Goal: Information Seeking & Learning: Find specific page/section

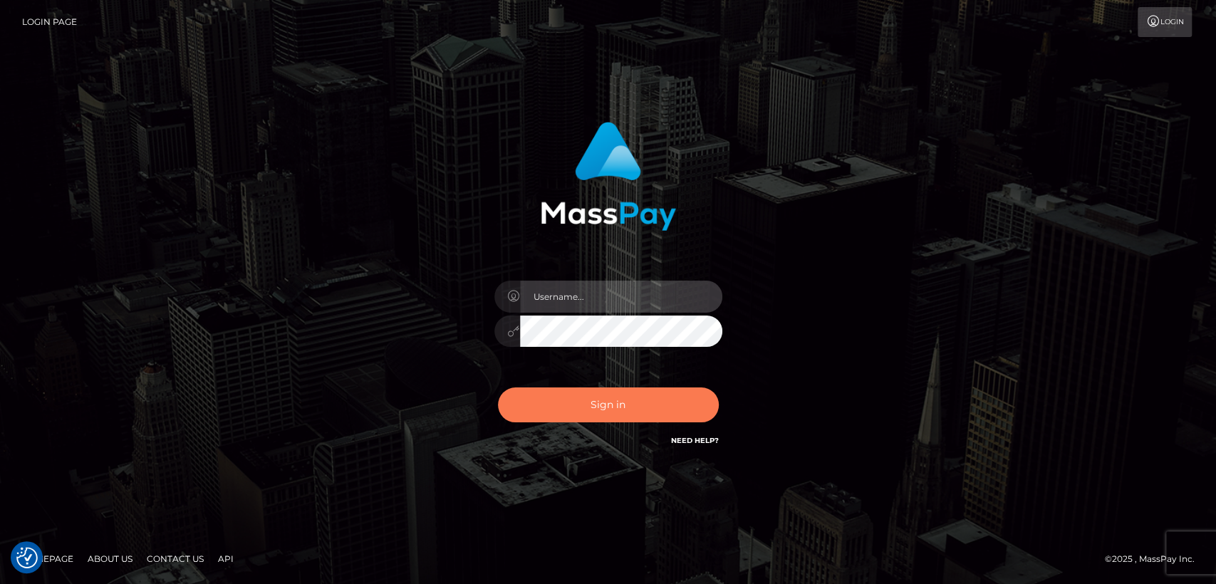
type input "[DOMAIN_NAME]"
click at [547, 400] on button "Sign in" at bounding box center [608, 405] width 221 height 35
type input "[DOMAIN_NAME]"
click at [522, 416] on button "Sign in" at bounding box center [608, 405] width 221 height 35
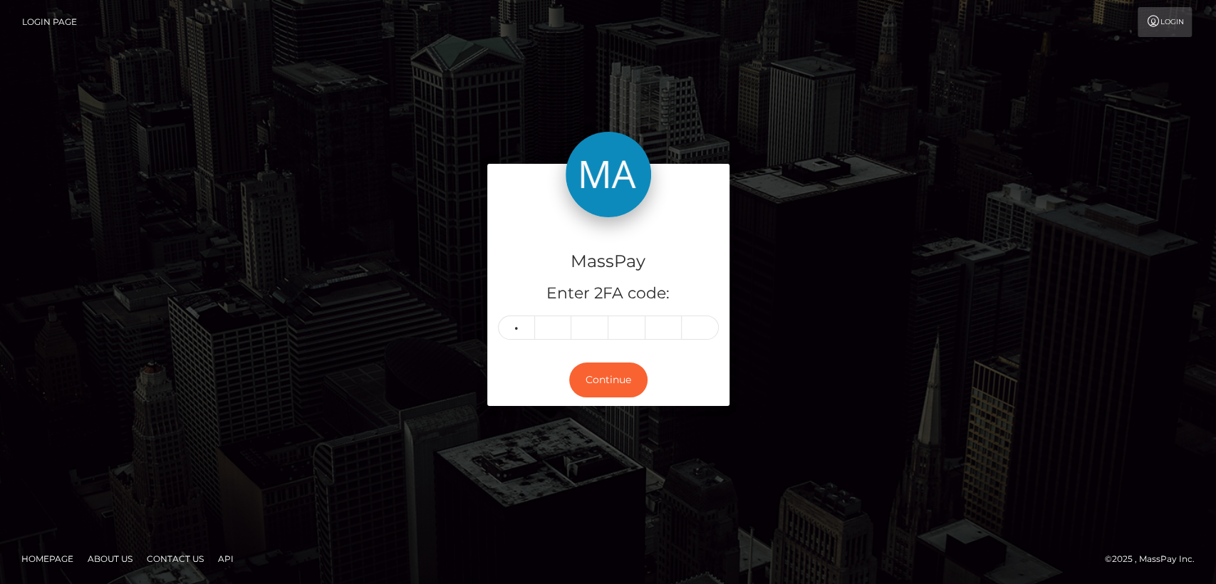
type input "6"
type input "0"
type input "7"
type input "3"
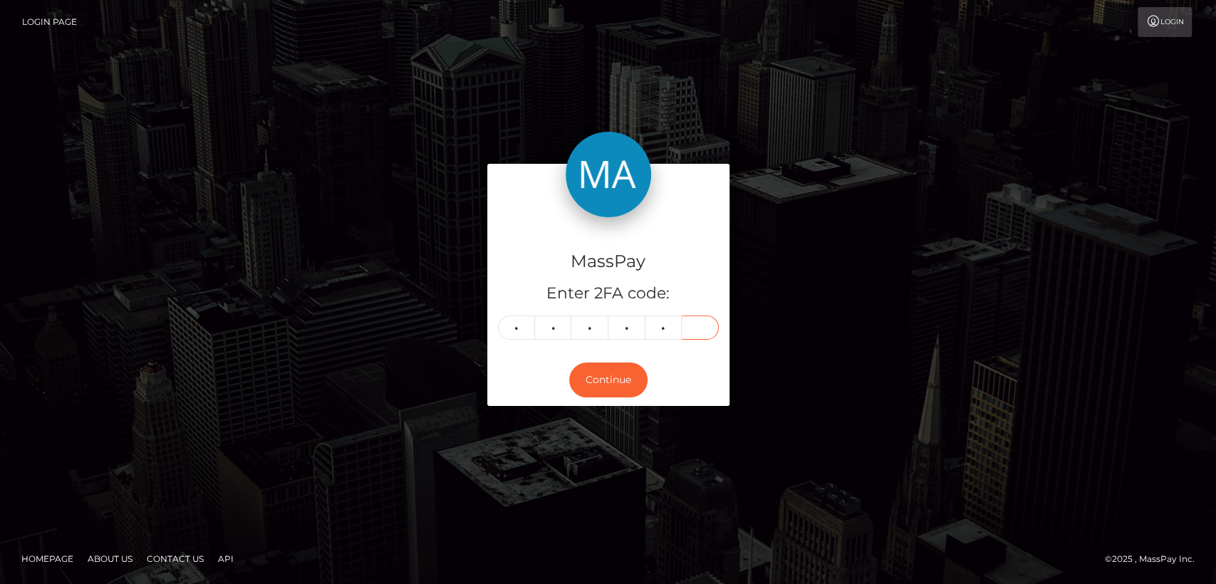
type input "2"
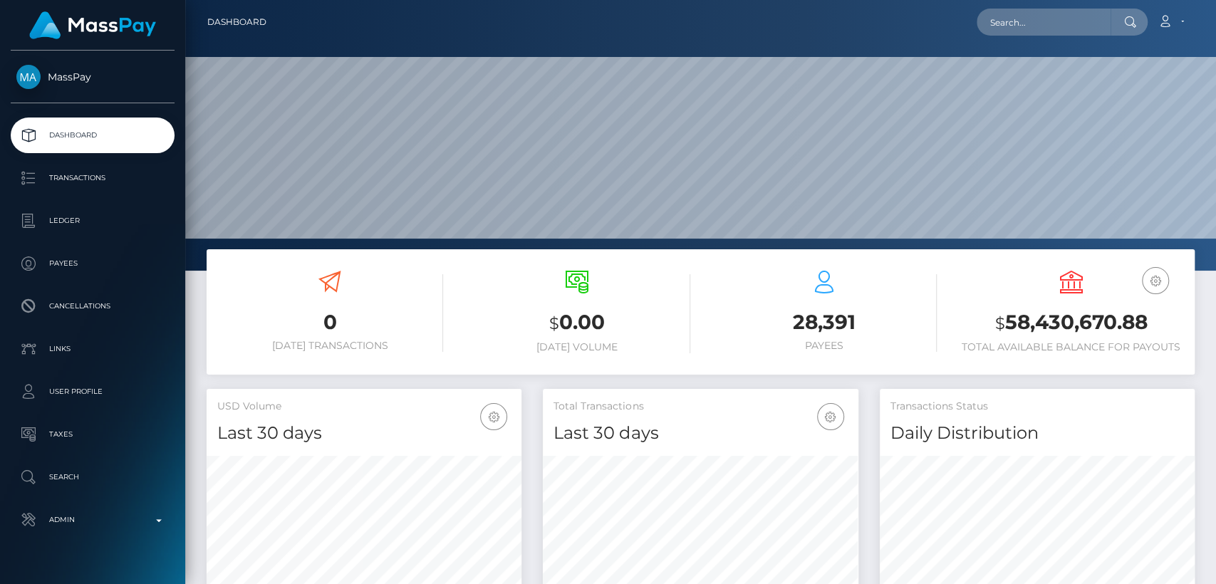
scroll to position [252, 315]
click at [1057, 21] on input "text" at bounding box center [1044, 22] width 134 height 27
paste input "princessminaxo@hotmail.com"
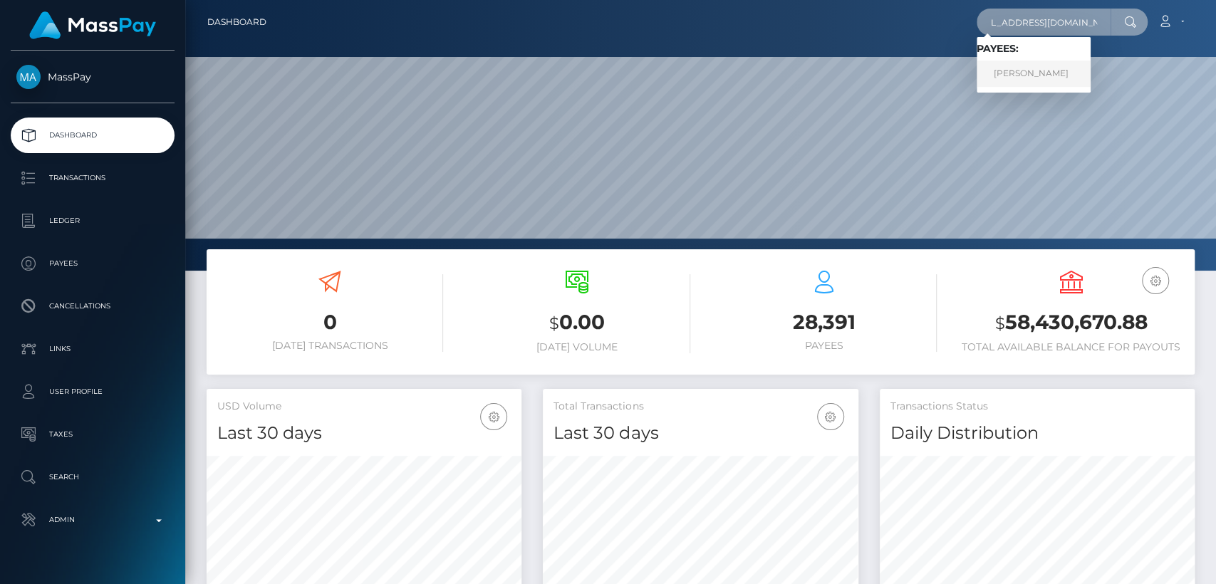
type input "princessminaxo@hotmail.com"
click at [1078, 76] on link "AURORA ROSE O'BRIEN" at bounding box center [1034, 74] width 114 height 26
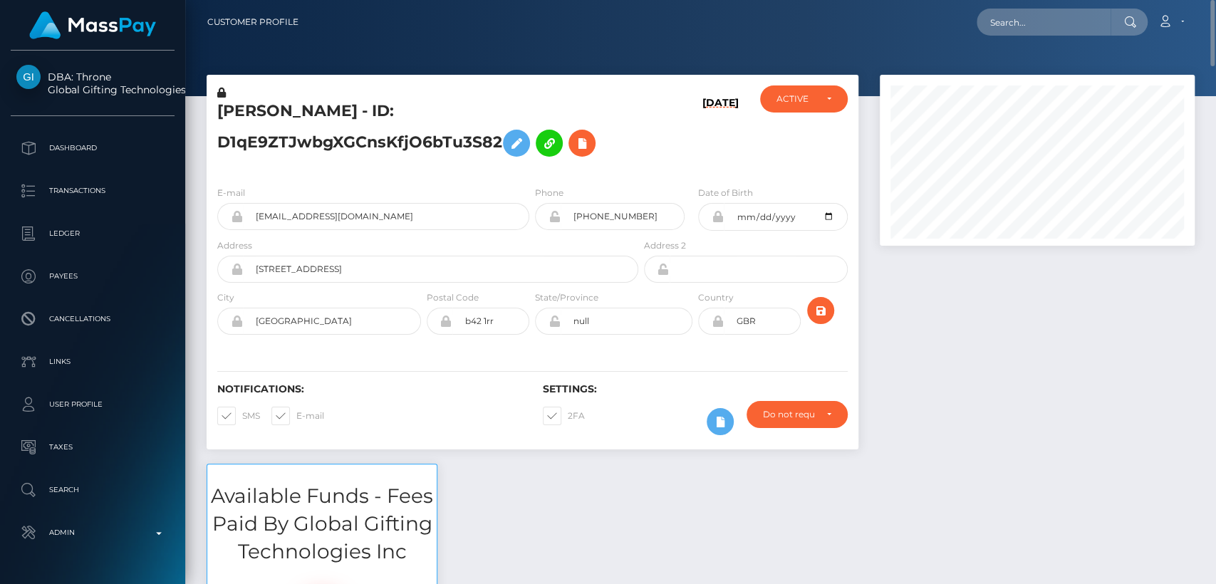
click at [249, 103] on h5 "AURORA ROSE O'BRIEN - ID: D1qE9ZTJwbgXGCnsKfjO6bTu3S82" at bounding box center [423, 131] width 413 height 63
copy h5 "AURORA"
click at [319, 200] on div "E-mail princessminaxo@hotmail.com" at bounding box center [373, 207] width 312 height 45
click at [1065, 23] on input "text" at bounding box center [1044, 22] width 134 height 27
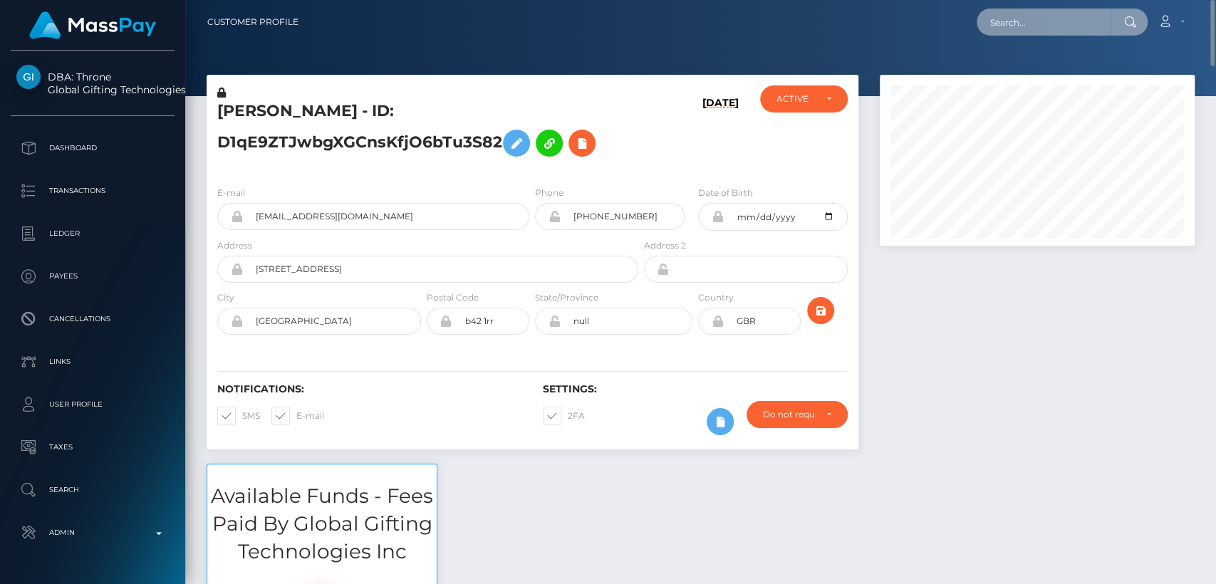
paste input "crystalschu82@yahoo.com"
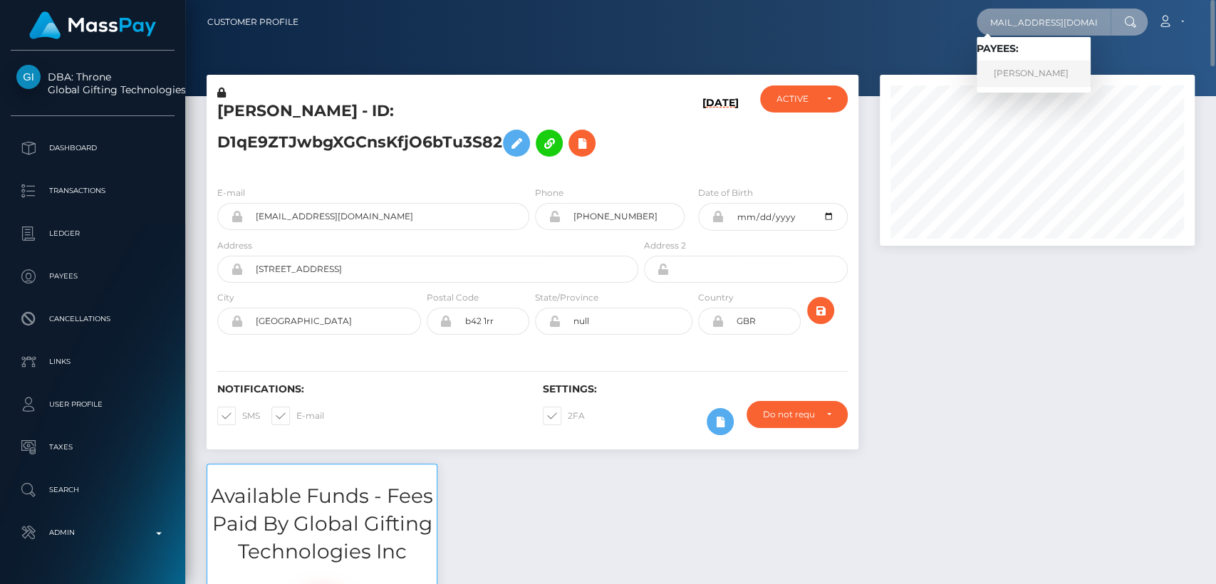
type input "crystalschu82@yahoo.com"
click at [1049, 76] on link "Crystal Schumacher" at bounding box center [1034, 74] width 114 height 26
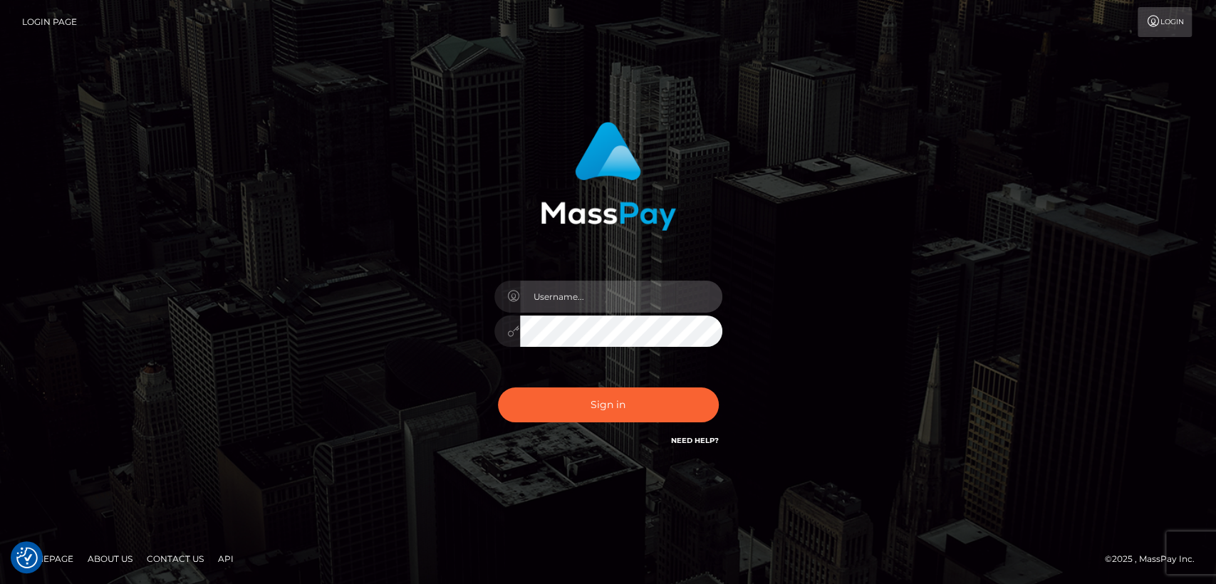
type input "nt.es"
click at [613, 423] on div "Sign in Need Help?" at bounding box center [608, 410] width 249 height 63
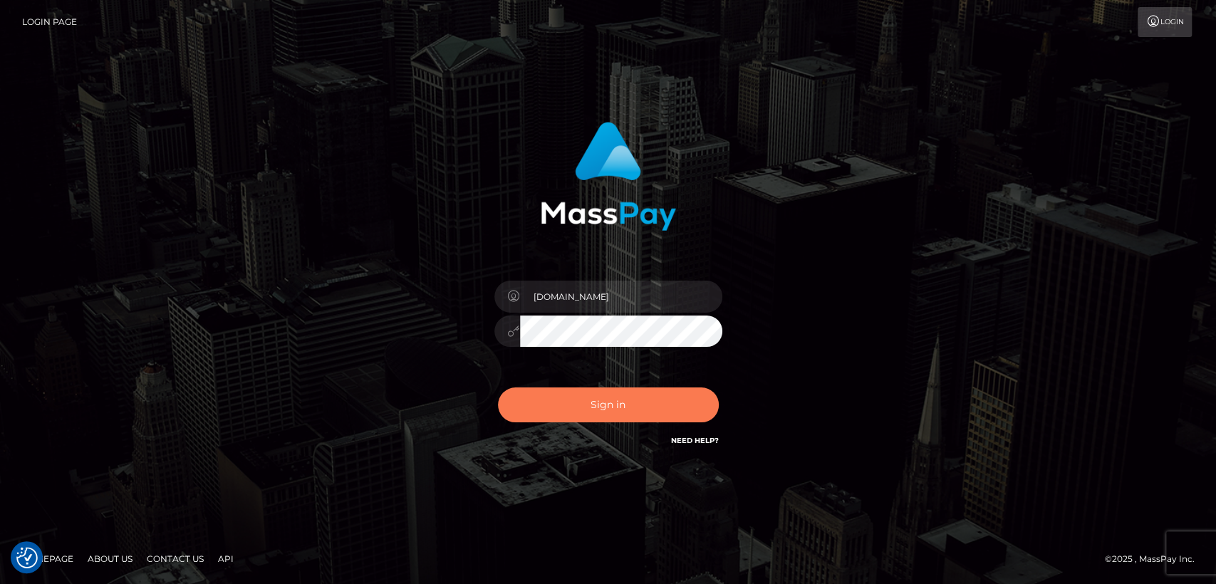
click at [609, 412] on button "Sign in" at bounding box center [608, 405] width 221 height 35
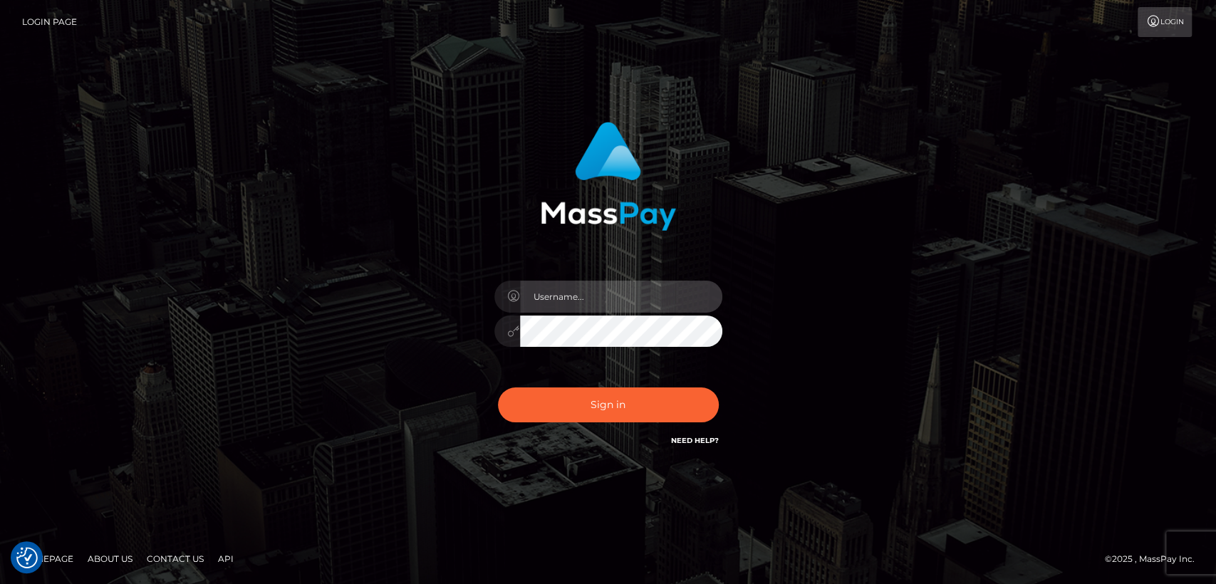
type input "[DOMAIN_NAME]"
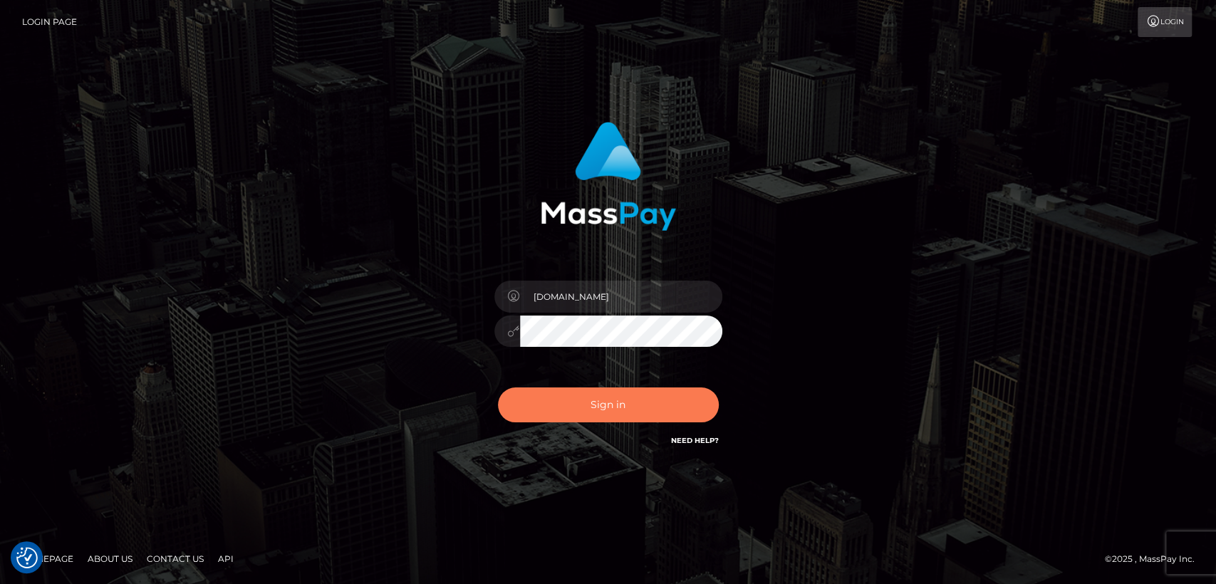
click at [609, 412] on button "Sign in" at bounding box center [608, 405] width 221 height 35
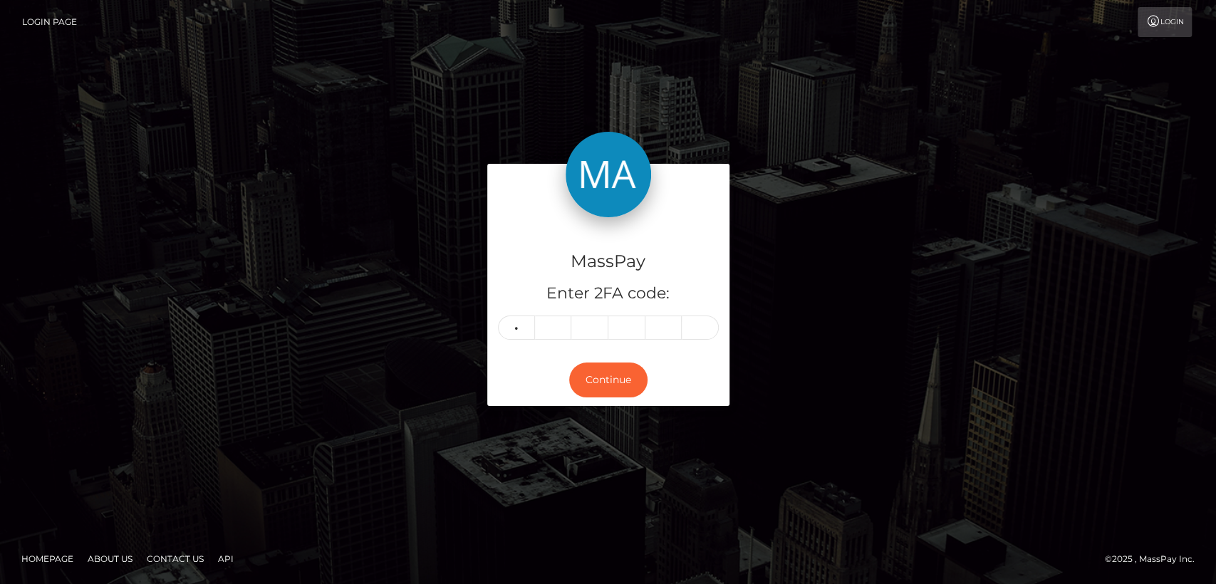
type input "7"
type input "3"
type input "6"
type input "8"
type input "2"
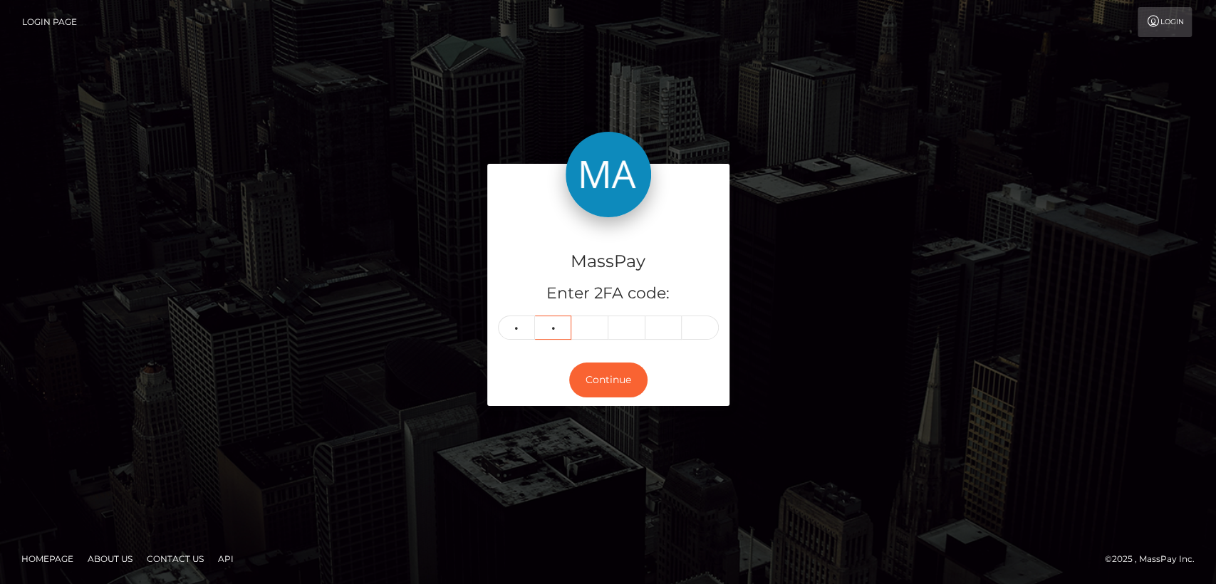
type input "3"
type input "5"
type input "0"
type input "8"
type input "7"
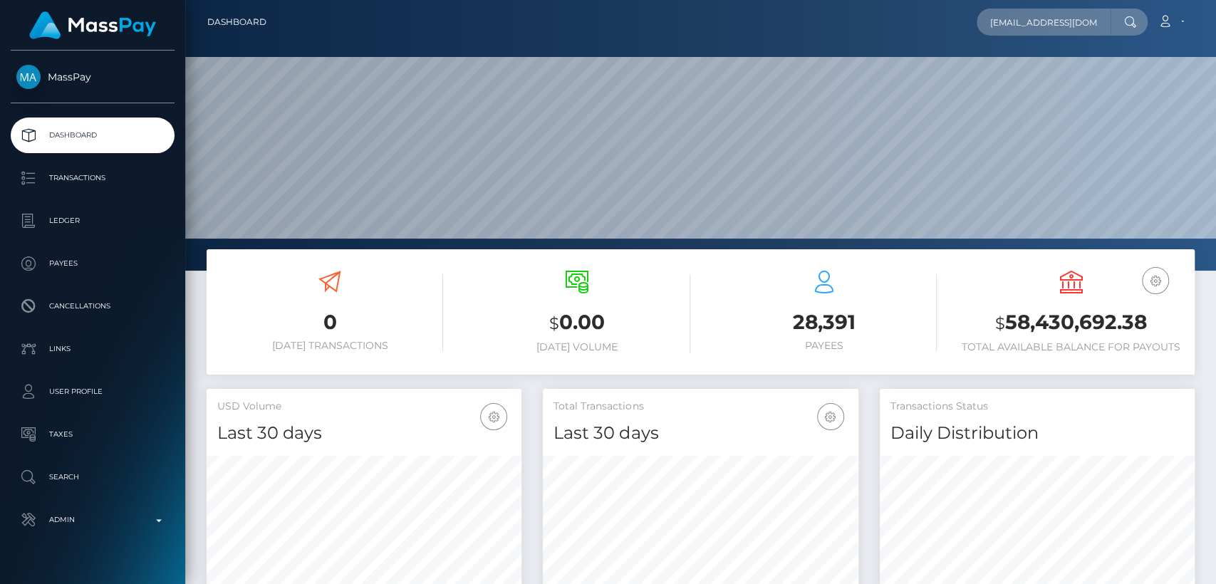
scroll to position [252, 315]
type input "[EMAIL_ADDRESS][DOMAIN_NAME]"
click at [1130, 24] on icon at bounding box center [1130, 21] width 12 height 11
click at [1100, 18] on input "[EMAIL_ADDRESS][DOMAIN_NAME]" at bounding box center [1044, 22] width 134 height 27
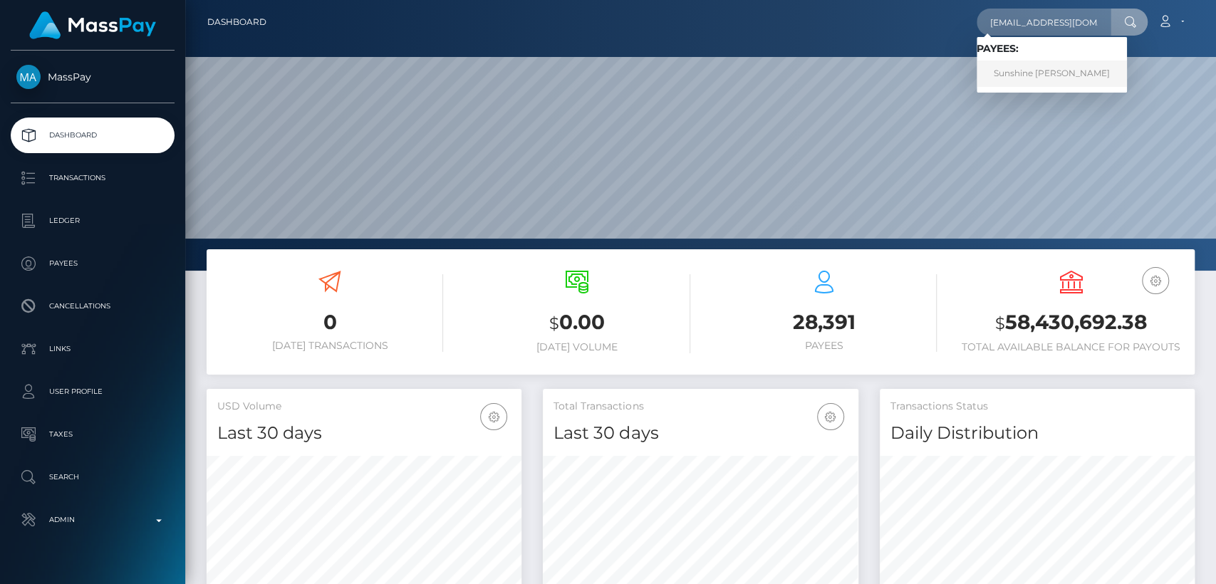
click at [1065, 72] on link "Sunshine Vitug" at bounding box center [1052, 74] width 150 height 26
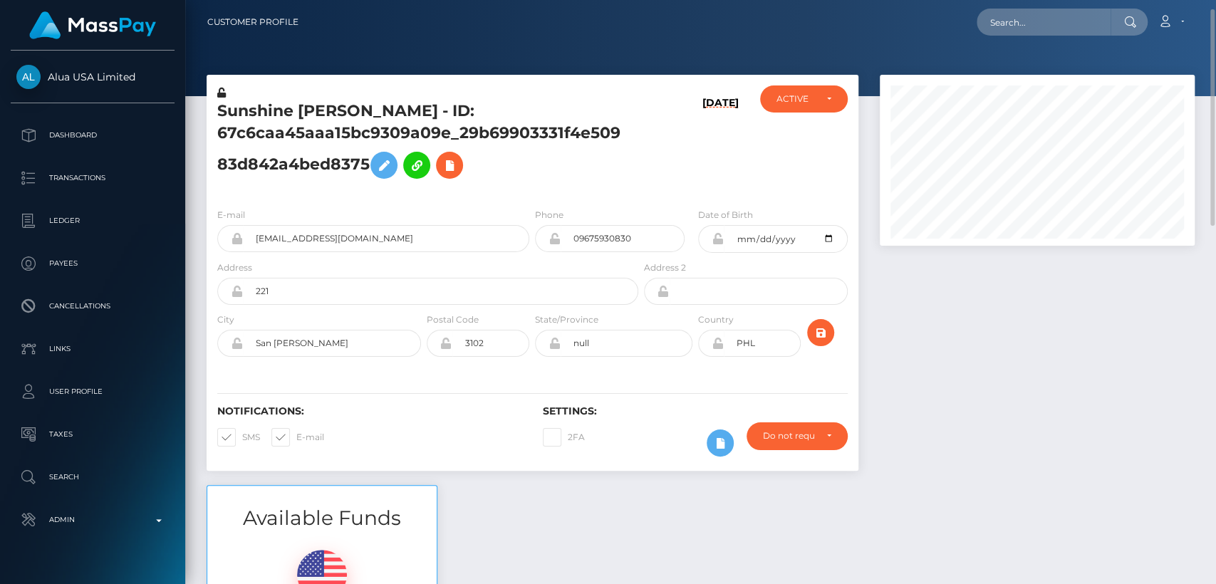
scroll to position [22, 0]
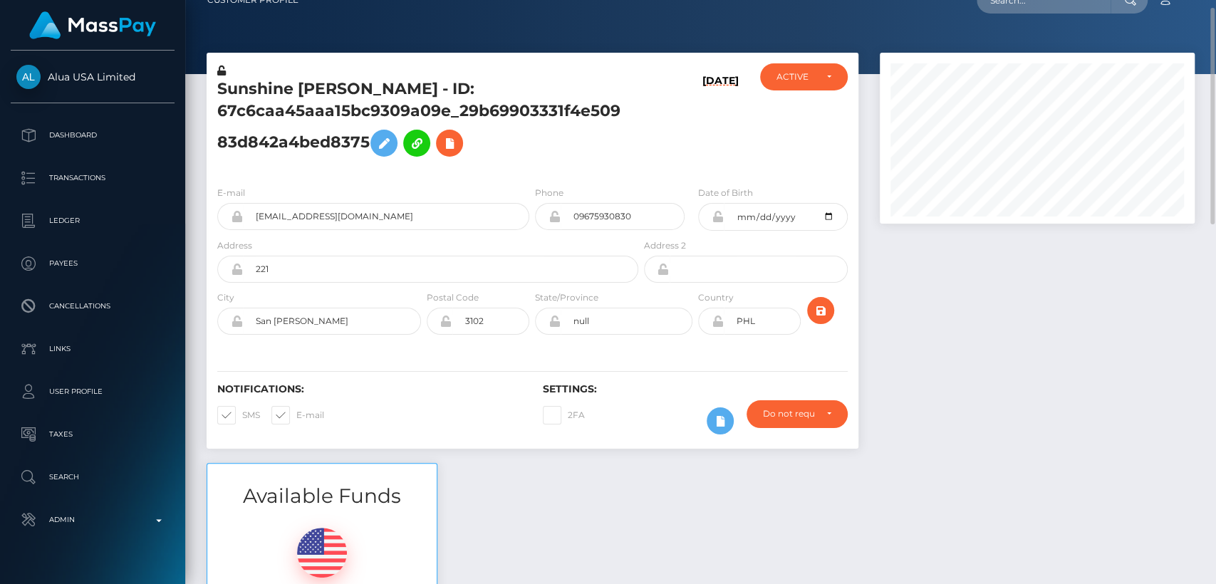
click at [279, 92] on h5 "Sunshine Vitug - ID: 67c6caa45aaa15bc9309a09e_29b69903331f4e50983d842a4bed8375" at bounding box center [423, 121] width 413 height 86
copy h5 "Sunshine"
click at [308, 116] on h5 "Sunshine Vitug - ID: 67c6caa45aaa15bc9309a09e_29b69903331f4e50983d842a4bed8375" at bounding box center [423, 121] width 413 height 86
click at [262, 76] on div "Sunshine Vitug - ID: 67c6caa45aaa15bc9309a09e_29b69903331f4e50983d842a4bed8375" at bounding box center [424, 118] width 435 height 111
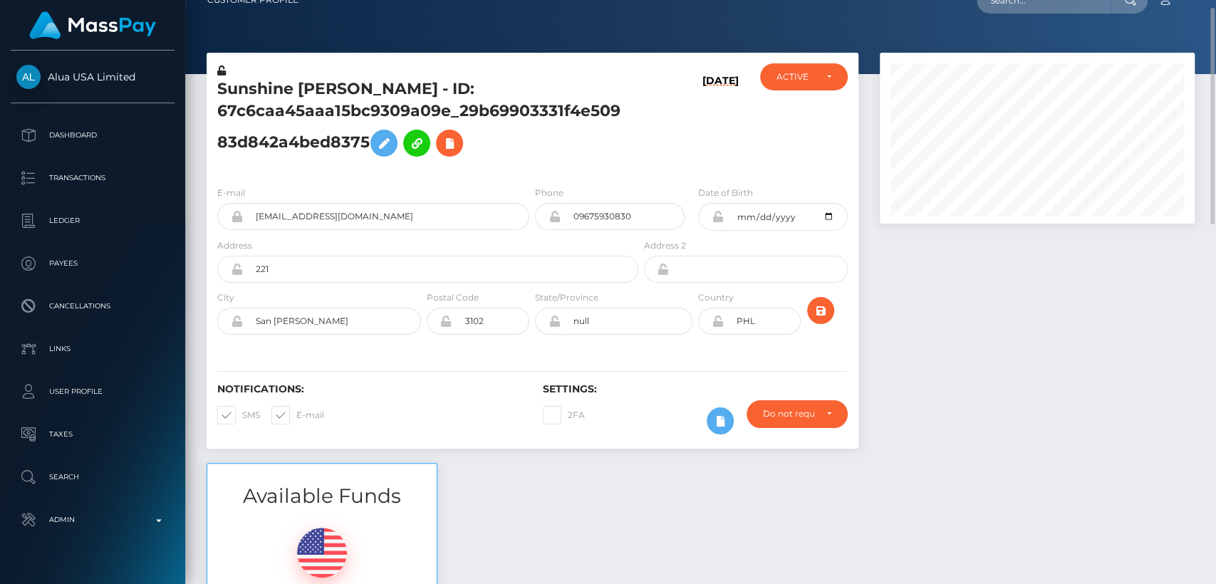
click at [262, 76] on div "Sunshine Vitug - ID: 67c6caa45aaa15bc9309a09e_29b69903331f4e50983d842a4bed8375" at bounding box center [424, 118] width 435 height 111
click at [264, 83] on h5 "Sunshine Vitug - ID: 67c6caa45aaa15bc9309a09e_29b69903331f4e50983d842a4bed8375" at bounding box center [423, 121] width 413 height 86
copy h5 "Sunshine"
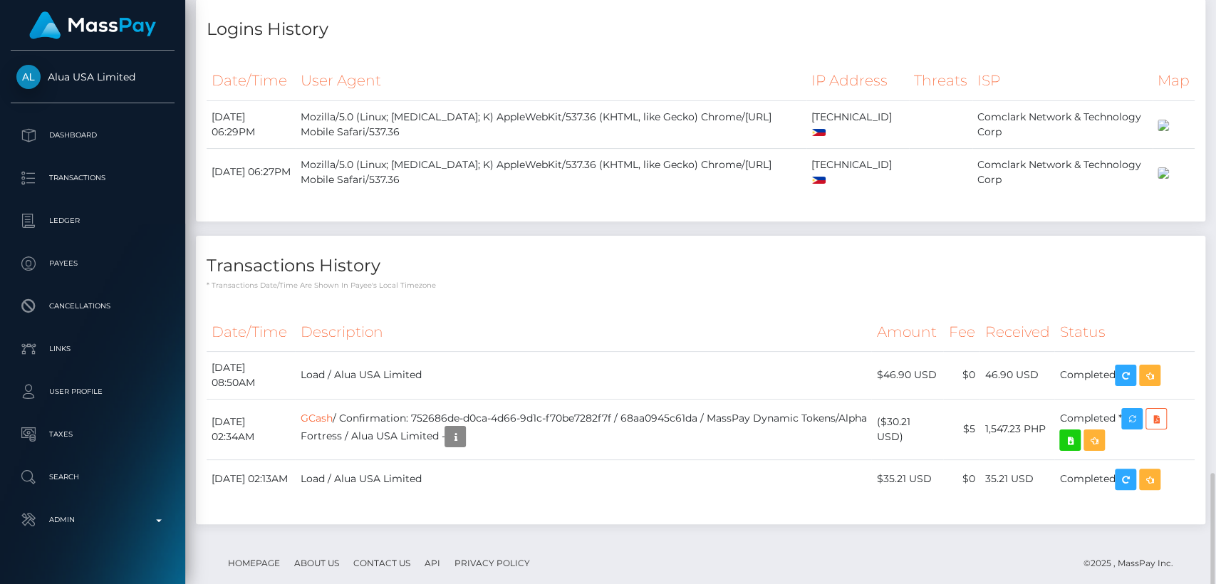
scroll to position [989, 0]
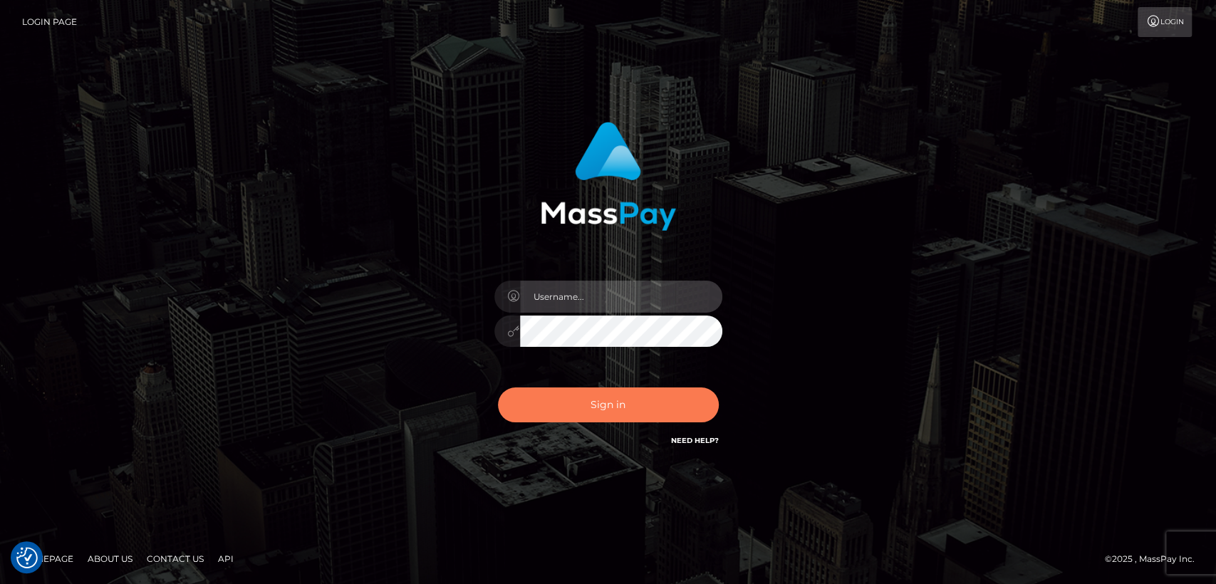
type input "[DOMAIN_NAME]"
click at [539, 400] on button "Sign in" at bounding box center [608, 405] width 221 height 35
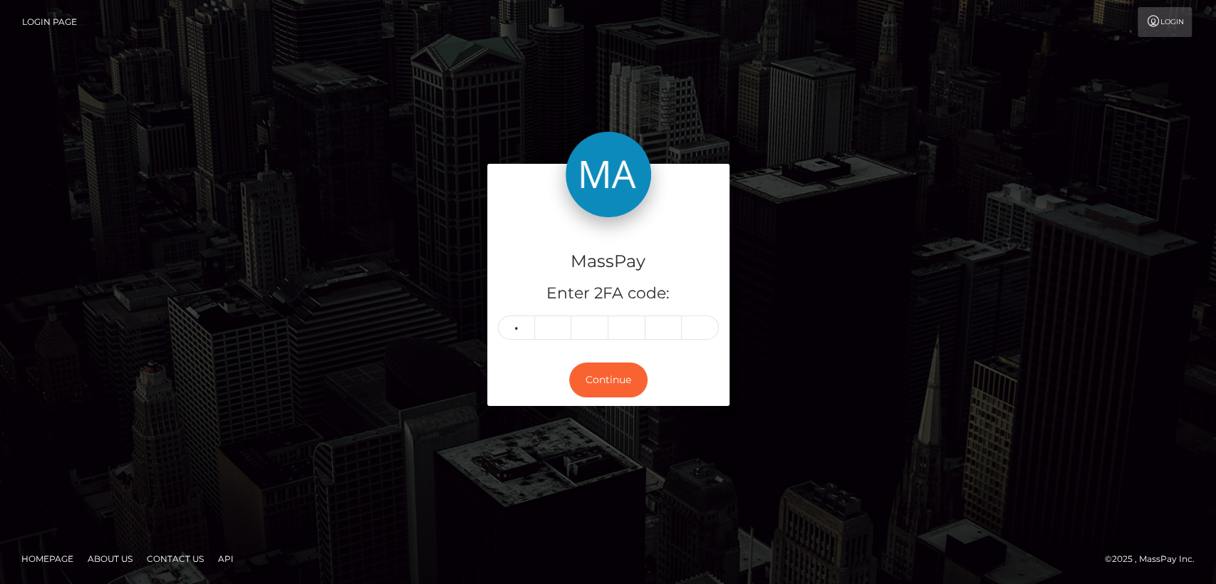
type input "8"
type input "7"
type input "1"
type input "7"
type input "5"
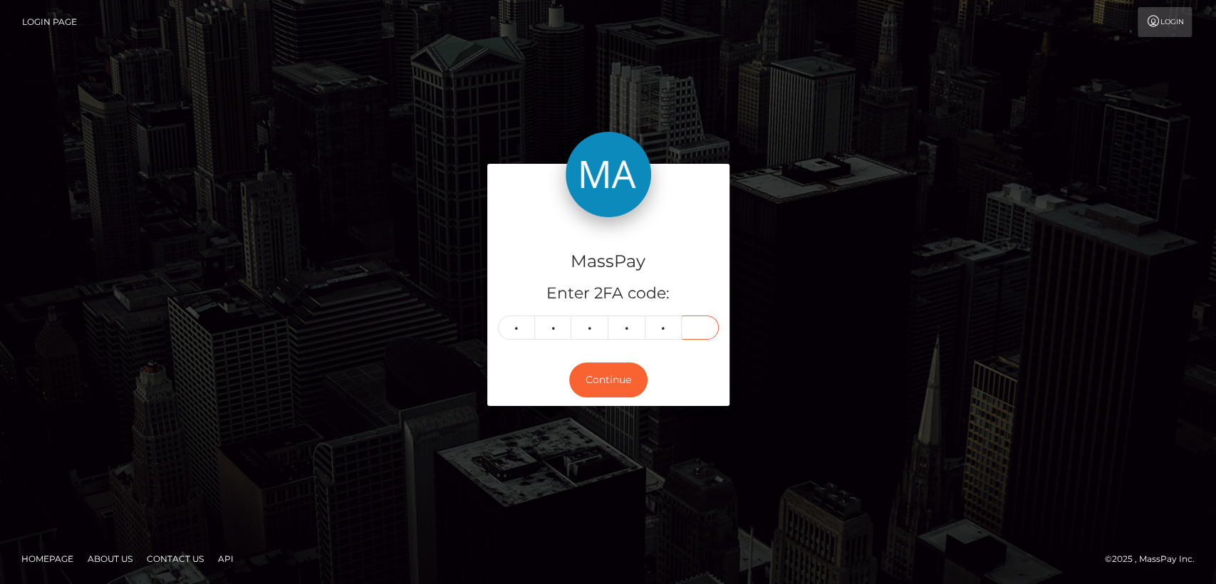
type input "6"
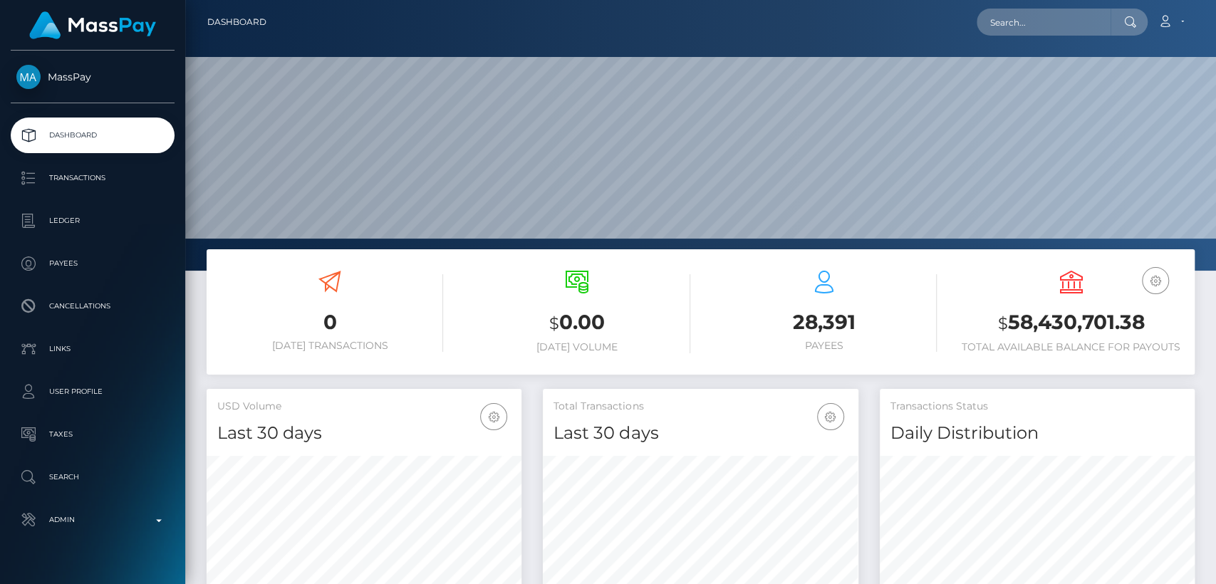
scroll to position [252, 315]
click at [1017, 21] on input "text" at bounding box center [1044, 22] width 134 height 27
paste input "[EMAIL_ADDRESS][PERSON_NAME][DOMAIN_NAME]"
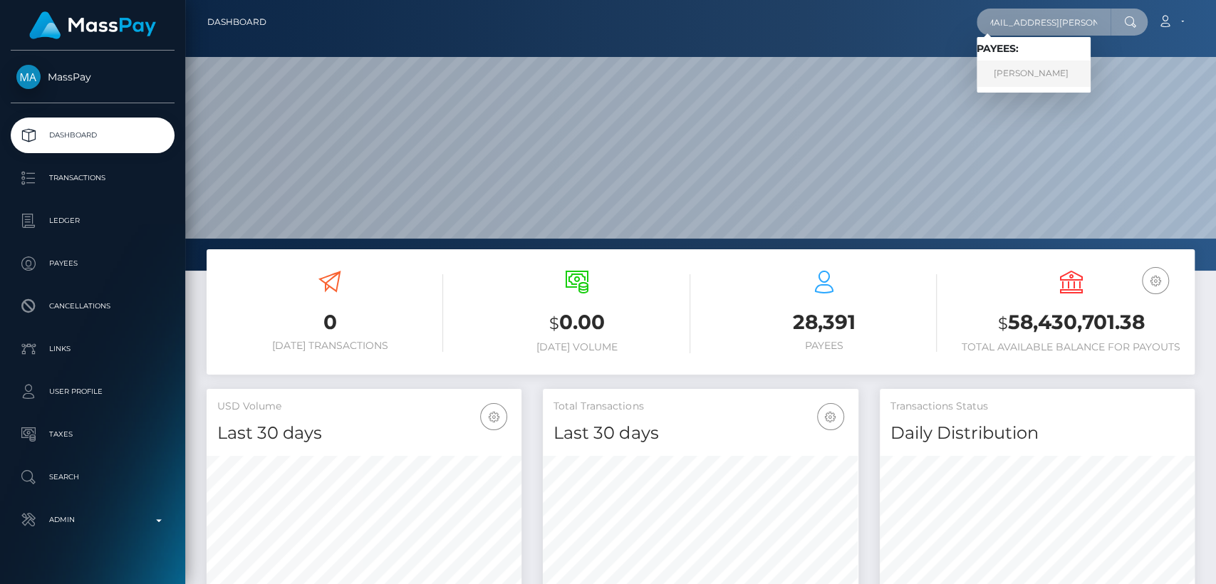
type input "kenia5.moreno@gmail.com"
click at [1034, 68] on link "Kenia Moreno Polanco" at bounding box center [1034, 74] width 114 height 26
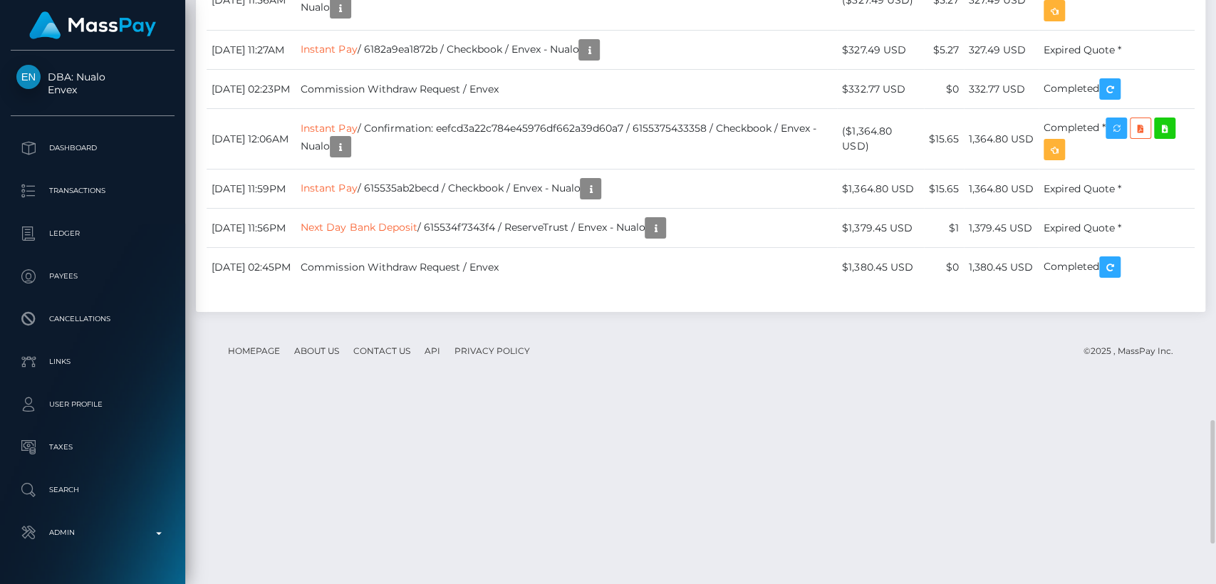
scroll to position [1987, 0]
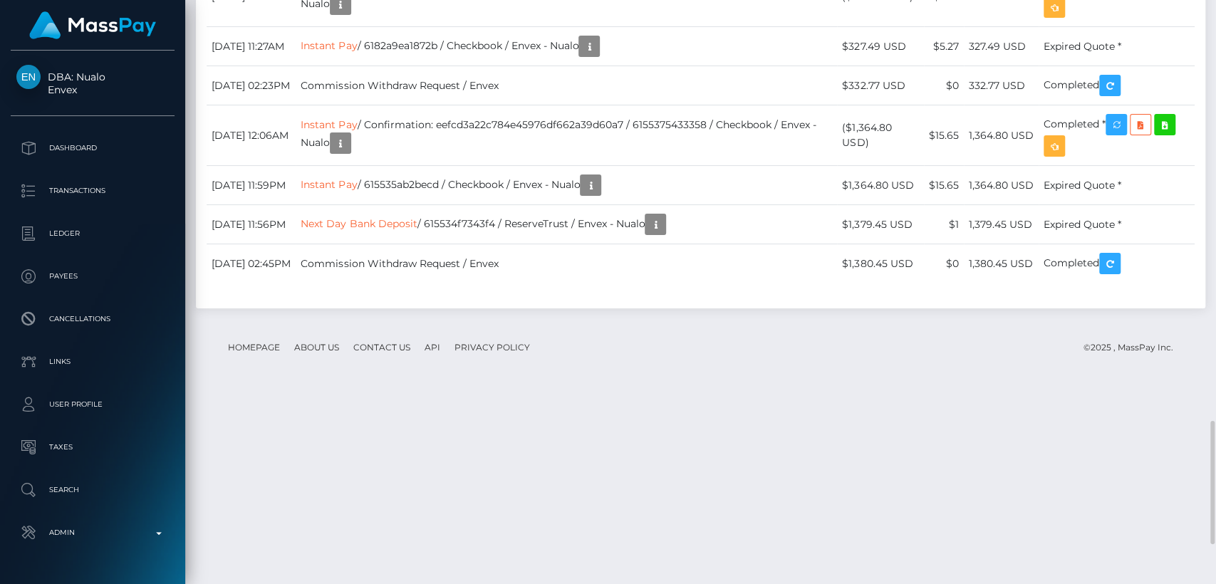
click at [569, 66] on td "Instant Pay / 6182a9ea1872b / Checkbook / Envex - Nualo" at bounding box center [567, 46] width 542 height 39
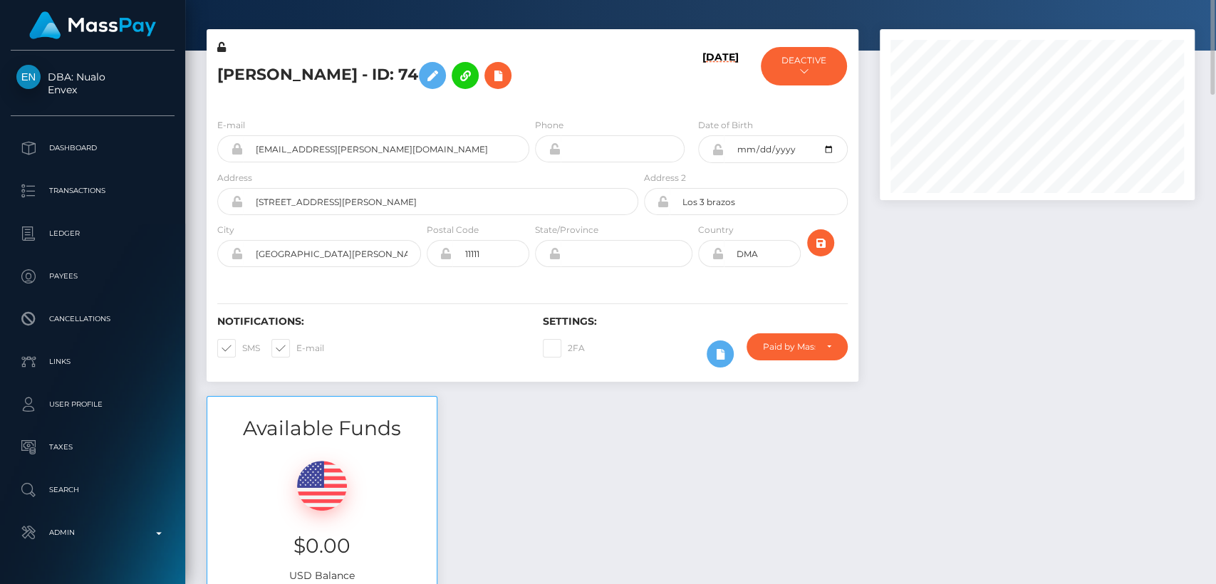
scroll to position [0, 0]
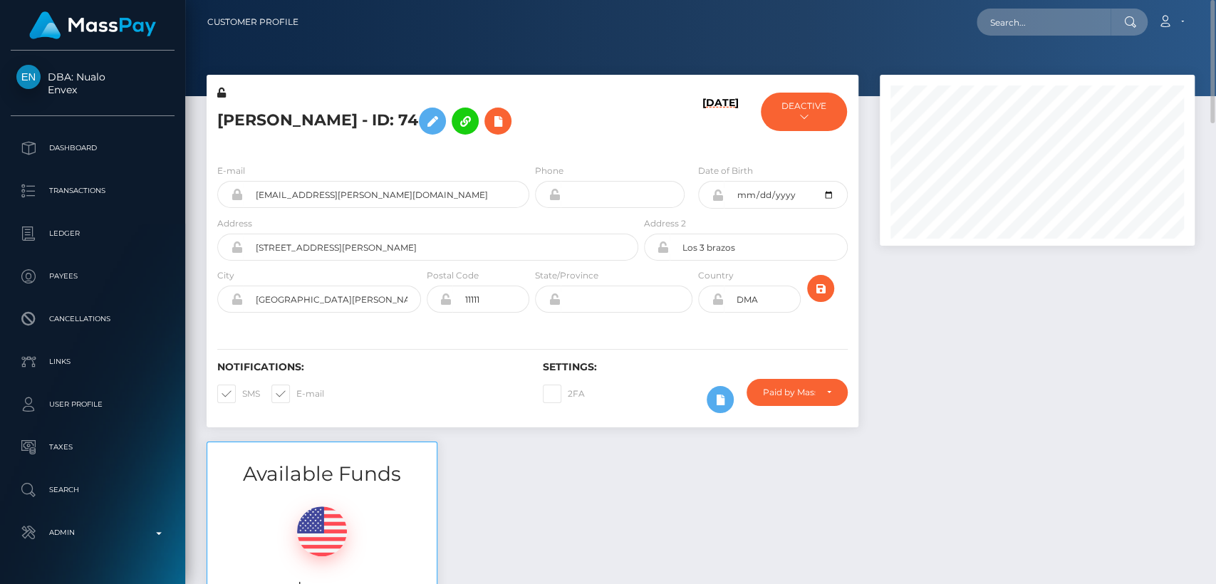
click at [252, 31] on link "Customer Profile" at bounding box center [252, 22] width 91 height 30
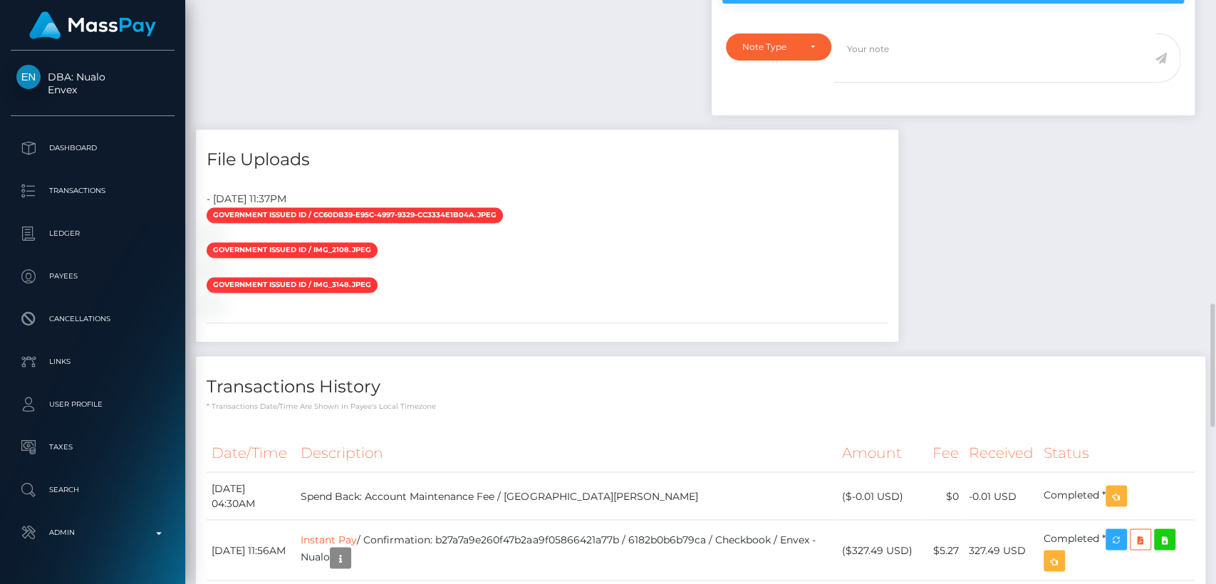
scroll to position [1436, 0]
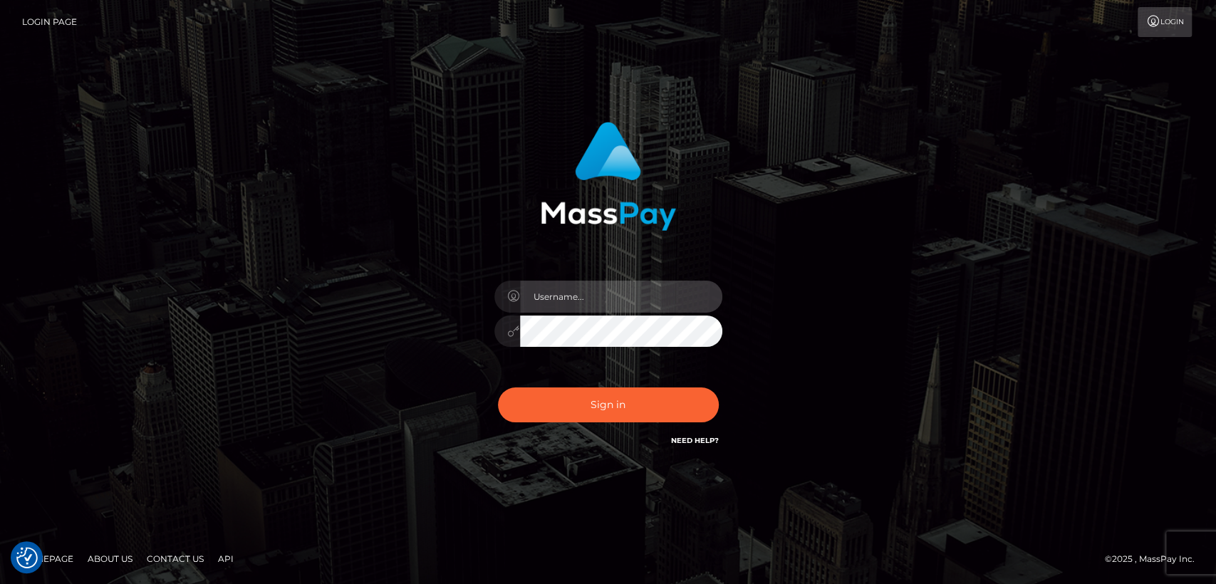
type input "[DOMAIN_NAME]"
click at [554, 380] on div "Sign in Need Help?" at bounding box center [608, 410] width 249 height 63
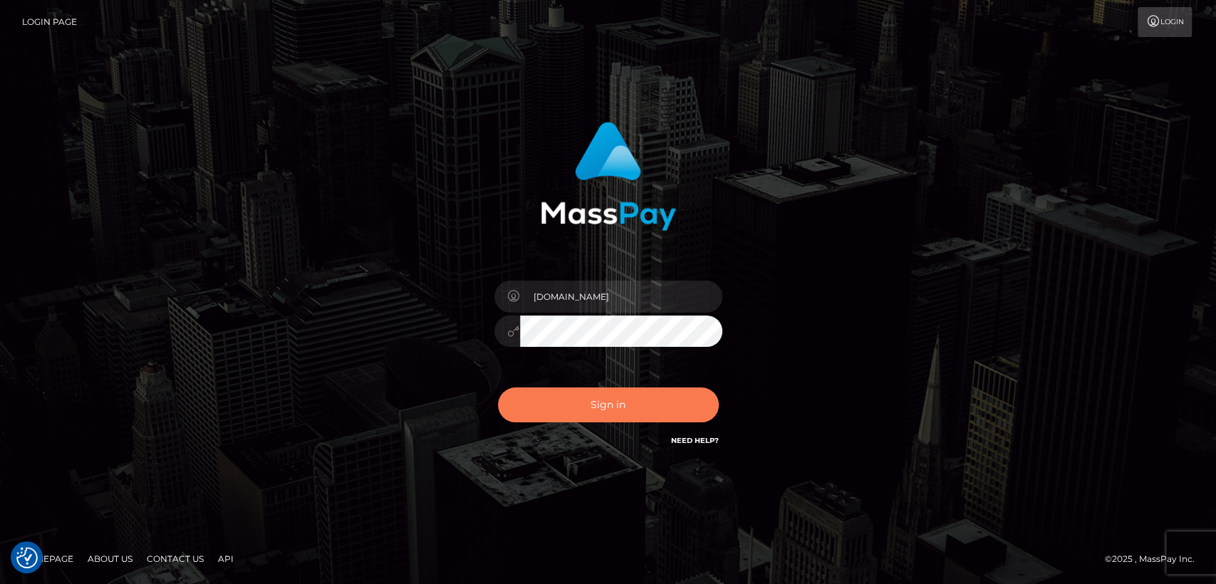
click at [658, 411] on button "Sign in" at bounding box center [608, 405] width 221 height 35
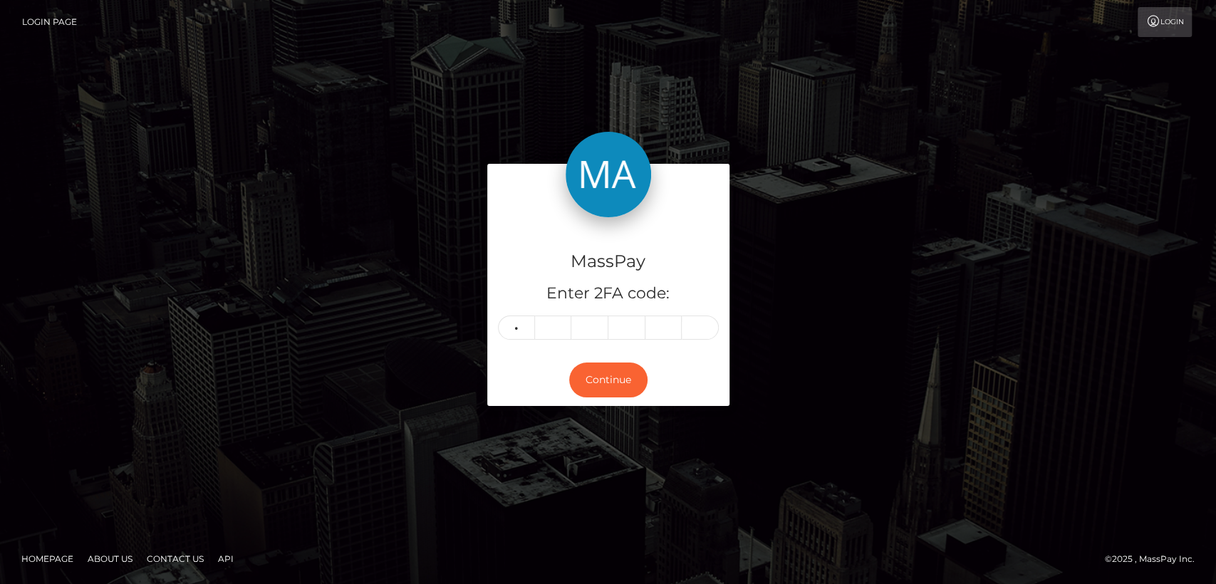
type input "2"
type input "3"
type input "2"
type input "5"
type input "8"
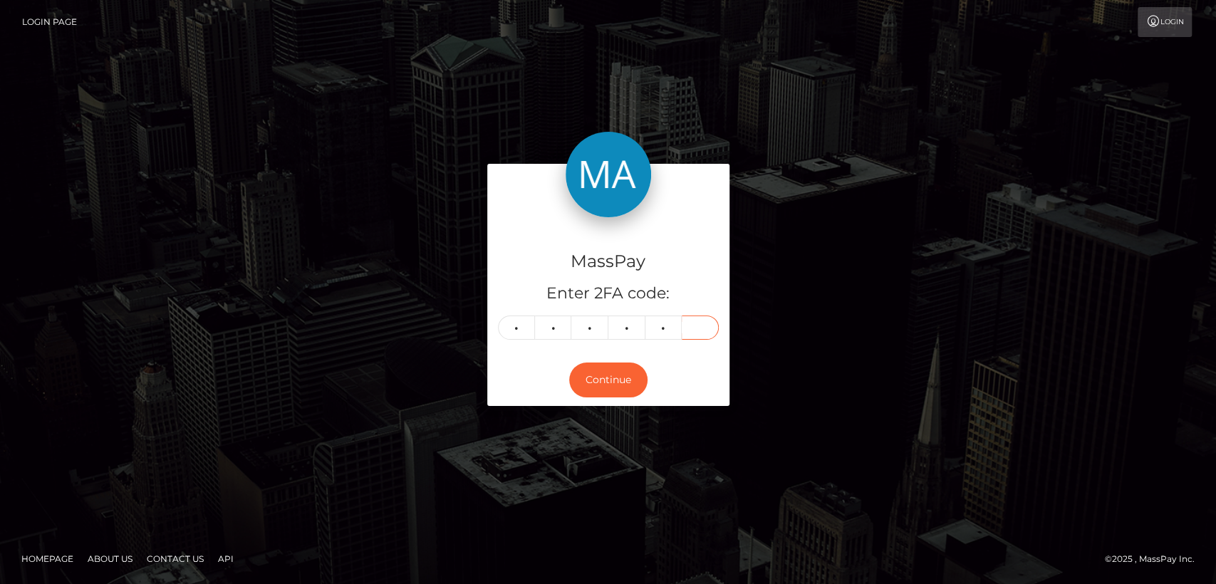
type input "9"
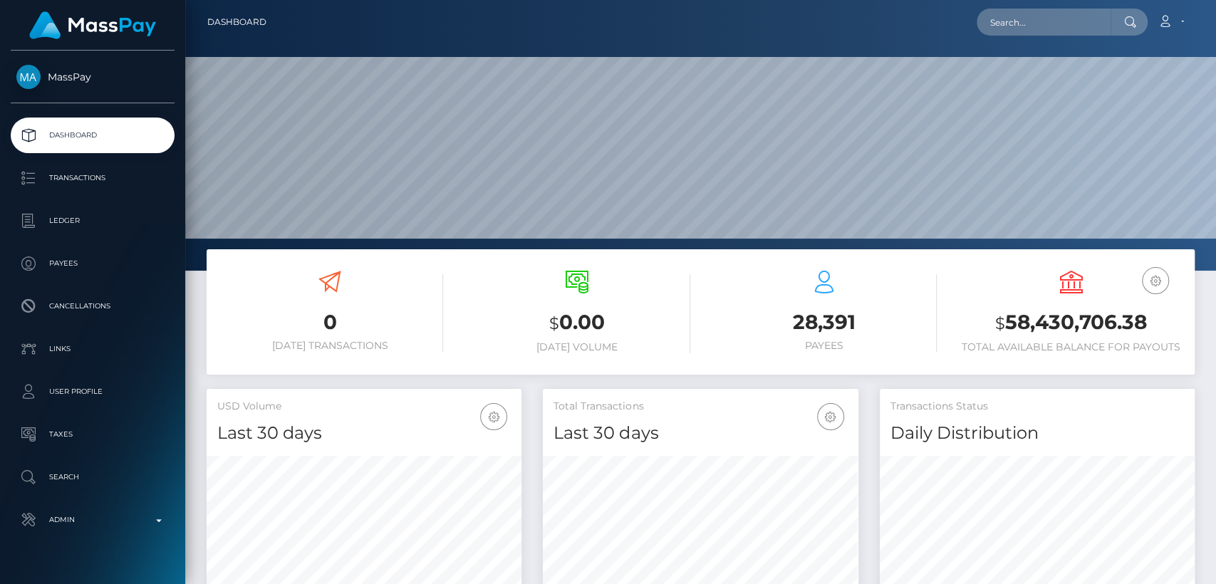
scroll to position [252, 315]
click at [1102, 21] on input "text" at bounding box center [1044, 22] width 134 height 27
paste input "director@countesscat.com"
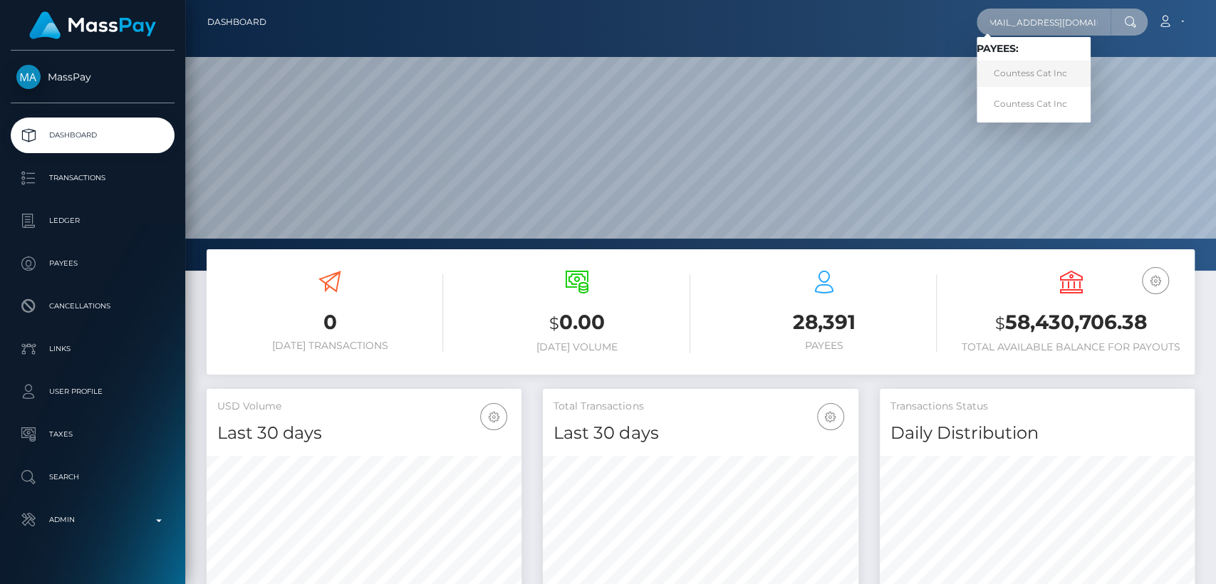
type input "director@countesscat.com"
click at [1050, 64] on link "Countess Cat Inc" at bounding box center [1034, 74] width 114 height 26
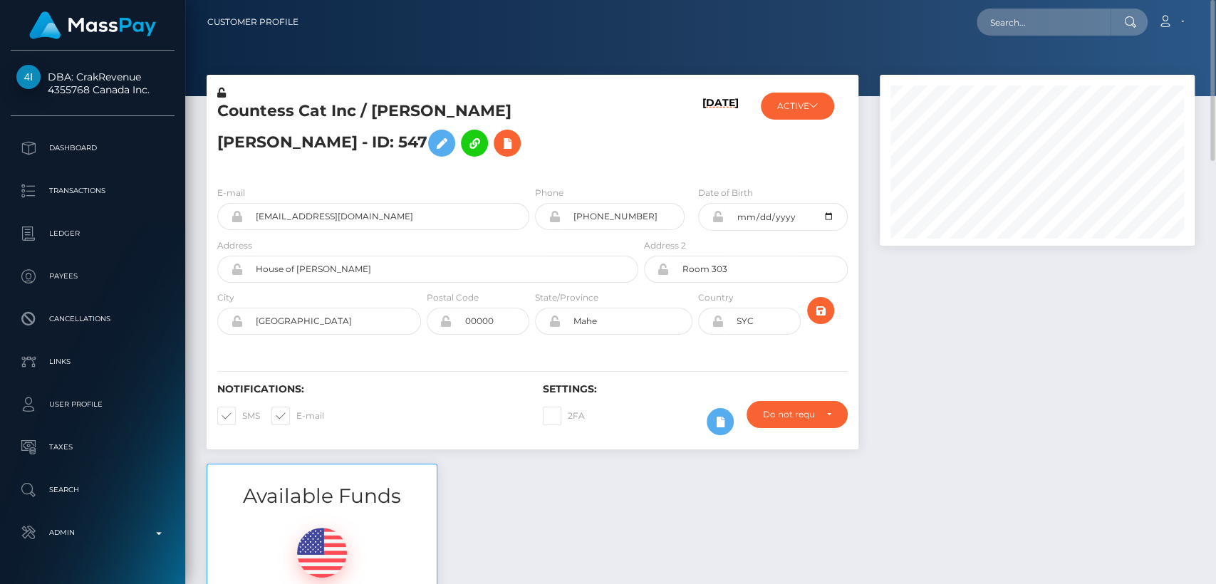
click at [407, 113] on h5 "Countess Cat Inc / Svetoslav Ivanov Georgiev - ID: 547" at bounding box center [423, 131] width 413 height 63
copy h5 "Svetoslav"
click at [1042, 9] on input "text" at bounding box center [1044, 22] width 134 height 27
paste input "[EMAIL_ADDRESS][DOMAIN_NAME]"
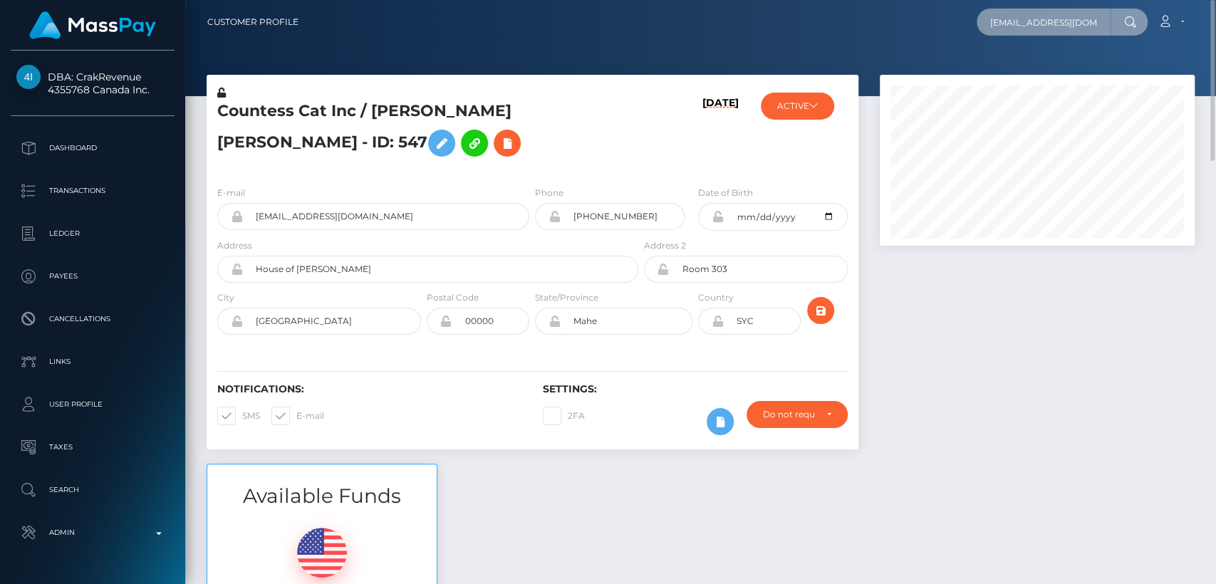
scroll to position [0, 4]
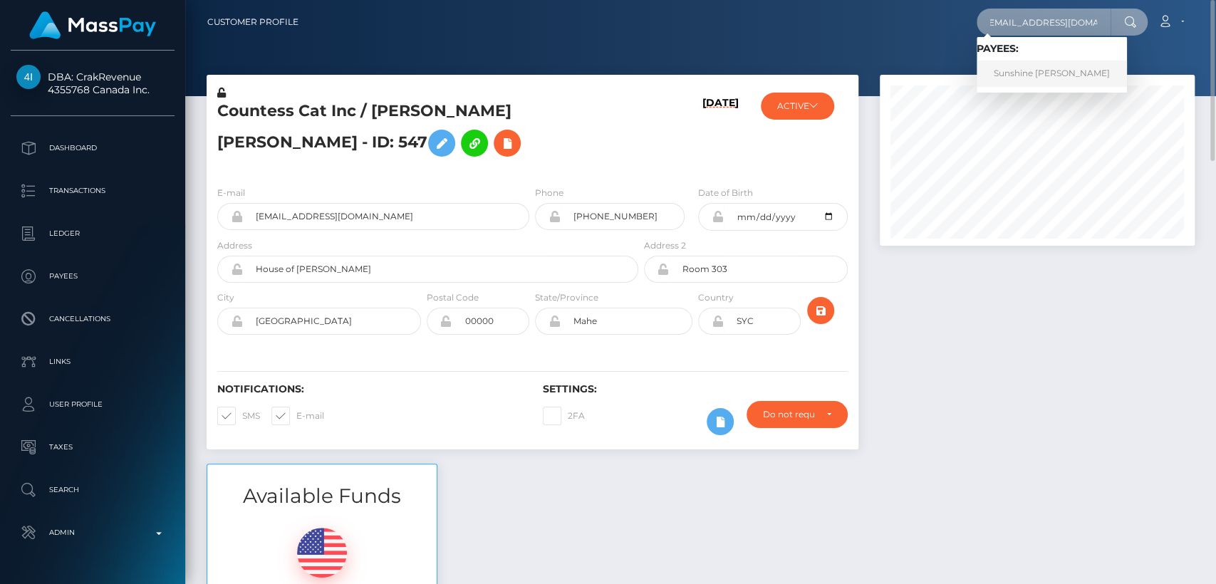
type input "[EMAIL_ADDRESS][DOMAIN_NAME]"
click at [1042, 76] on link "Sunshine Vitug" at bounding box center [1052, 74] width 150 height 26
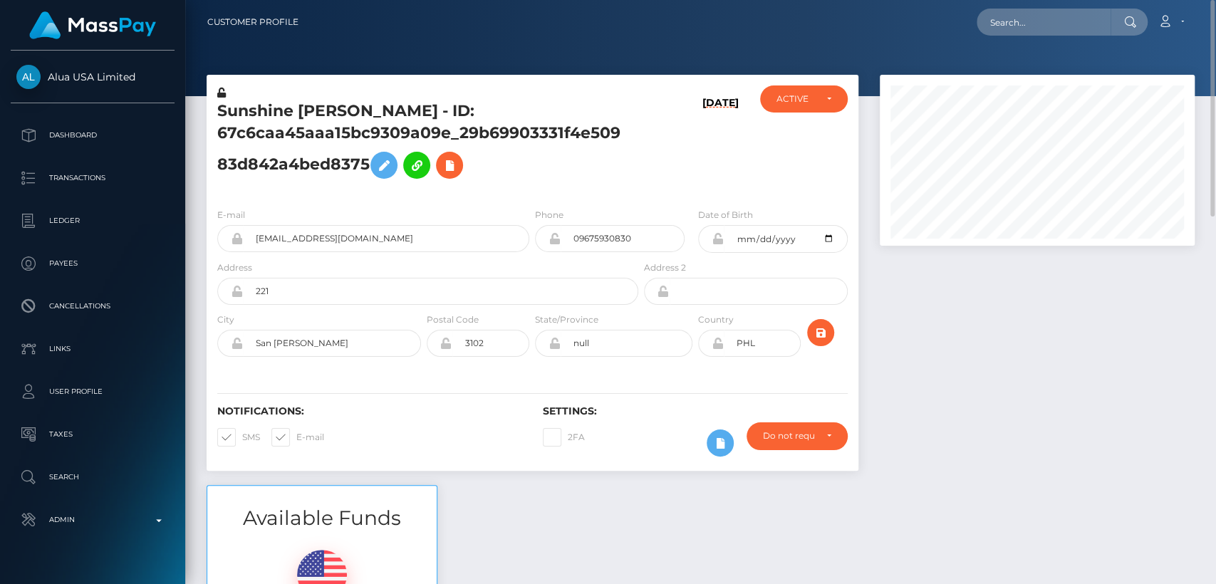
click at [258, 113] on h5 "Sunshine [PERSON_NAME] - ID: 67c6caa45aaa15bc9309a09e_29b69903331f4e50983d842a4…" at bounding box center [423, 143] width 413 height 86
copy h5 "Sunshine"
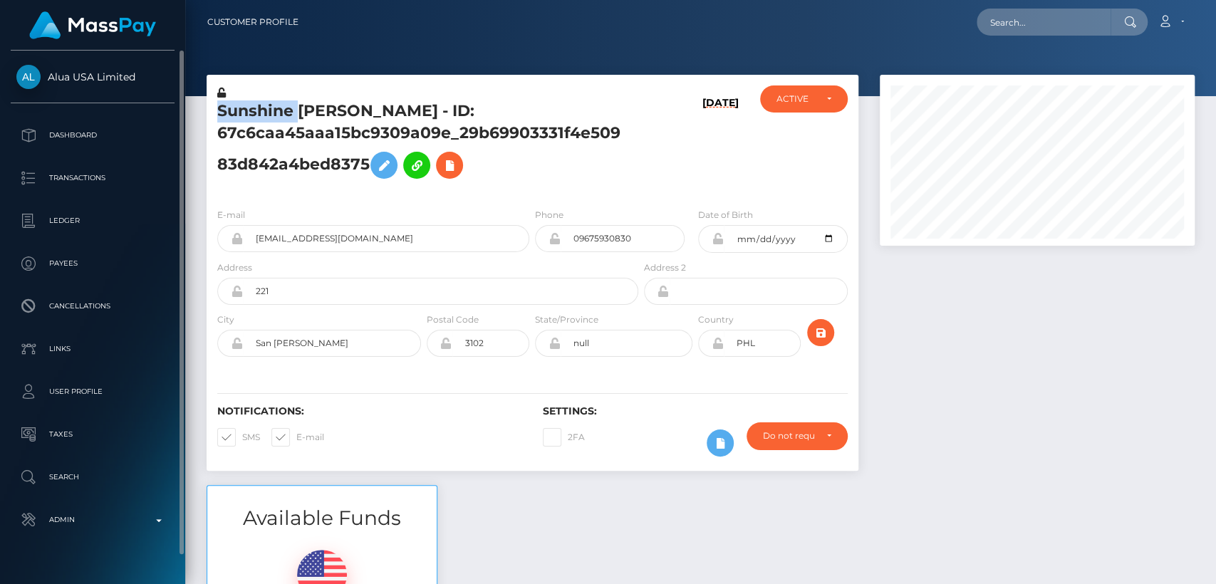
drag, startPoint x: 49, startPoint y: 61, endPoint x: 143, endPoint y: 76, distance: 94.6
click at [143, 76] on div "Alua USA Limited Dashboard Transactions Ledger Payees Cancellations Links" at bounding box center [92, 316] width 185 height 531
copy span "Alua USA Limited"
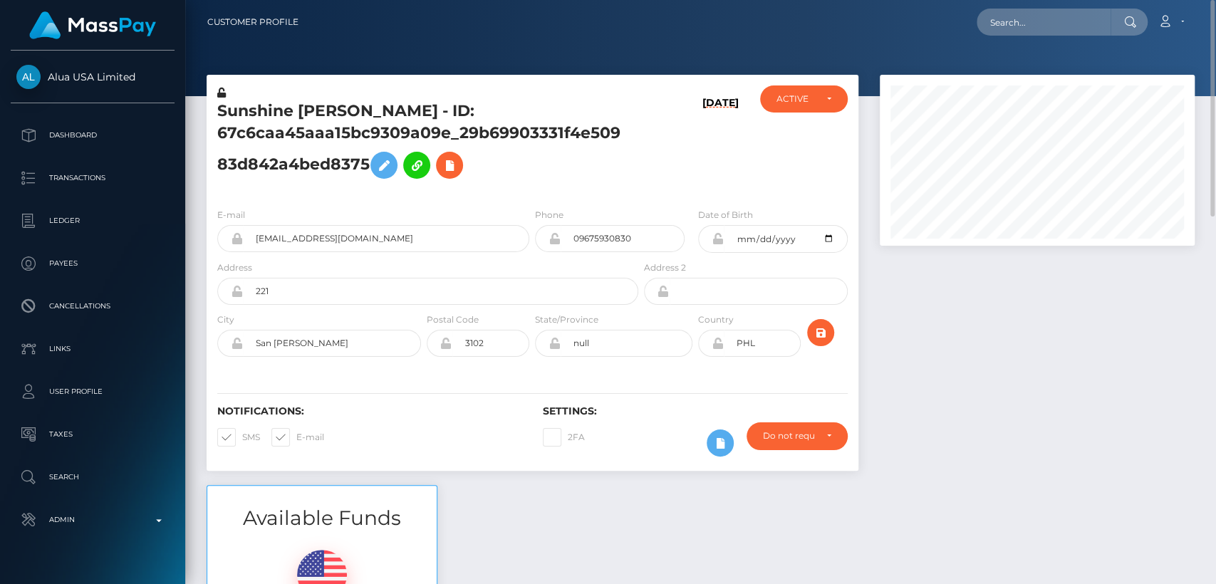
click at [540, 476] on div "Sunshine Vitug - ID: 67c6caa45aaa15bc9309a09e_29b69903331f4e50983d842a4bed8375 …" at bounding box center [532, 280] width 673 height 410
click at [1047, 34] on input "text" at bounding box center [1044, 22] width 134 height 27
paste input "scarlettvienn@gmail.com"
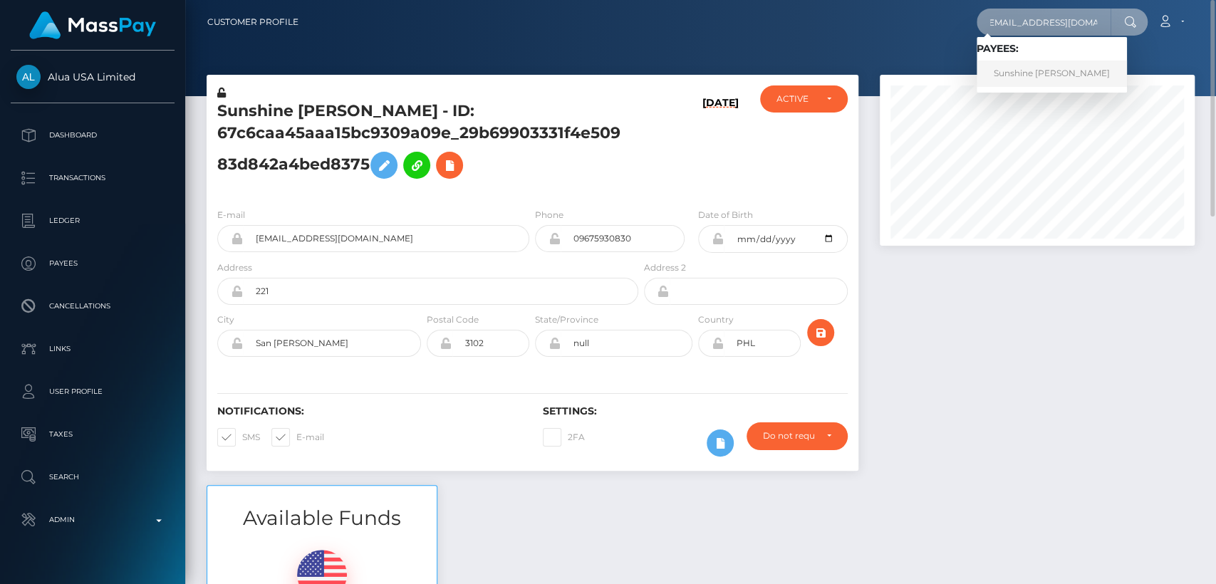
type input "[EMAIL_ADDRESS][DOMAIN_NAME]"
click at [1035, 73] on link "Sunshine Vitug" at bounding box center [1052, 74] width 150 height 26
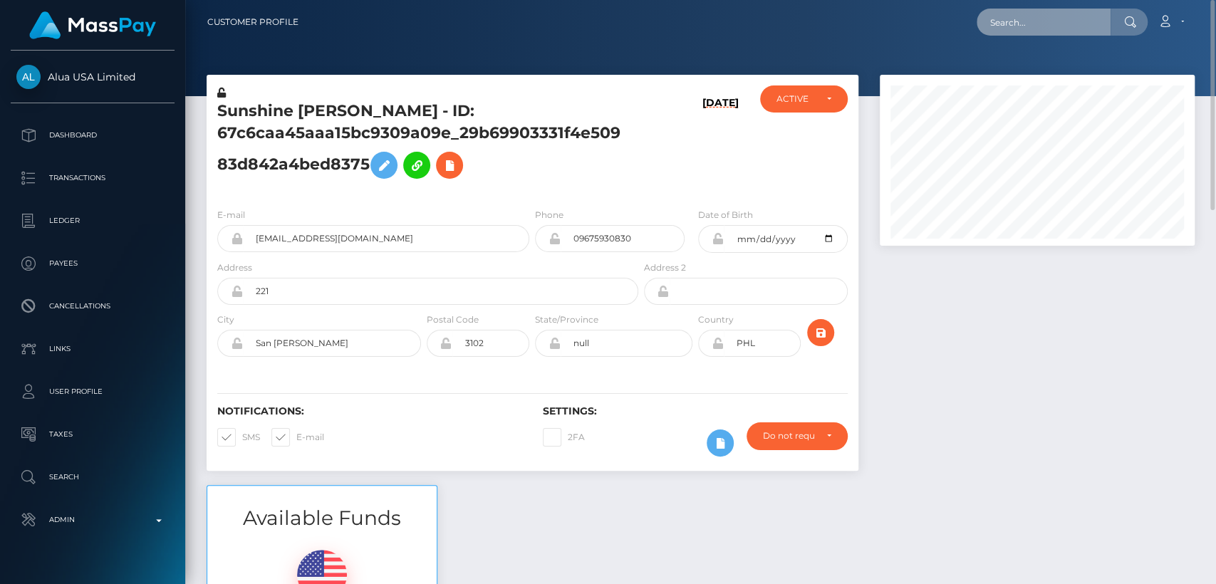
click at [1030, 19] on input "text" at bounding box center [1044, 22] width 134 height 27
paste input "[EMAIL_ADDRESS][DOMAIN_NAME]"
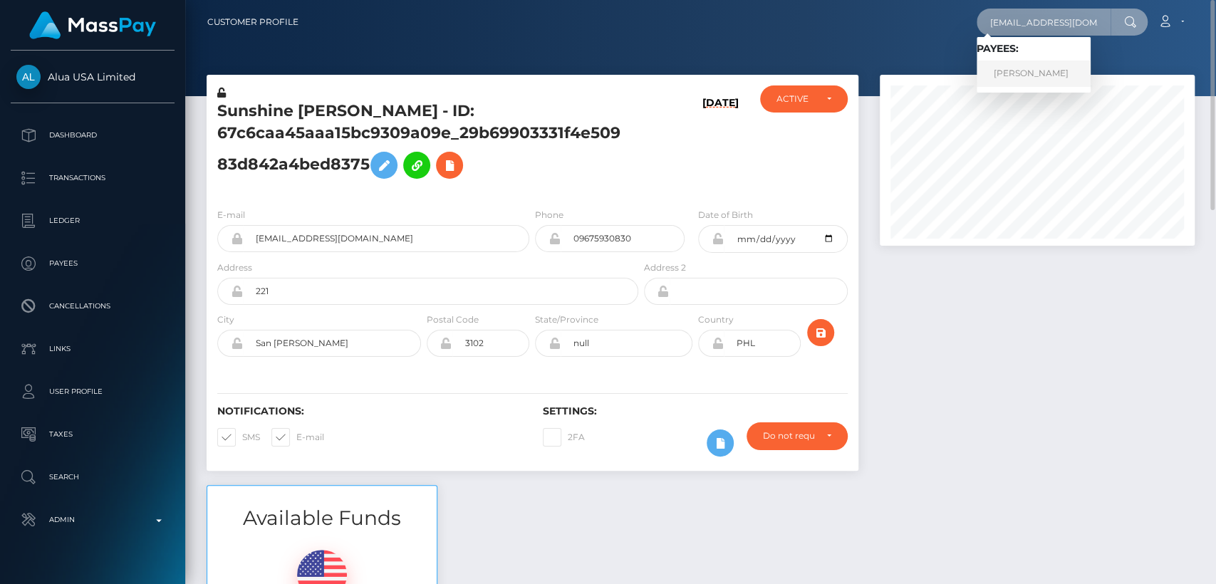
type input "[EMAIL_ADDRESS][DOMAIN_NAME]"
click at [1031, 71] on link "[PERSON_NAME]" at bounding box center [1034, 74] width 114 height 26
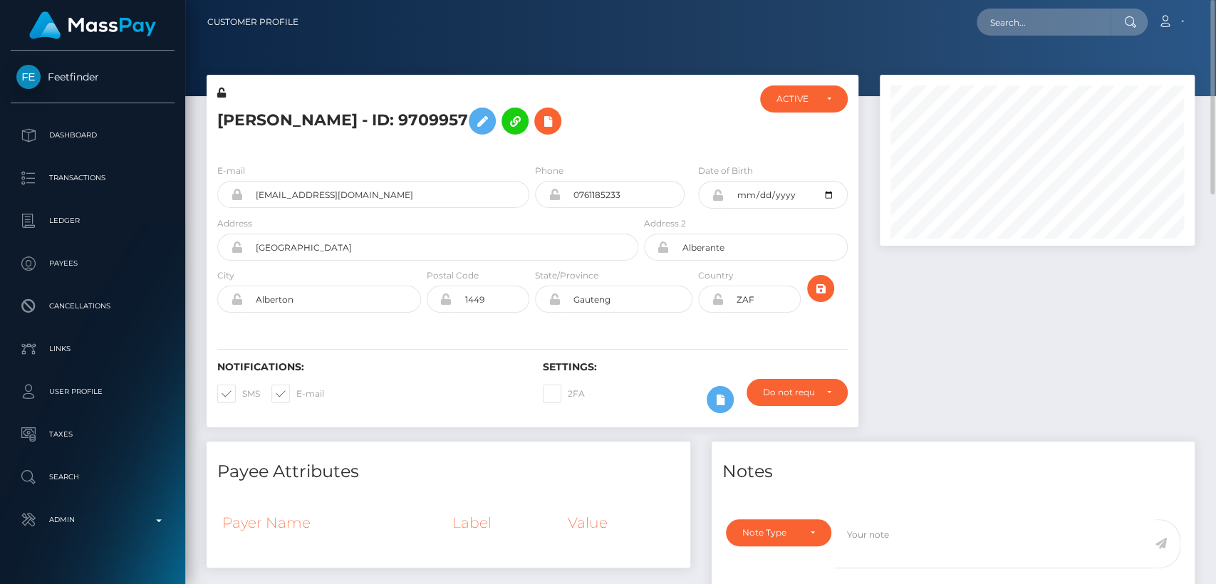
click at [264, 118] on h5 "Andrea Smit - ID: 9709957" at bounding box center [423, 120] width 413 height 41
copy h5 "Andrea"
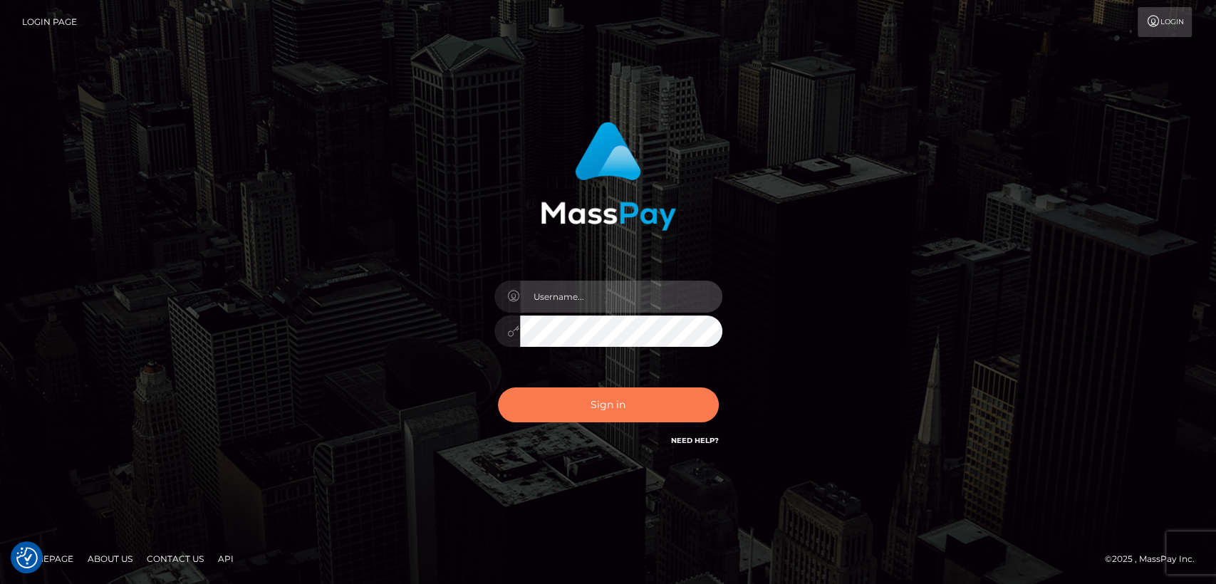
type input "[DOMAIN_NAME]"
click at [555, 398] on button "Sign in" at bounding box center [608, 405] width 221 height 35
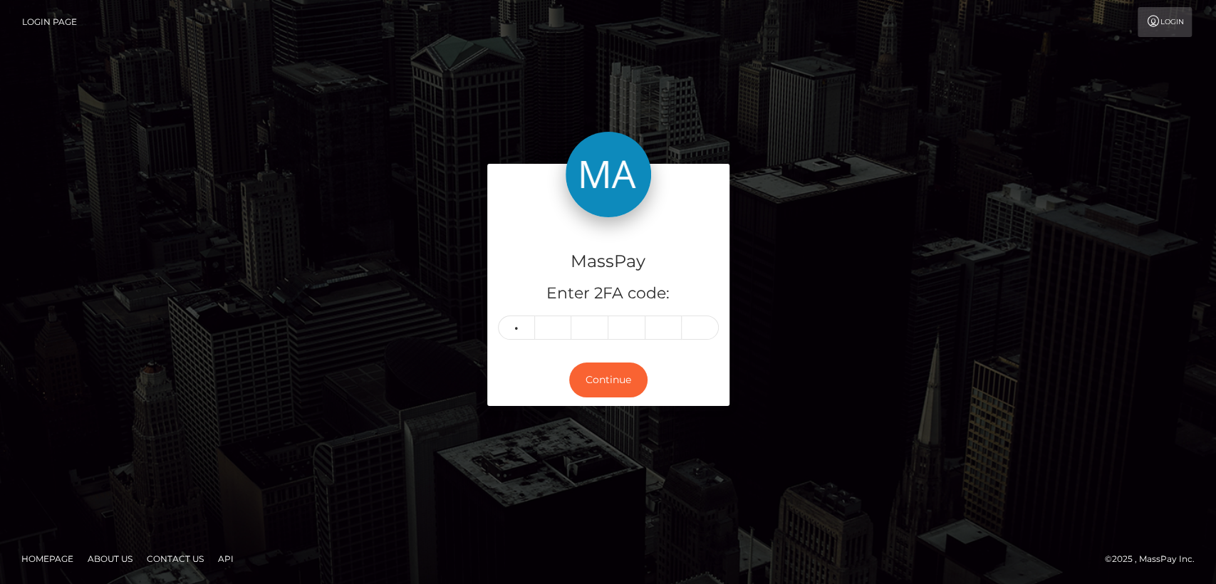
type input "5"
type input "9"
type input "8"
type input "5"
type input "3"
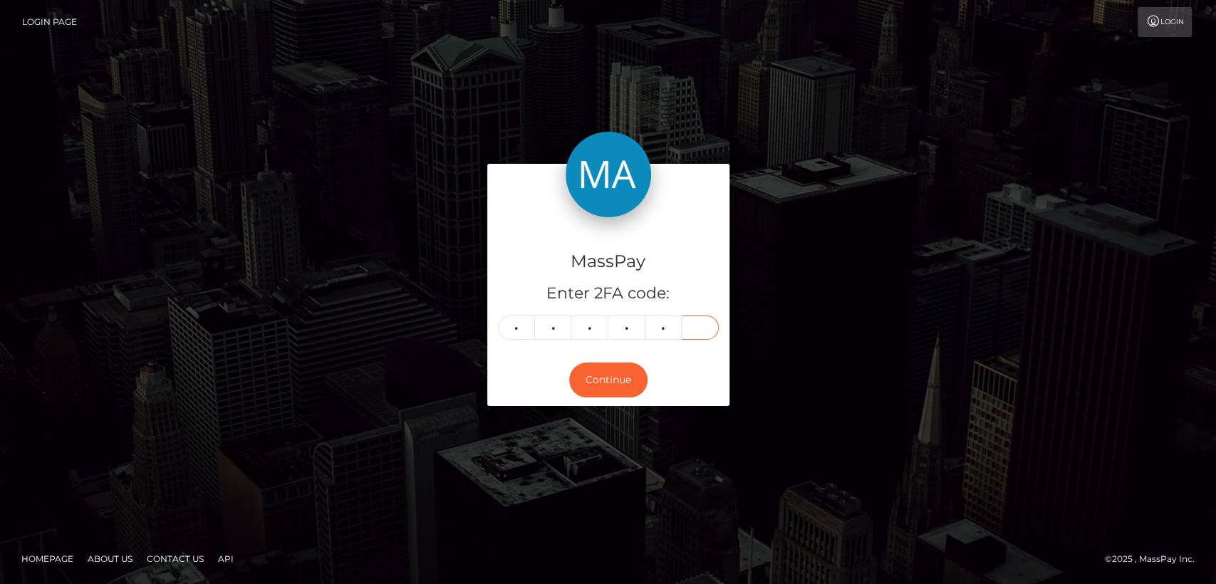
type input "0"
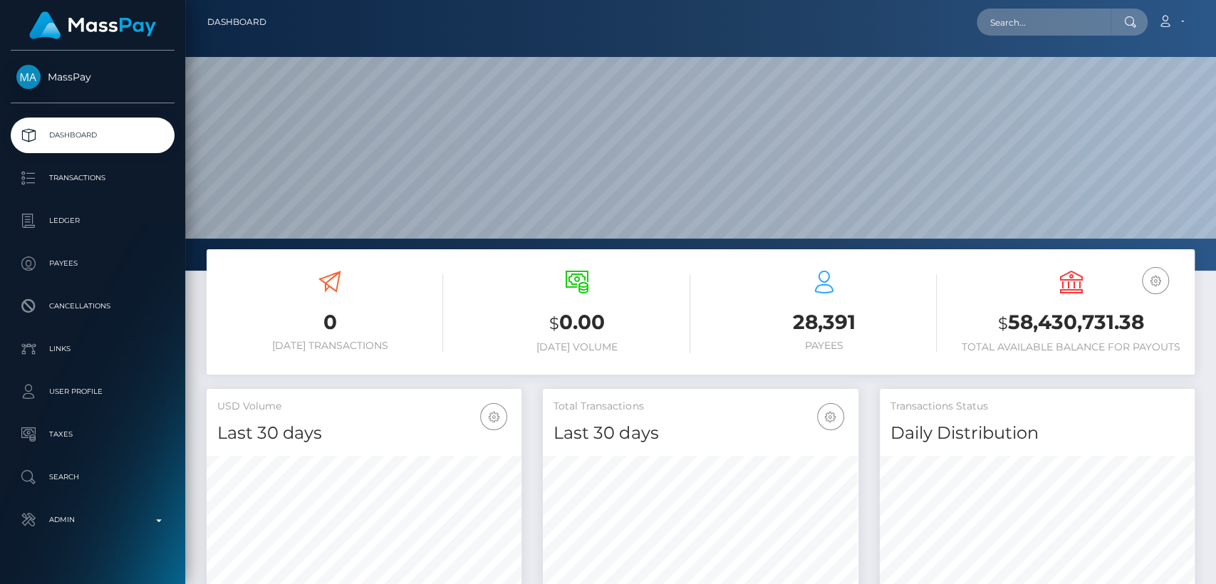
scroll to position [252, 315]
click at [1037, 12] on input "text" at bounding box center [1044, 22] width 134 height 27
paste input "[EMAIL_ADDRESS][DOMAIN_NAME]"
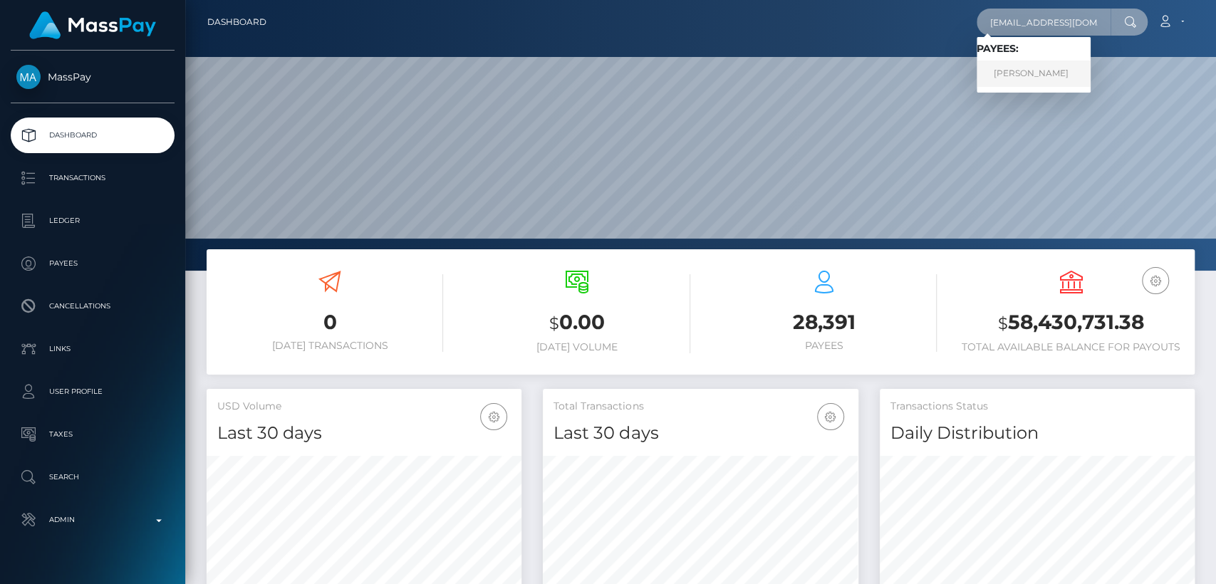
type input "[EMAIL_ADDRESS][DOMAIN_NAME]"
click at [1038, 67] on link "[PERSON_NAME]" at bounding box center [1034, 74] width 114 height 26
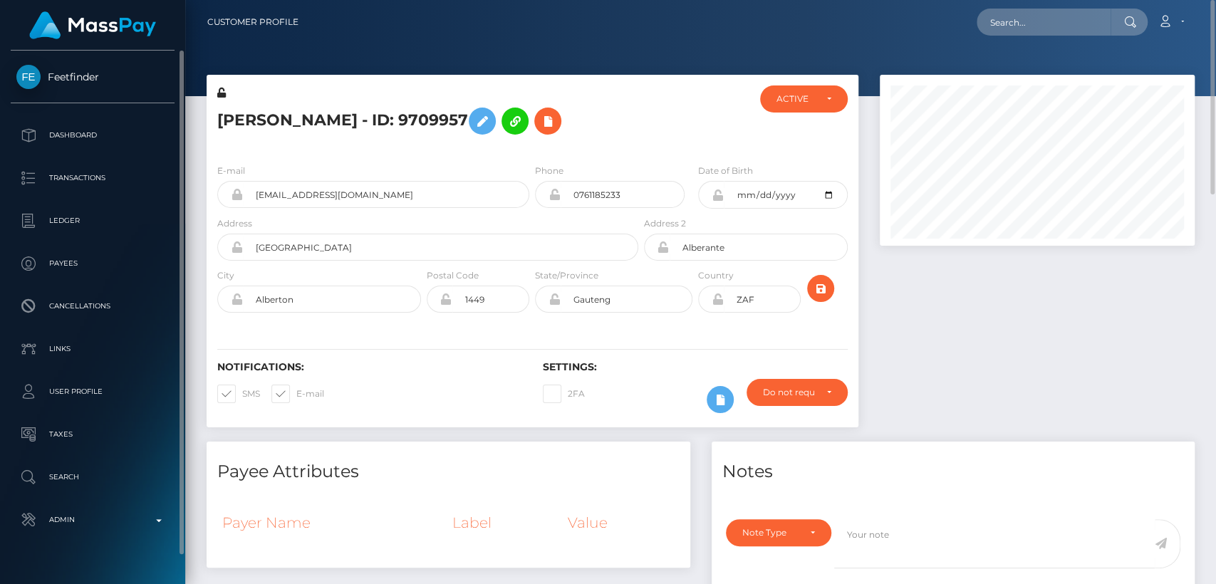
scroll to position [171, 315]
drag, startPoint x: 63, startPoint y: 66, endPoint x: 109, endPoint y: 75, distance: 46.4
click at [109, 75] on div "Feetfinder Dashboard Transactions Ledger Payees Cancellations Links Taxes" at bounding box center [92, 316] width 185 height 531
click at [85, 73] on span "Feetfinder" at bounding box center [93, 77] width 164 height 13
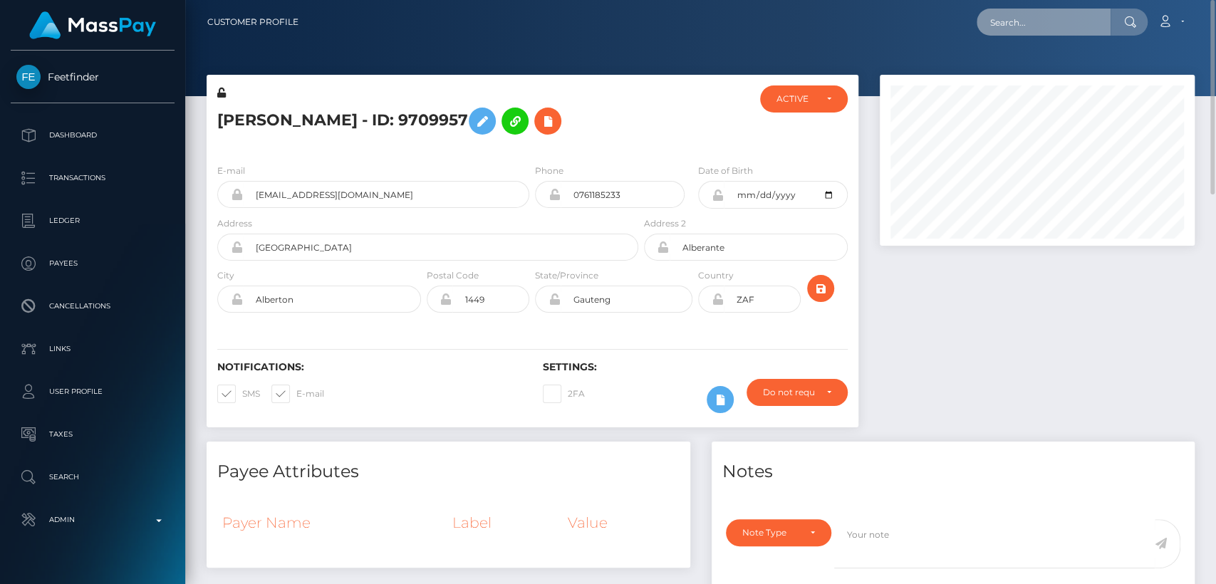
click at [1005, 19] on input "text" at bounding box center [1044, 22] width 134 height 27
paste input "[EMAIL_ADDRESS][DOMAIN_NAME]"
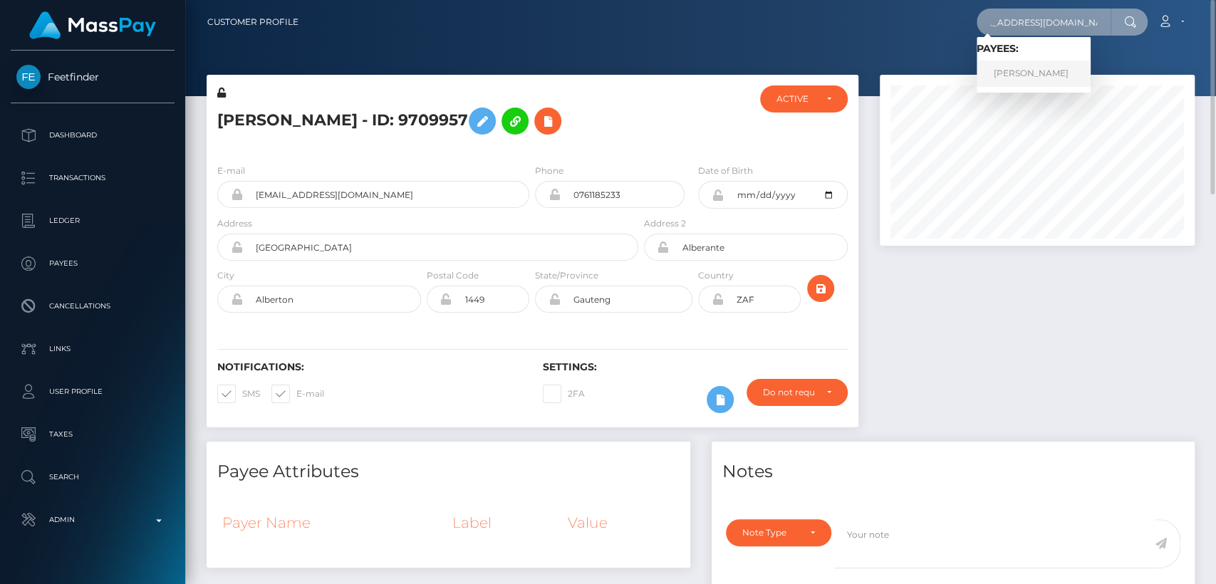
type input "[EMAIL_ADDRESS][DOMAIN_NAME]"
click at [1008, 74] on link "Damaris Achieng Odera" at bounding box center [1034, 74] width 114 height 26
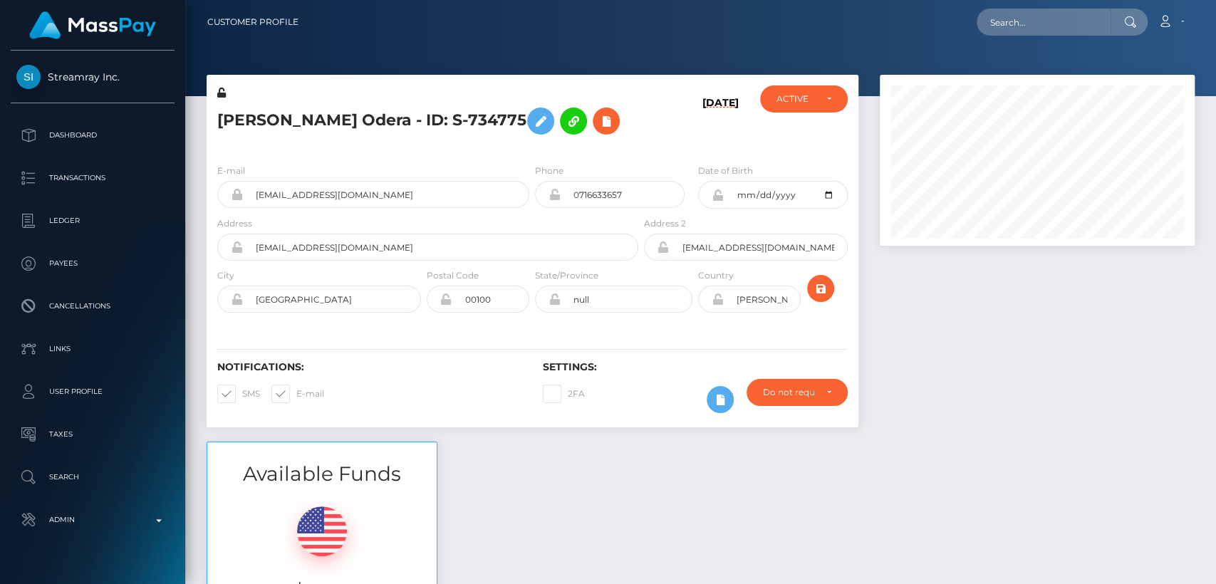
scroll to position [171, 315]
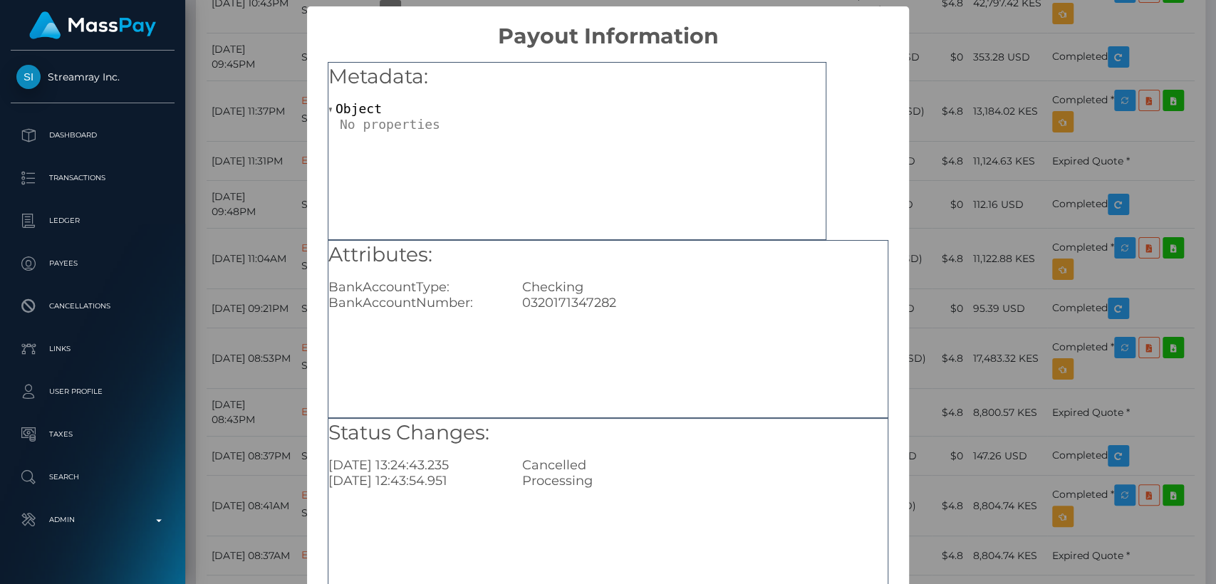
click at [958, 128] on div "× Payout Information Metadata: Object Attributes: BankAccountType: Checking Ban…" at bounding box center [608, 292] width 1216 height 584
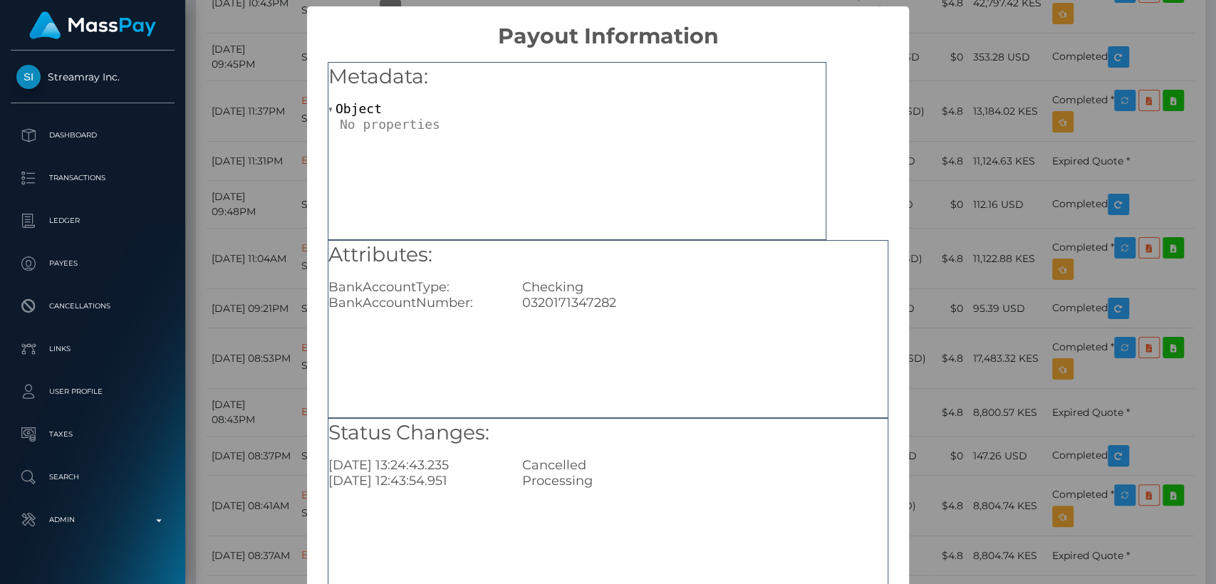
click at [596, 297] on div "0320171347282" at bounding box center [705, 303] width 387 height 16
copy div "0320171347282"
click at [931, 352] on div "× Payout Information Metadata: Object Attributes: BankAccountType: Checking Ban…" at bounding box center [608, 292] width 1216 height 584
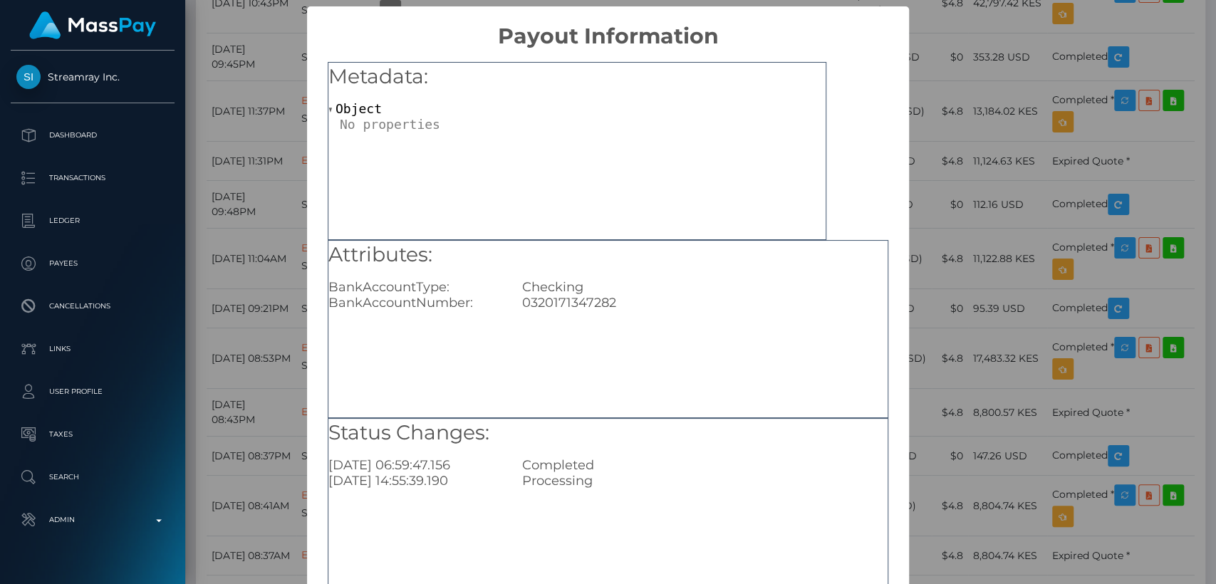
click at [956, 410] on div "× Payout Information Metadata: Object Attributes: BankAccountType: Checking Ban…" at bounding box center [608, 292] width 1216 height 584
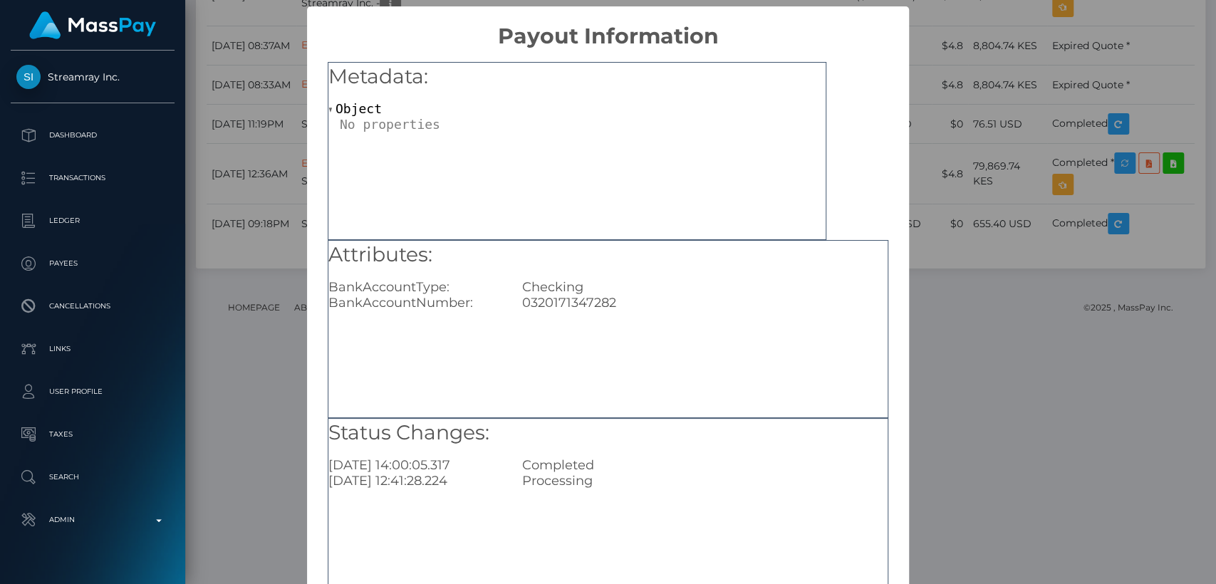
click at [940, 97] on div "× Payout Information Metadata: Object Attributes: BankAccountType: Checking Ban…" at bounding box center [608, 292] width 1216 height 584
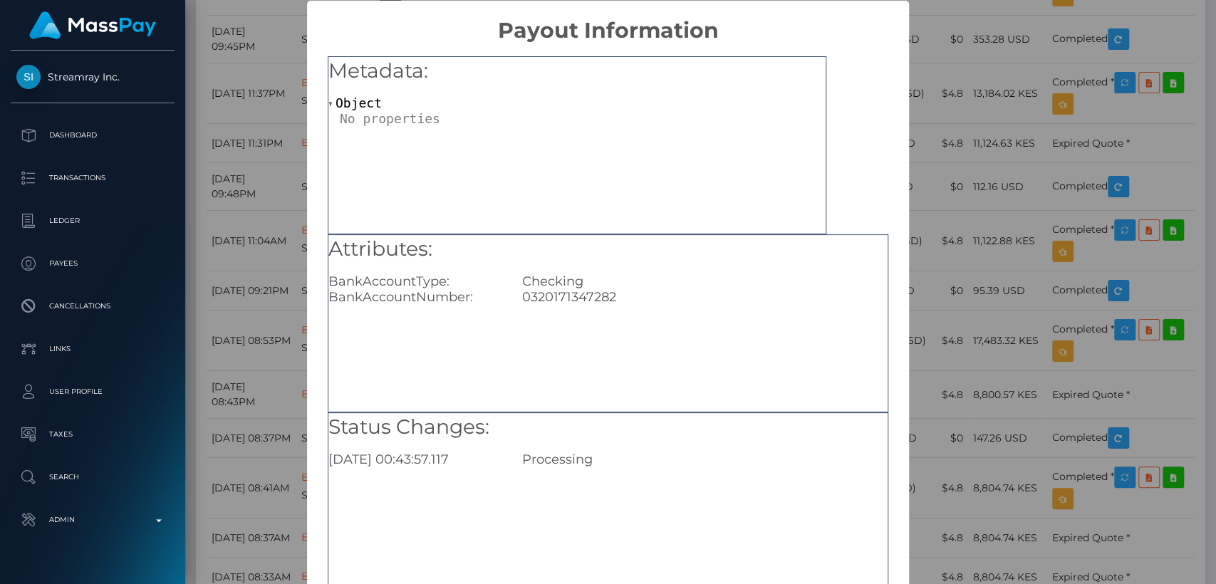
scroll to position [0, 0]
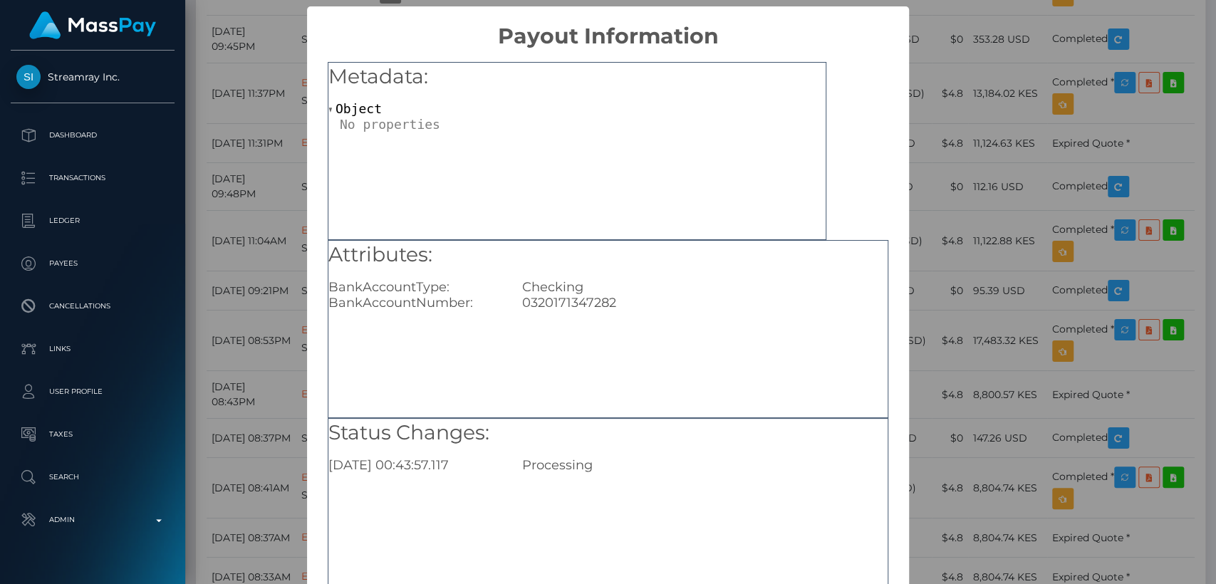
click at [931, 349] on div "× Payout Information Metadata: Object Attributes: BankAccountType: Checking Ban…" at bounding box center [608, 292] width 1216 height 584
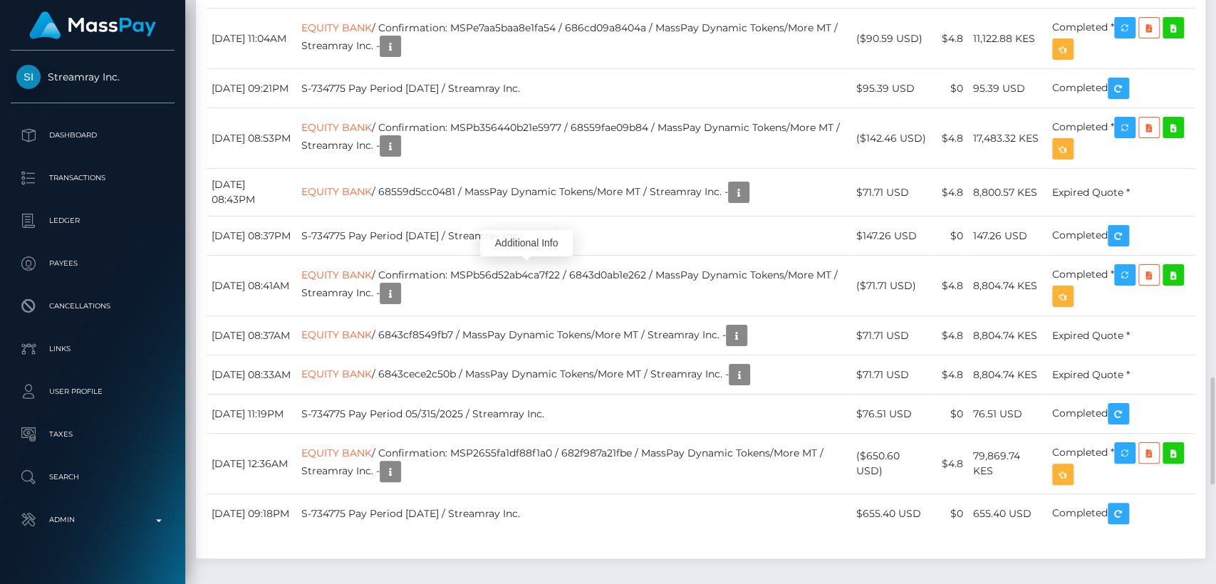
scroll to position [2056, 0]
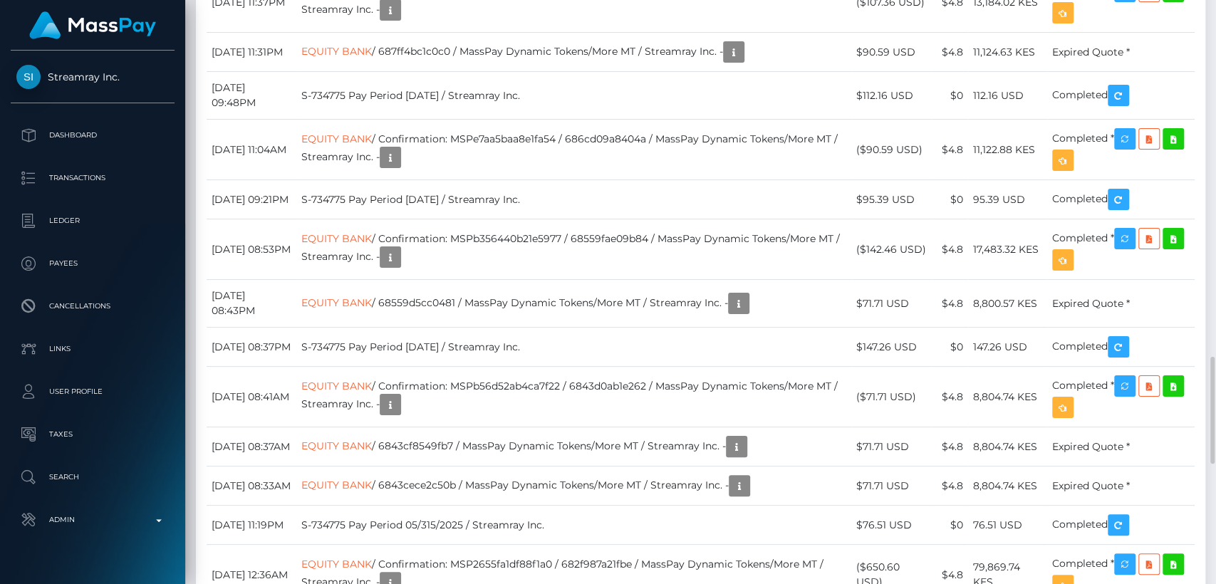
scroll to position [171, 315]
drag, startPoint x: 217, startPoint y: 188, endPoint x: 342, endPoint y: 194, distance: 125.5
drag, startPoint x: 489, startPoint y: 201, endPoint x: 392, endPoint y: 193, distance: 97.2
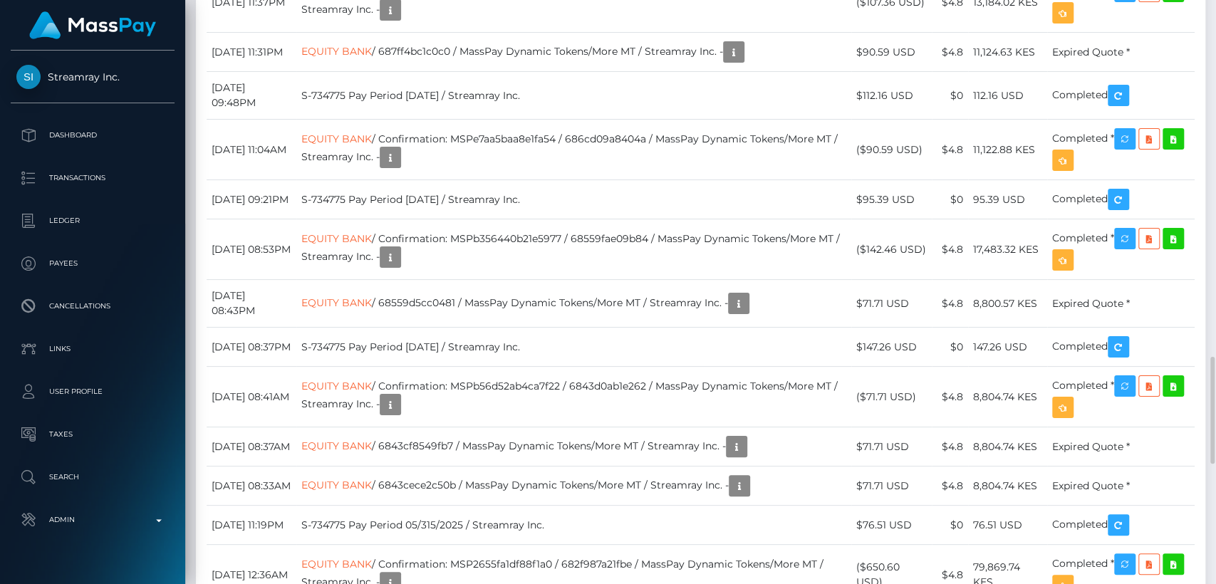
drag, startPoint x: 485, startPoint y: 215, endPoint x: 306, endPoint y: 204, distance: 179.2
drag, startPoint x: 210, startPoint y: 187, endPoint x: 385, endPoint y: 200, distance: 175.0
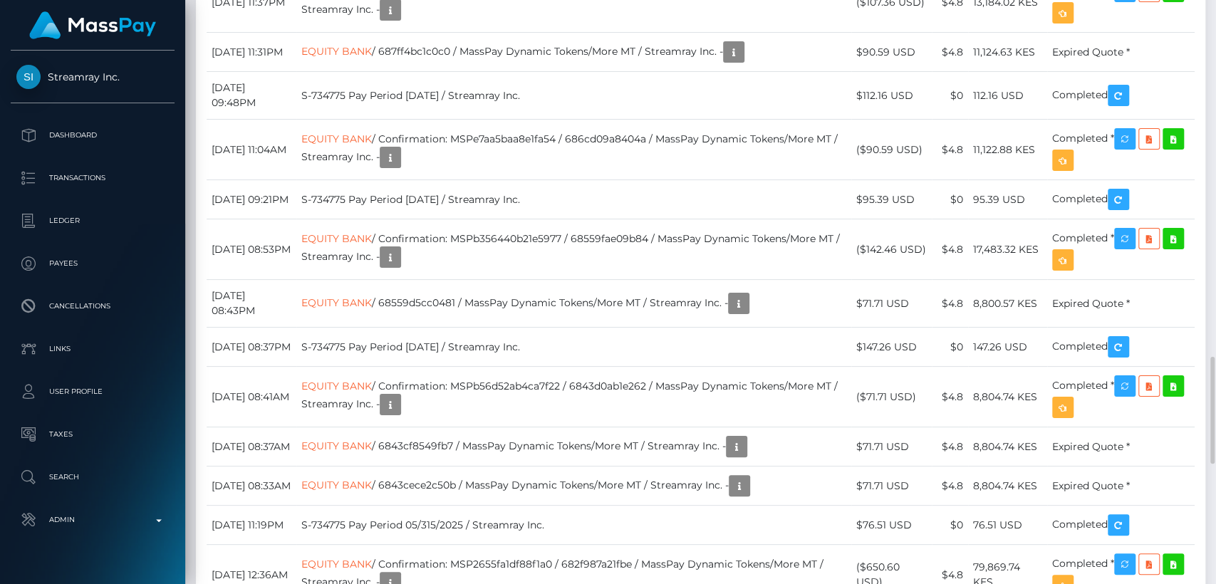
drag, startPoint x: 479, startPoint y: 201, endPoint x: 323, endPoint y: 187, distance: 155.9
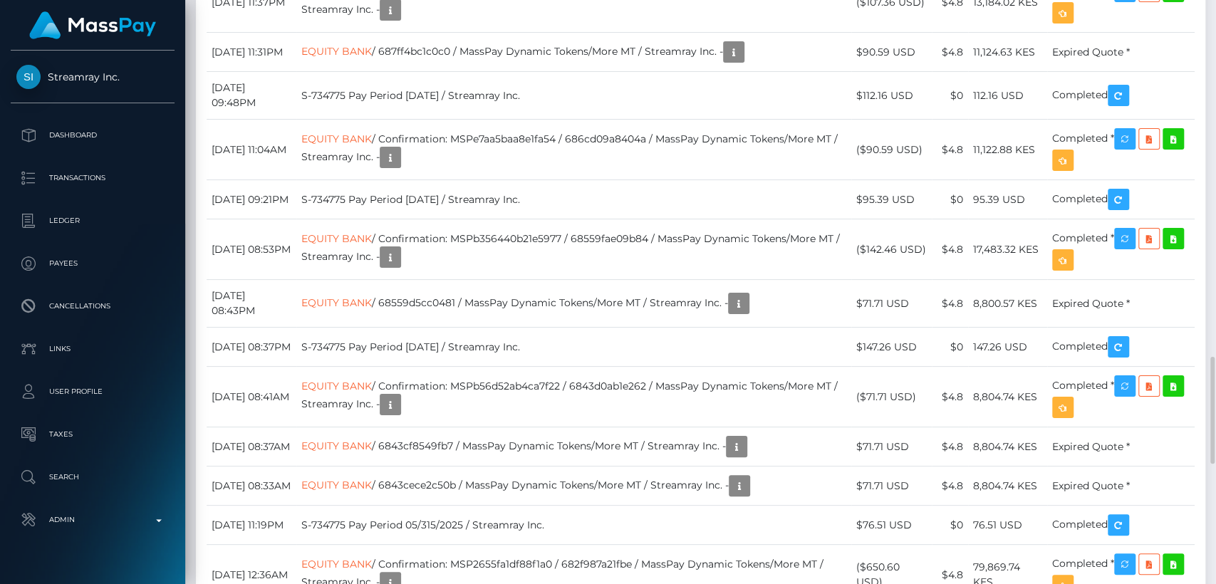
drag, startPoint x: 604, startPoint y: 185, endPoint x: 427, endPoint y: 184, distance: 177.4
copy td "Confirmation: MSP856768e60cf7e43"
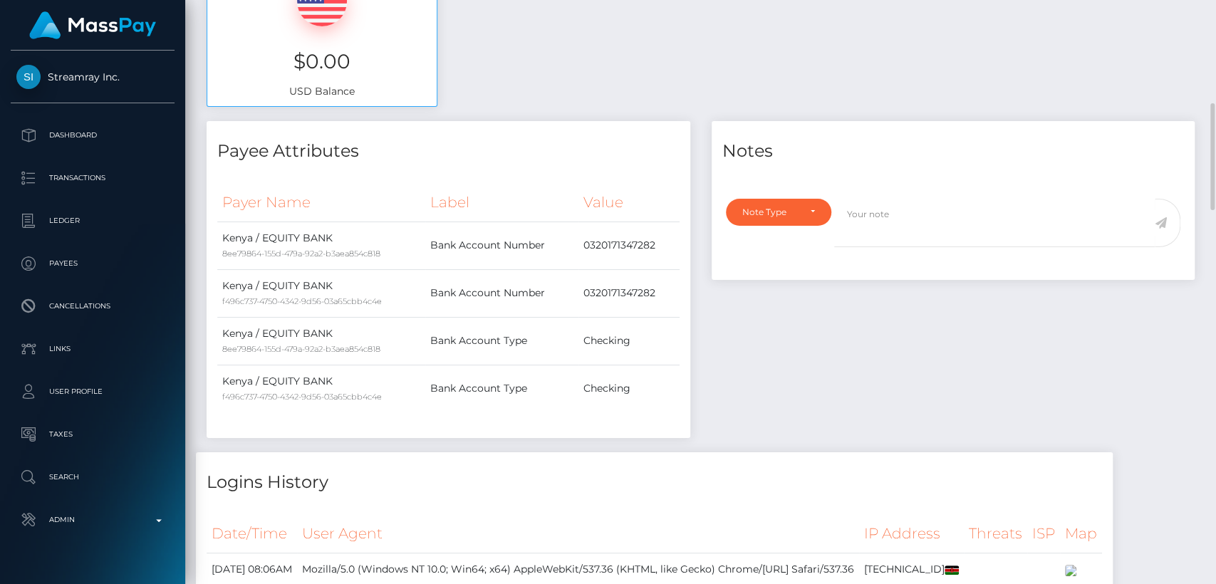
scroll to position [536, 0]
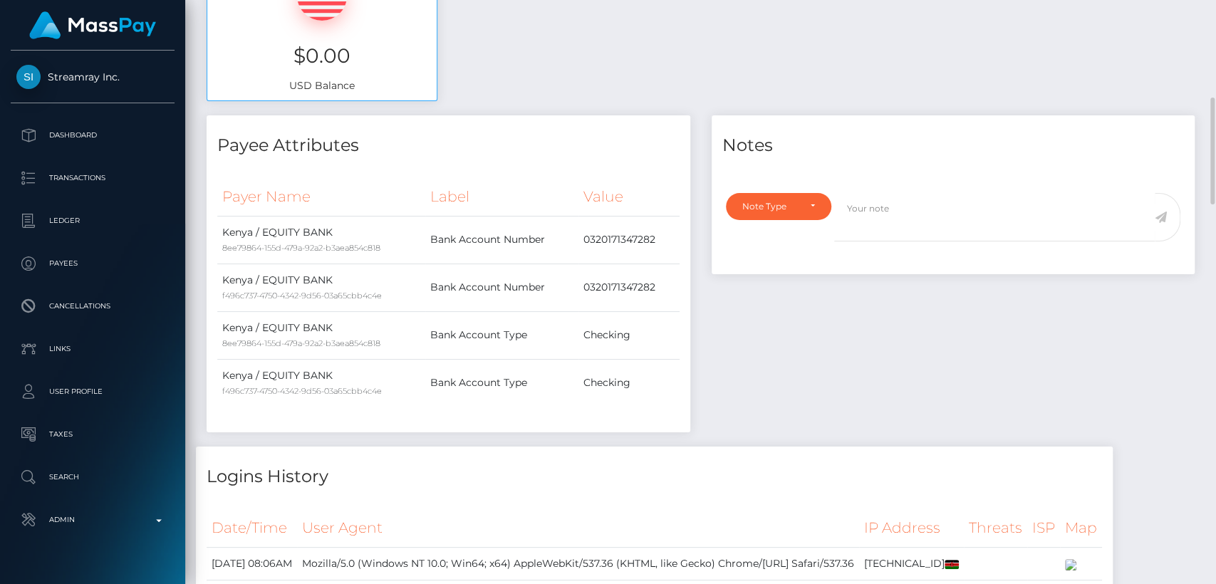
drag, startPoint x: 522, startPoint y: 11, endPoint x: 560, endPoint y: 23, distance: 39.7
click at [560, 23] on div "Available Funds $0.00 USD Balance" at bounding box center [701, 10] width 1010 height 209
click at [623, 239] on td "0320171347282" at bounding box center [629, 240] width 100 height 48
copy td "0320171347282"
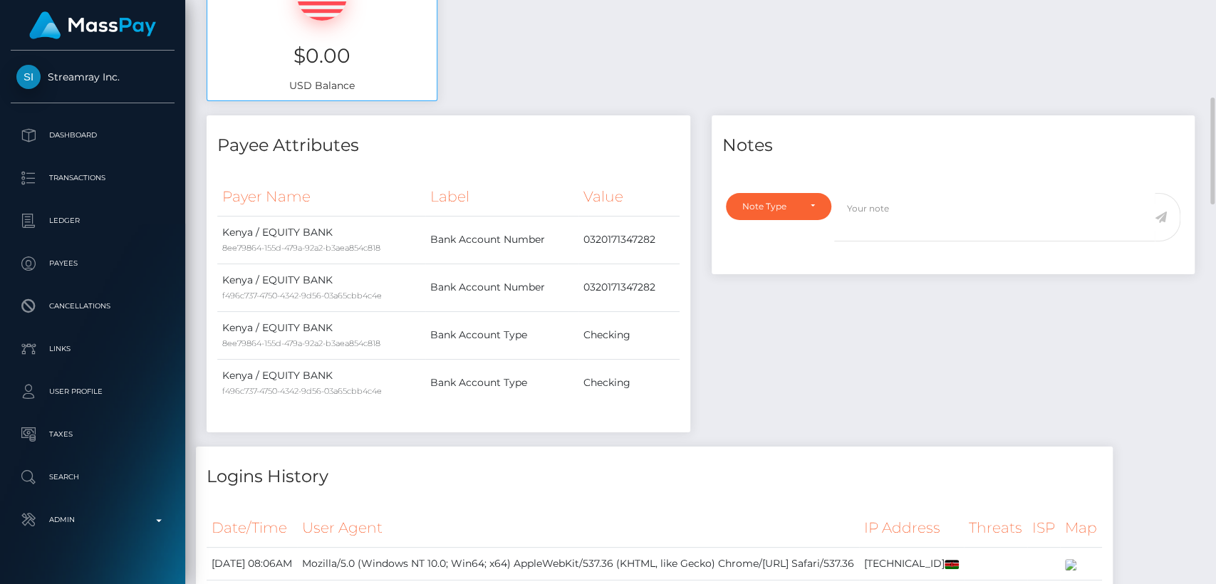
click at [539, 473] on h4 "Logins History" at bounding box center [655, 477] width 896 height 25
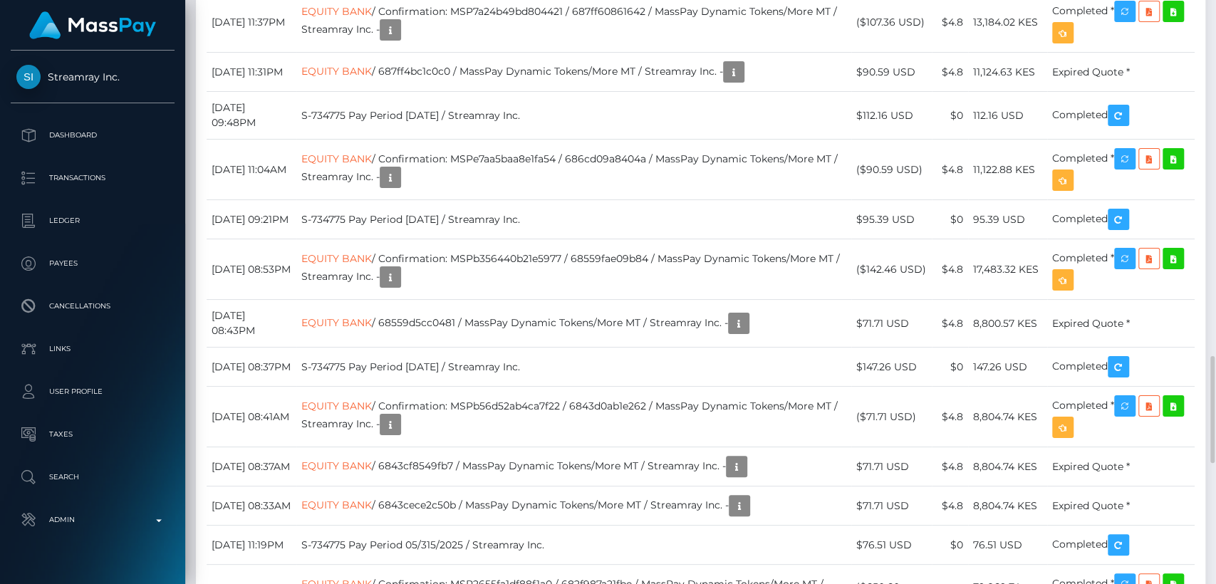
scroll to position [1928, 0]
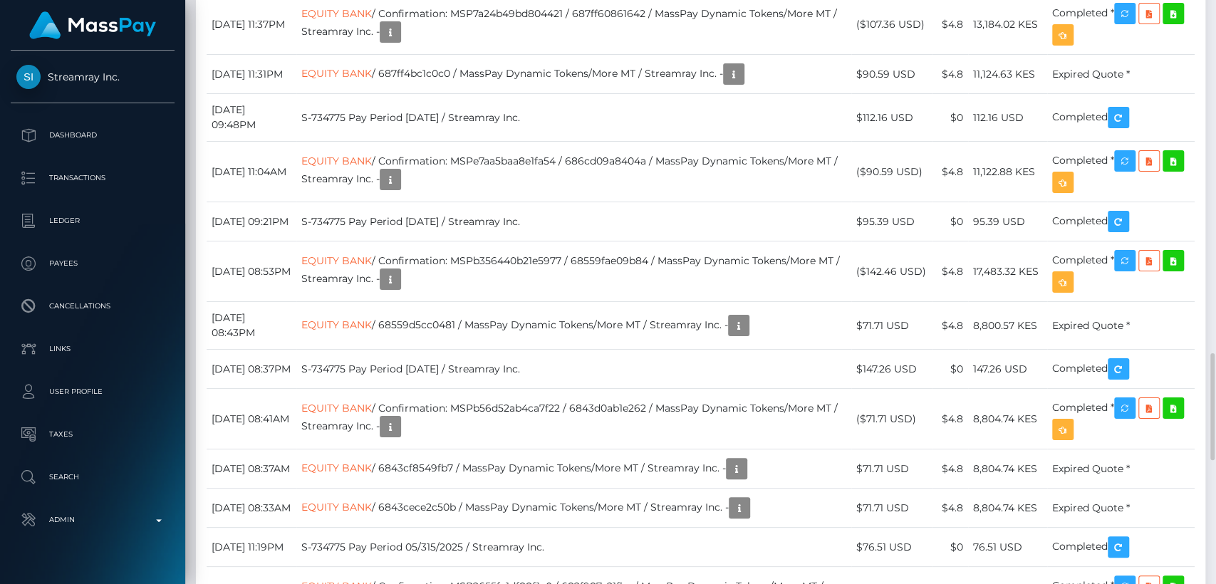
drag, startPoint x: 365, startPoint y: 168, endPoint x: 827, endPoint y: 150, distance: 462.8
copy td "More MT"
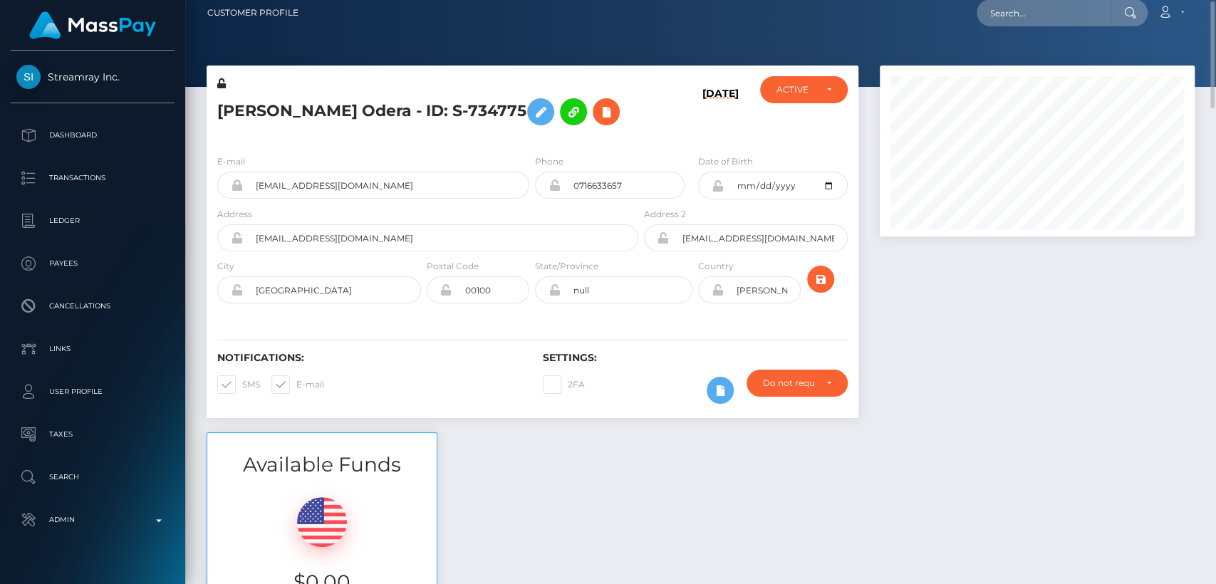
scroll to position [0, 0]
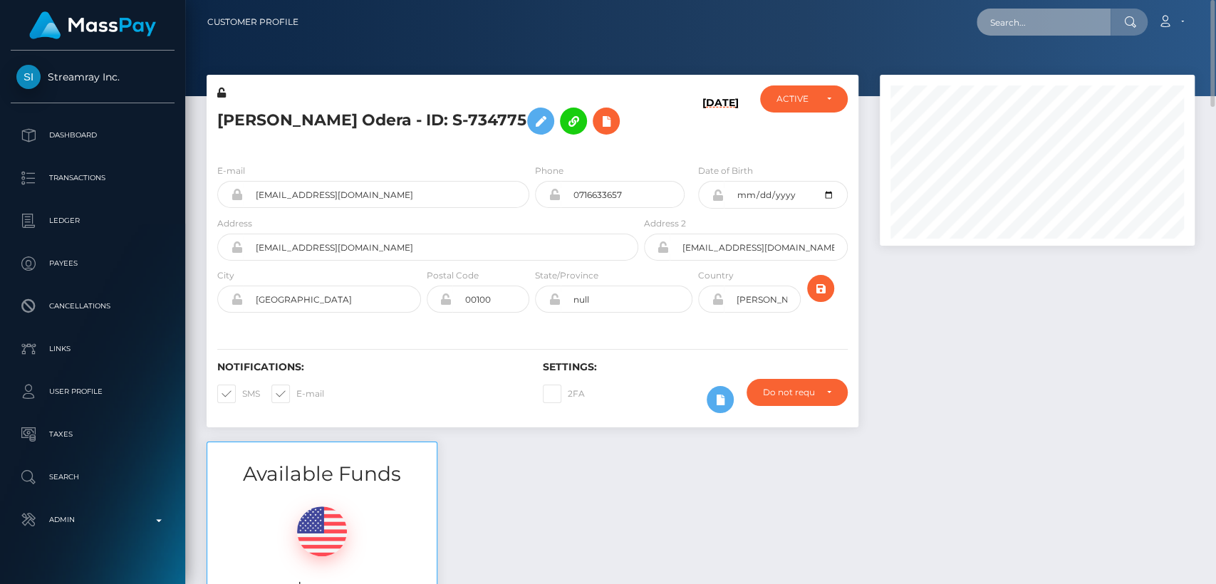
click input "text"
paste input "mfc4ever@hotmail.co.uk"
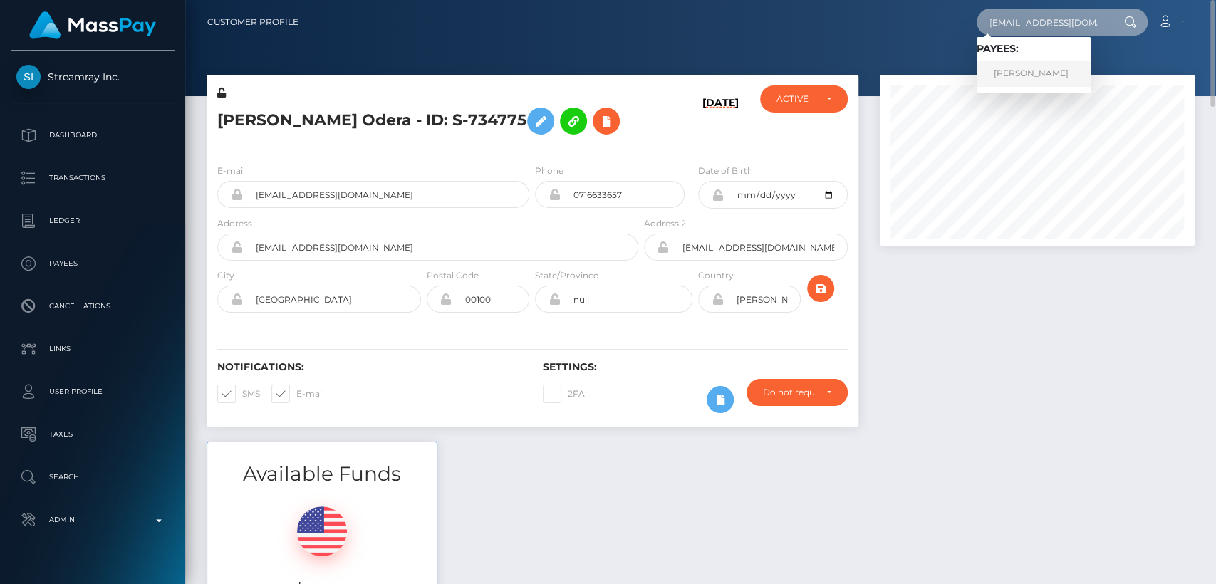
type input "mfc4ever@hotmail.co.uk"
click link "Chelsea Louise Chisman"
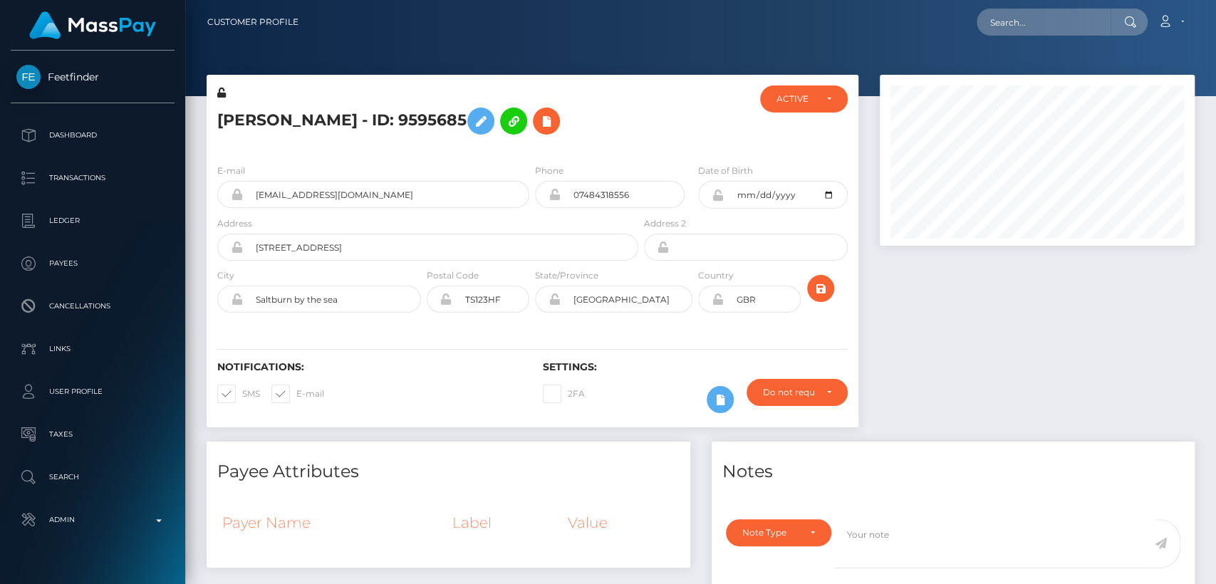
scroll to position [171, 315]
click at [246, 122] on h5 "[PERSON_NAME] - ID: 9595685" at bounding box center [423, 120] width 413 height 41
copy h5 "Chelsea"
click at [540, 470] on h4 "Payee Attributes" at bounding box center [448, 472] width 462 height 25
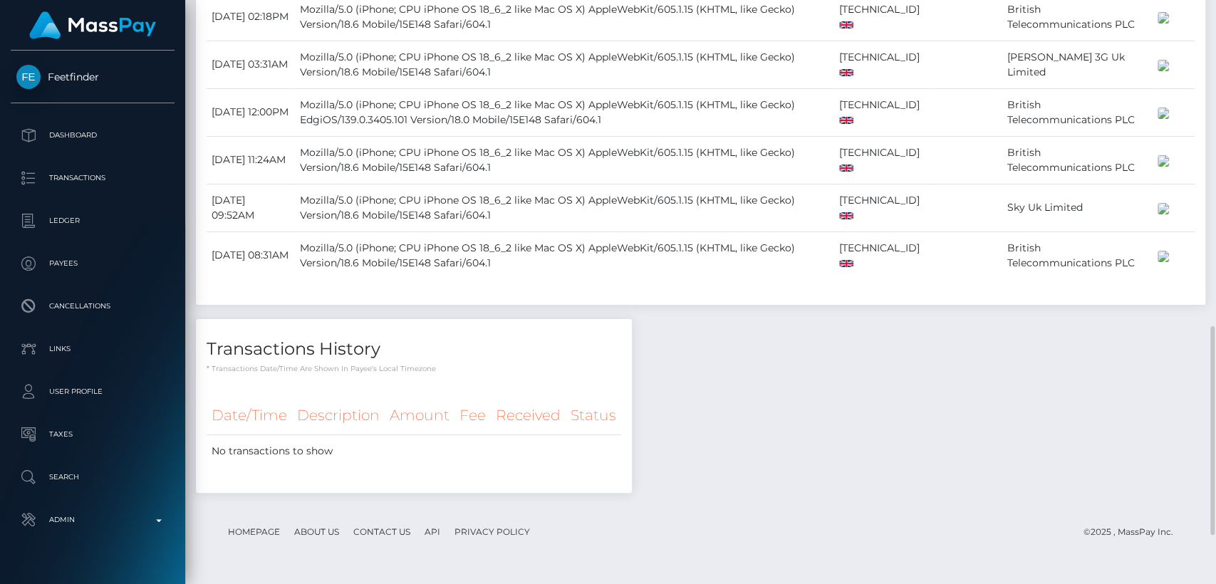
scroll to position [0, 0]
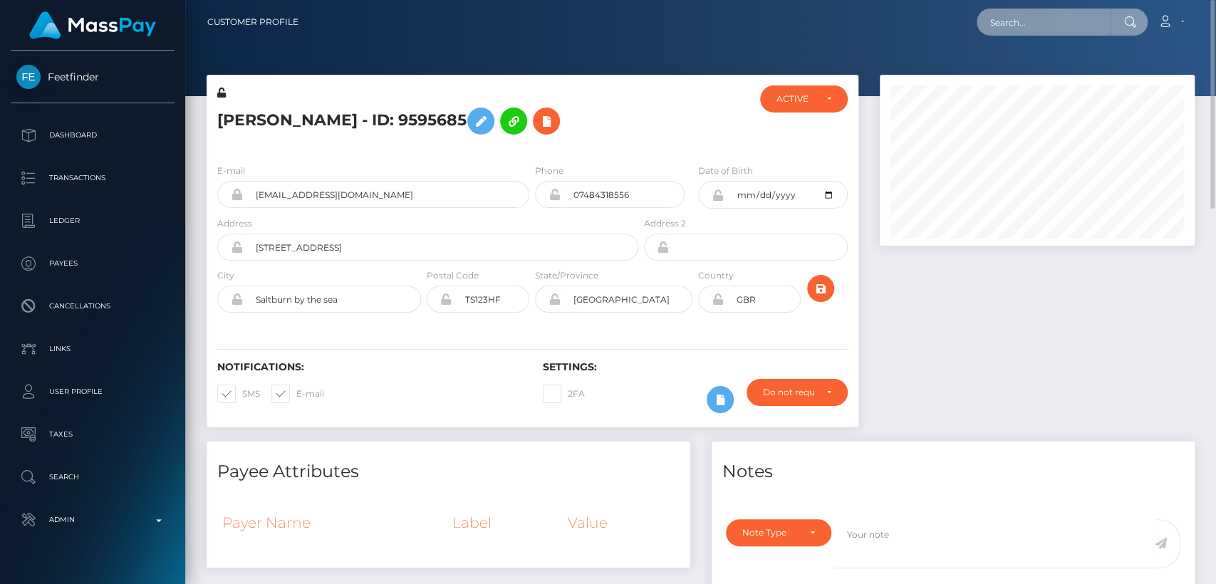
click at [1023, 23] on input "text" at bounding box center [1044, 22] width 134 height 27
paste input "solomia2023.2023@gmail.com"
type input "solomia2023.2023@gmail.com"
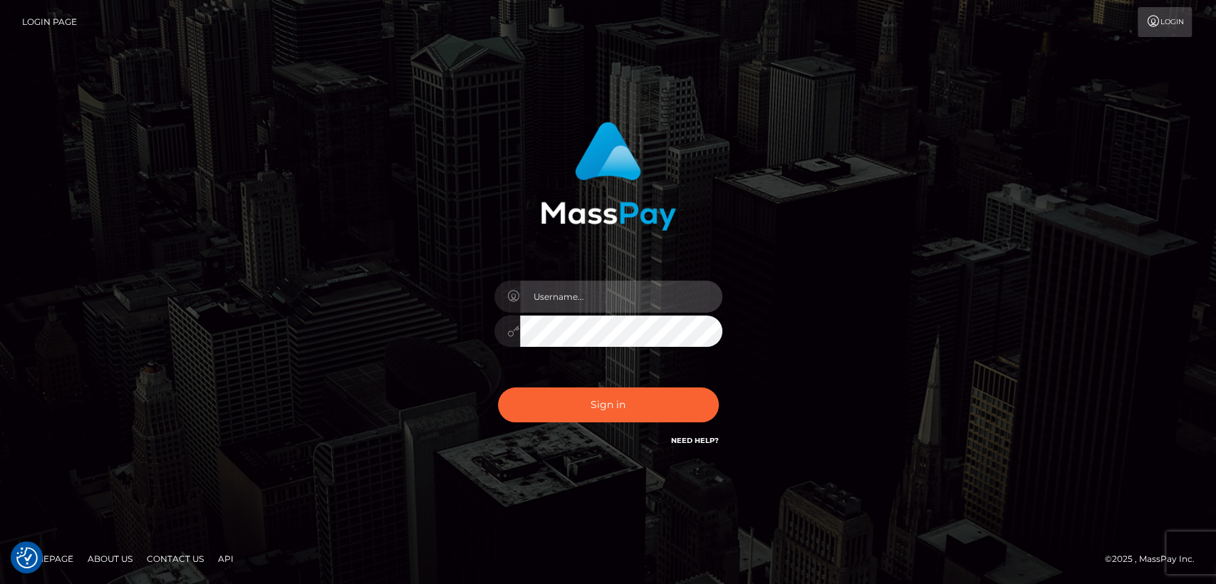
type input "[DOMAIN_NAME]"
click at [574, 423] on div "Sign in Need Help?" at bounding box center [608, 410] width 249 height 63
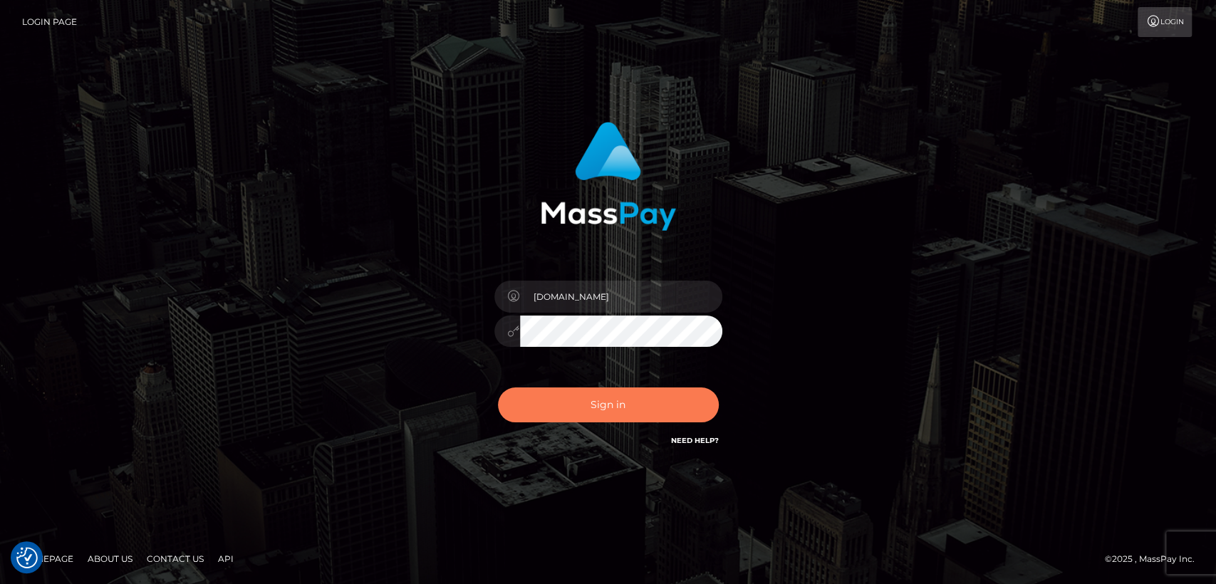
click at [569, 405] on button "Sign in" at bounding box center [608, 405] width 221 height 35
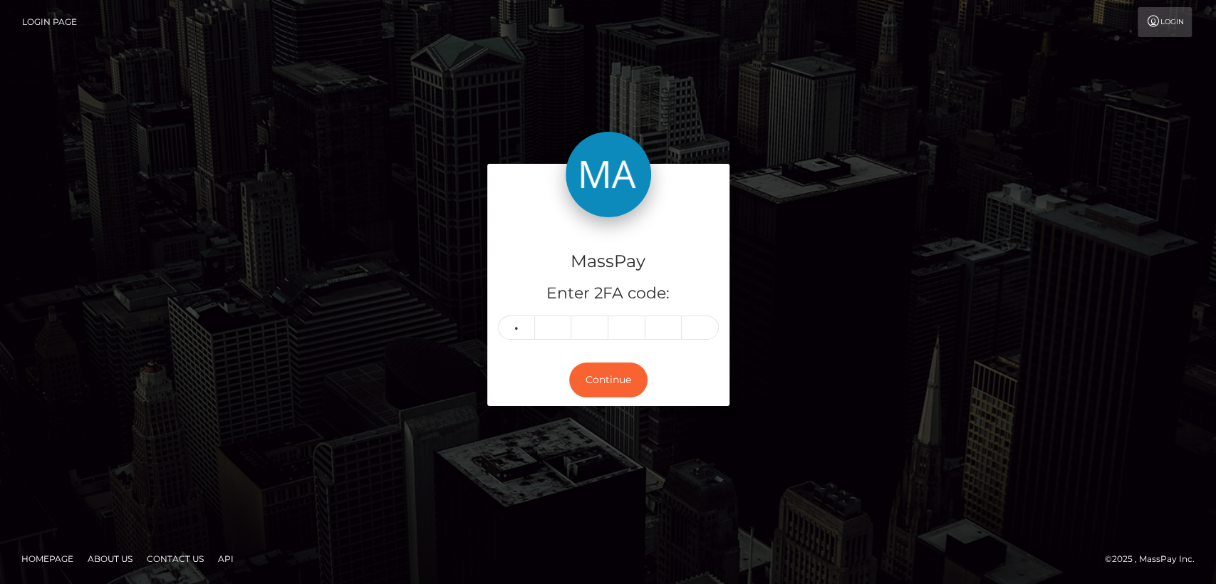
type input "0"
type input "6"
type input "7"
type input "0"
type input "7"
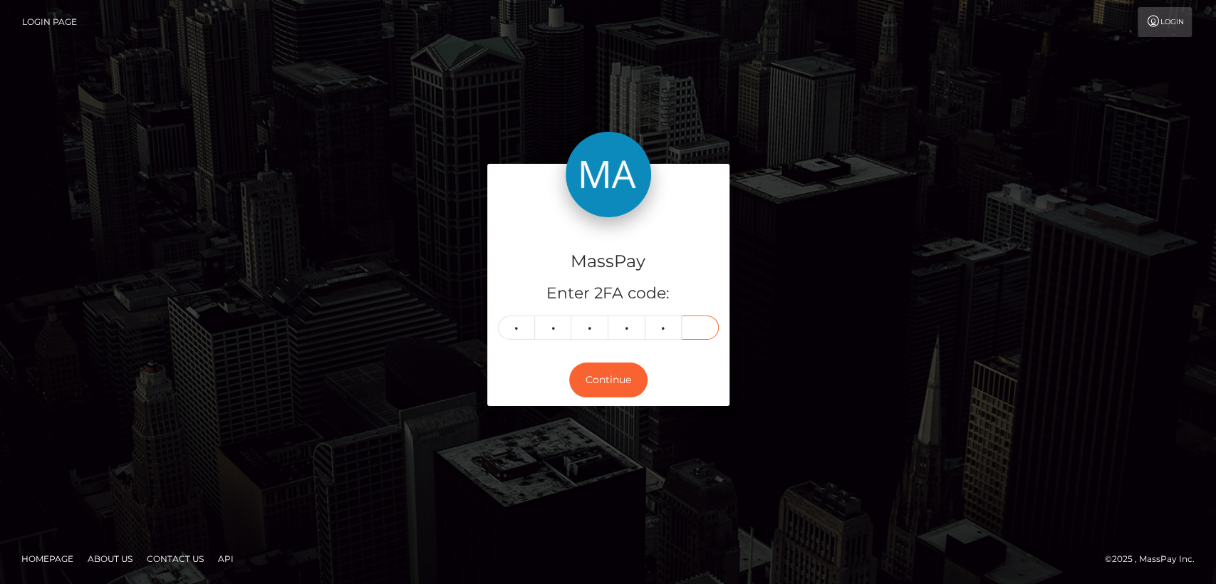
type input "7"
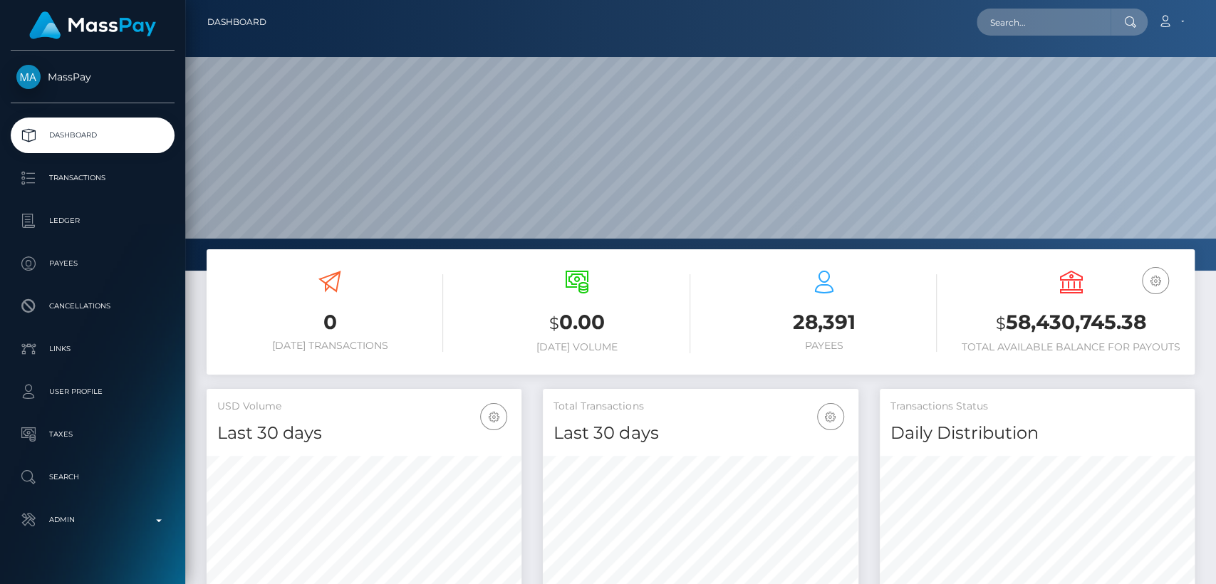
scroll to position [252, 315]
click at [1030, 33] on input "text" at bounding box center [1044, 22] width 134 height 27
paste input "[EMAIL_ADDRESS][DOMAIN_NAME]"
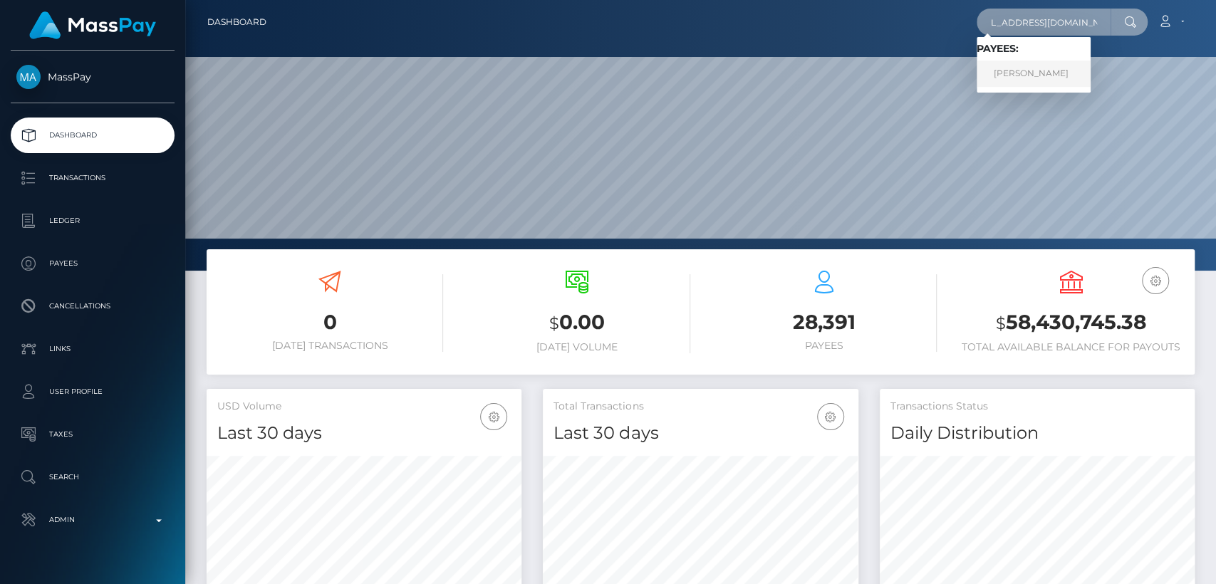
type input "[EMAIL_ADDRESS][DOMAIN_NAME]"
click at [1009, 76] on link "KATERYNA CIHAN" at bounding box center [1034, 74] width 114 height 26
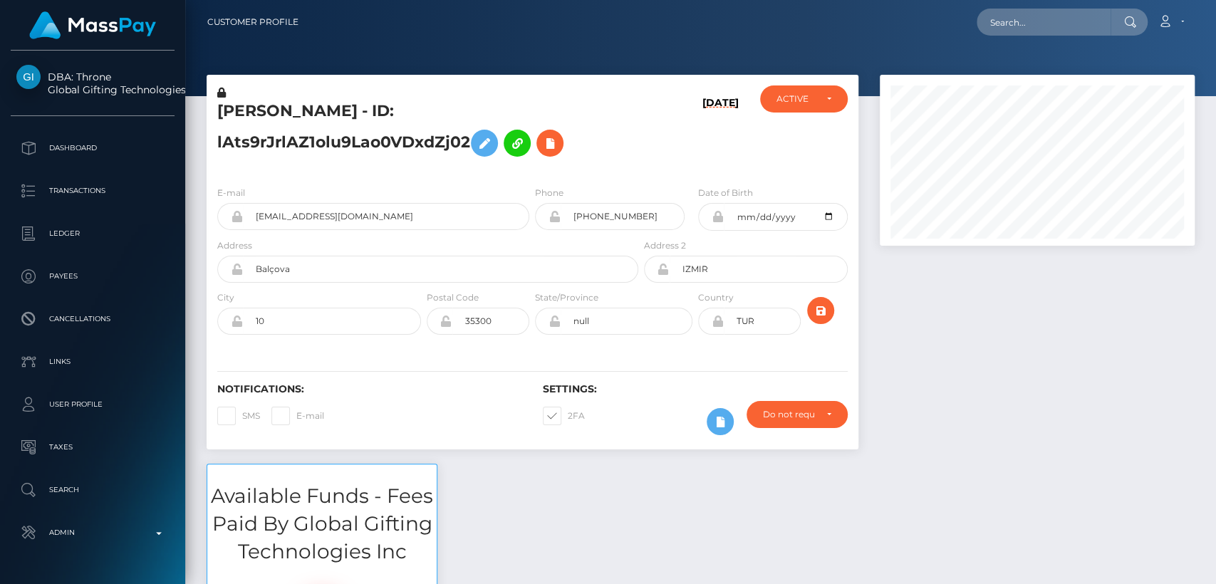
scroll to position [171, 315]
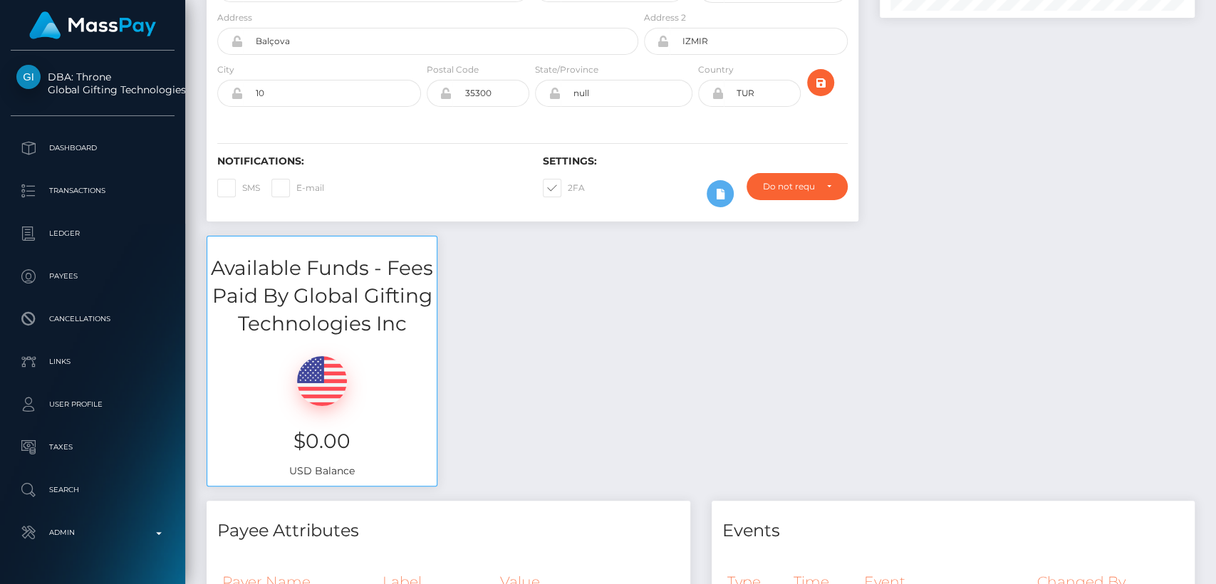
scroll to position [0, 0]
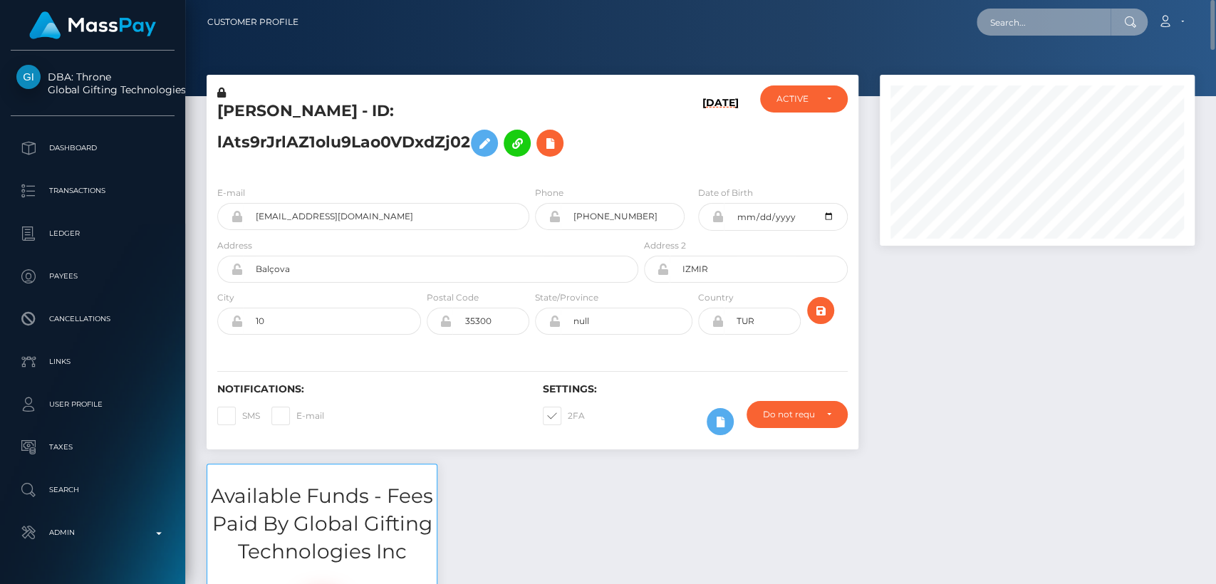
click at [1055, 19] on input "text" at bounding box center [1044, 22] width 134 height 27
paste input "[EMAIL_ADDRESS][DOMAIN_NAME]"
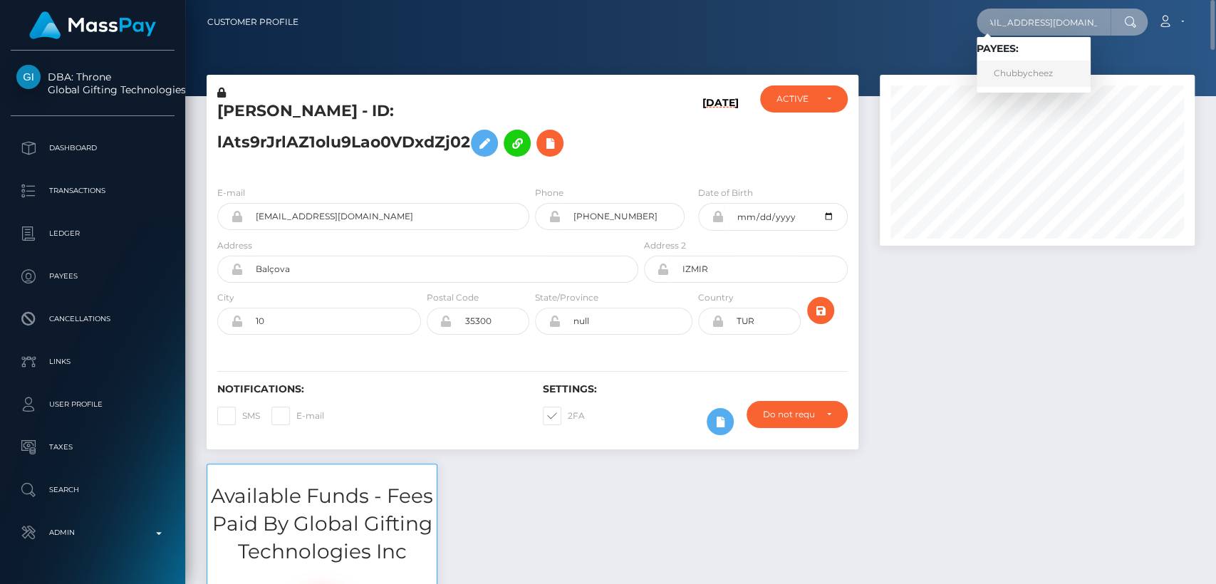
type input "[EMAIL_ADDRESS][DOMAIN_NAME]"
click at [1015, 78] on link "Chubbycheez" at bounding box center [1034, 74] width 114 height 26
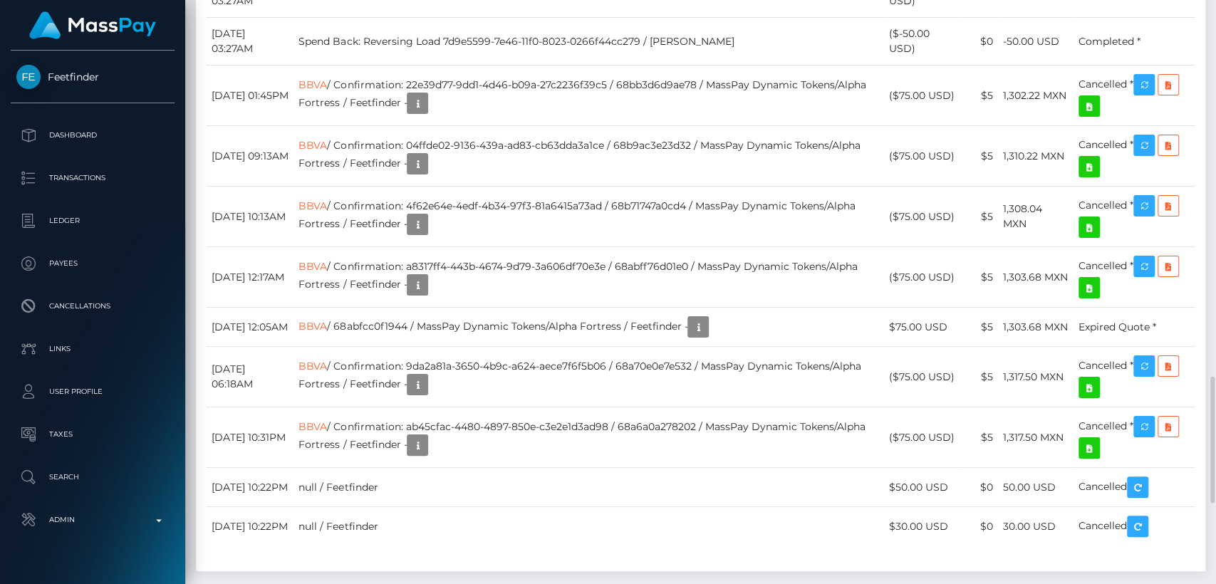
scroll to position [1733, 0]
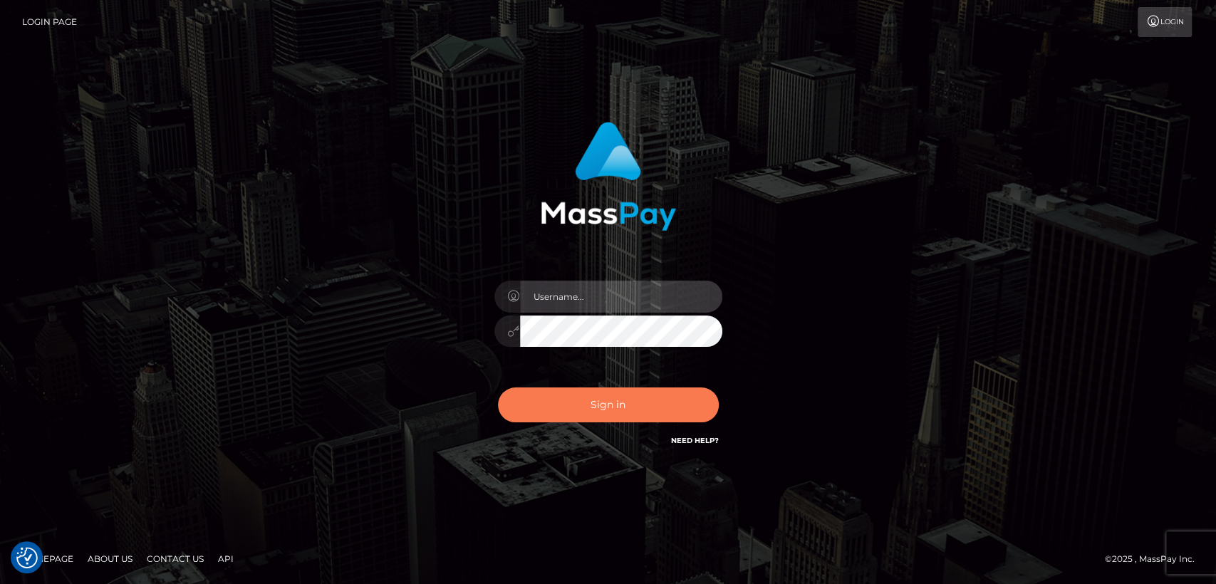
type input "nt.es"
click at [558, 406] on button "Sign in" at bounding box center [608, 405] width 221 height 35
type input "nt.es"
click at [558, 406] on button "Sign in" at bounding box center [608, 405] width 221 height 35
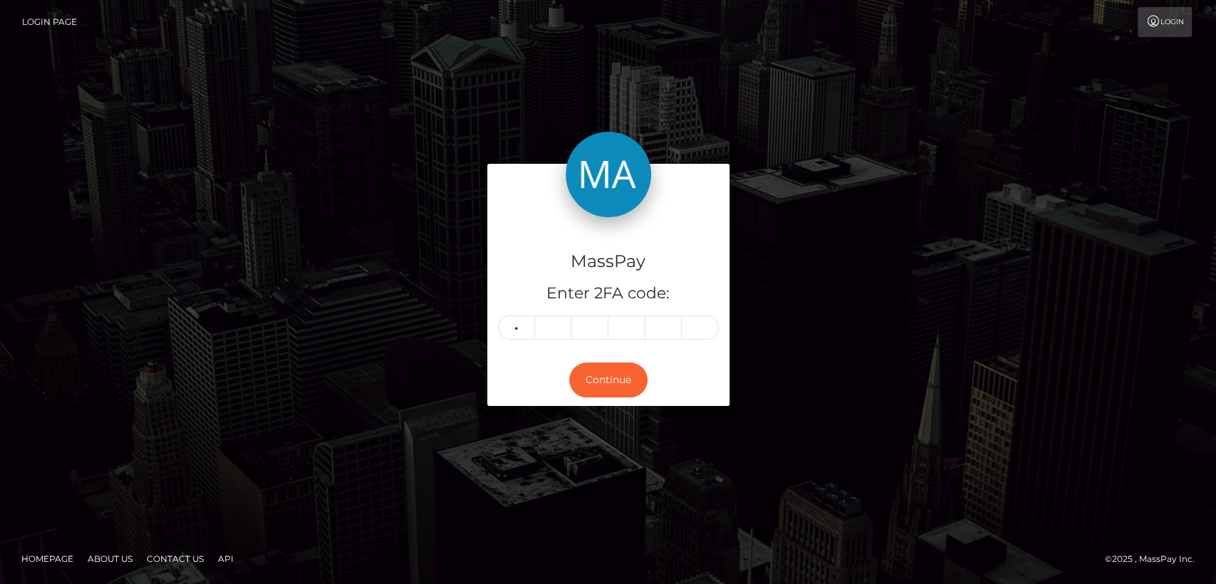
type input "1"
type input "4"
type input "6"
type input "5"
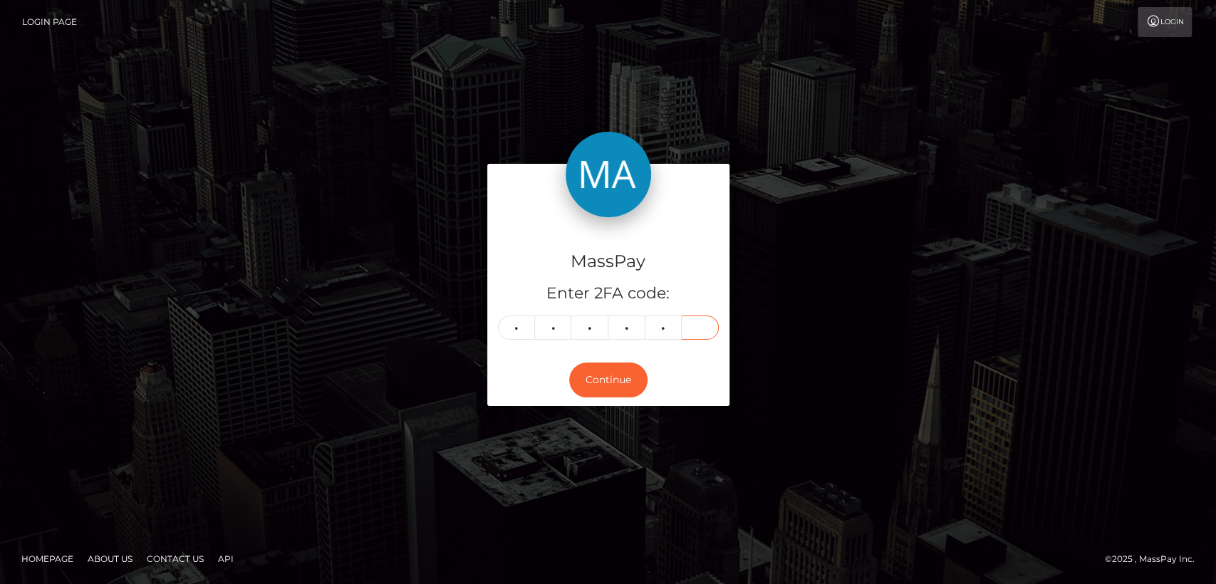
type input "7"
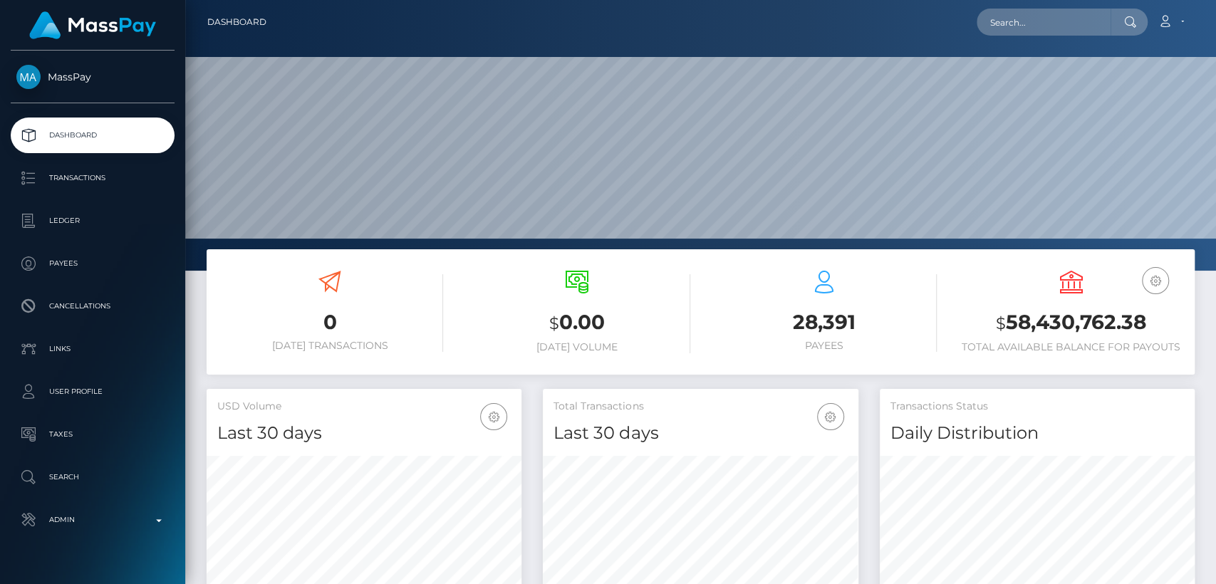
scroll to position [252, 315]
click at [1075, 27] on input "text" at bounding box center [1044, 22] width 134 height 27
paste input "[EMAIL_ADDRESS][DOMAIN_NAME]"
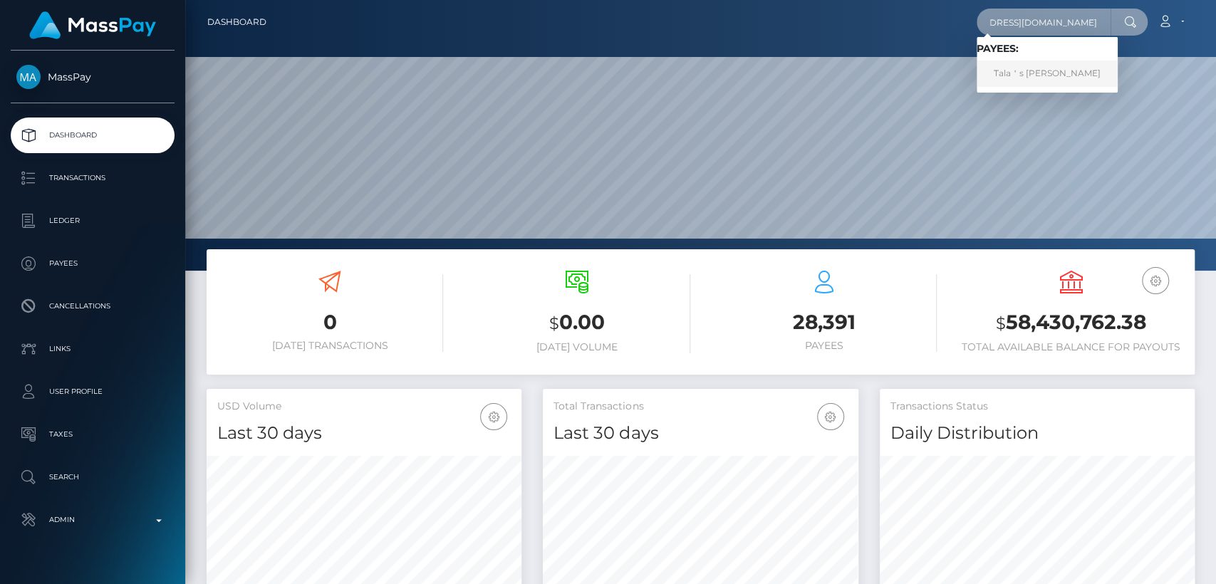
type input "[EMAIL_ADDRESS][DOMAIN_NAME]"
click at [1043, 71] on link "Tala＇s [PERSON_NAME]" at bounding box center [1047, 74] width 141 height 26
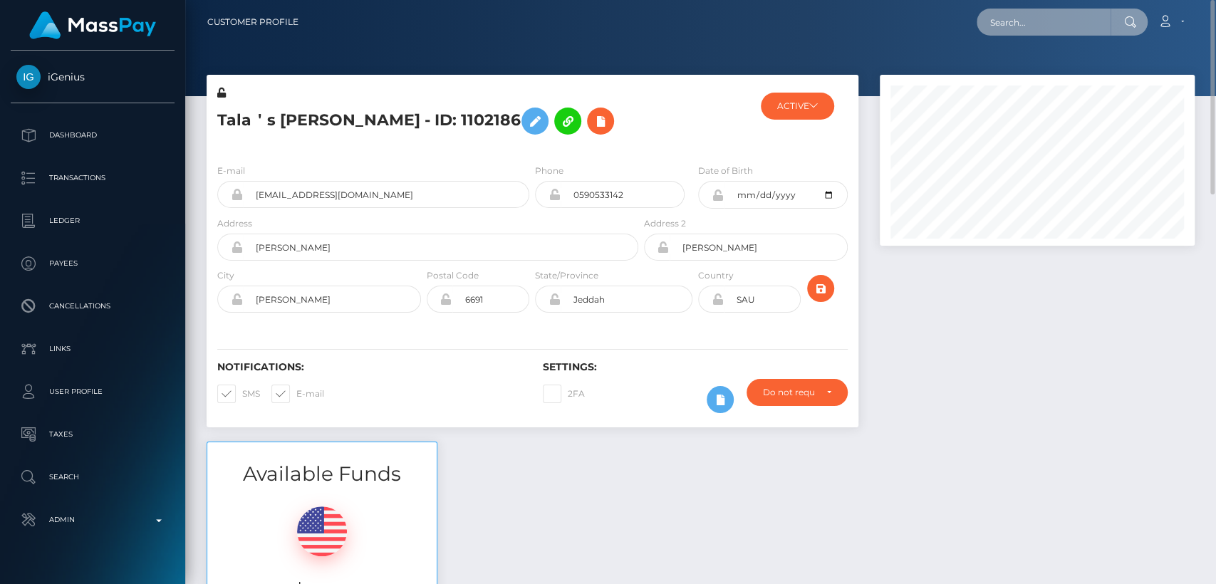
click at [999, 22] on input "text" at bounding box center [1044, 22] width 134 height 27
paste input "[EMAIL_ADDRESS][DOMAIN_NAME]"
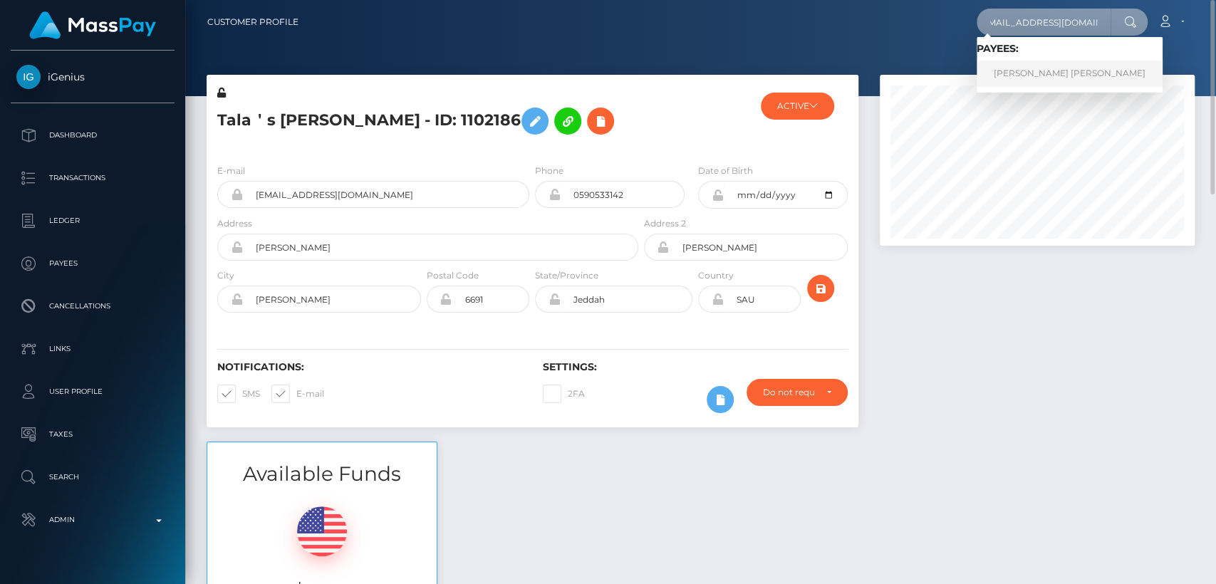
type input "[EMAIL_ADDRESS][DOMAIN_NAME]"
click at [993, 72] on link "EMMA LOUISE SWIRLES" at bounding box center [1070, 74] width 186 height 26
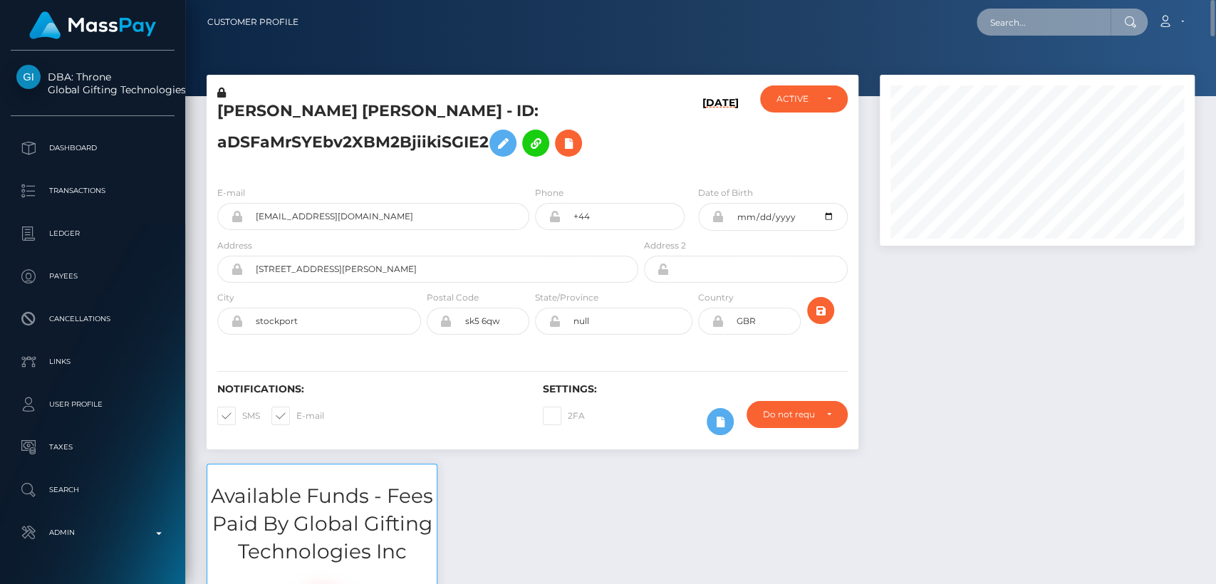
click at [1058, 34] on input "text" at bounding box center [1044, 22] width 134 height 27
paste input "[EMAIL_ADDRESS][DOMAIN_NAME]"
paste input "Thebaddiepov"
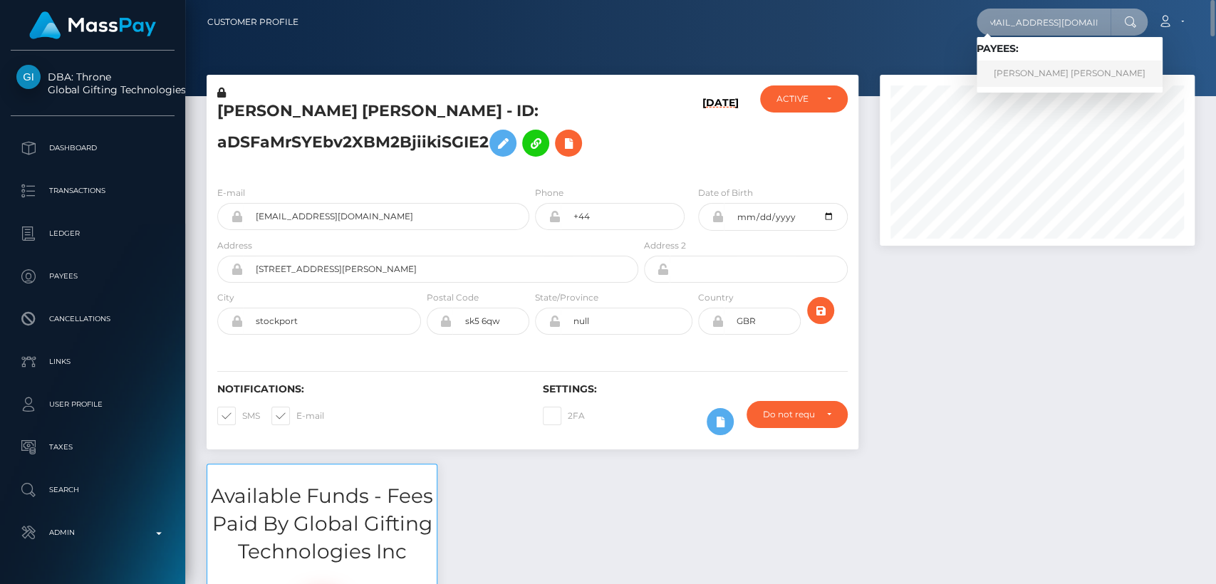
type input "[EMAIL_ADDRESS][DOMAIN_NAME]"
click at [1019, 80] on link "[PERSON_NAME] [PERSON_NAME]" at bounding box center [1070, 74] width 186 height 26
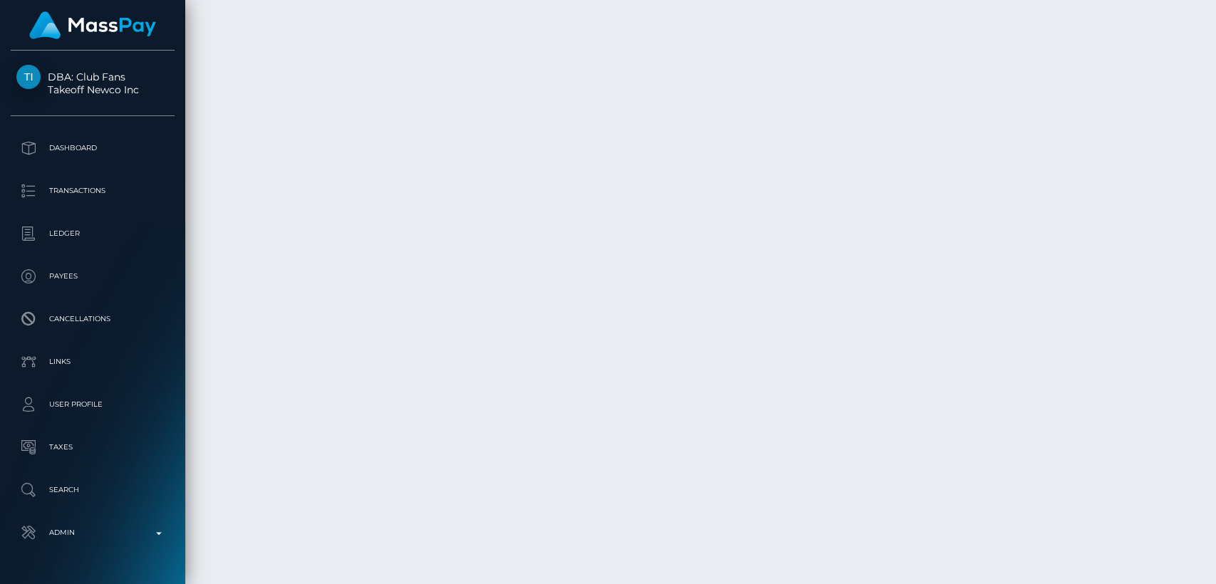
scroll to position [3514, 0]
drag, startPoint x: 334, startPoint y: 217, endPoint x: 291, endPoint y: 614, distance: 399.3
click at [291, 584] on html "DBA: Club Fans Takeoff Newco Inc Dashboard Transactions Ledger Payees" at bounding box center [608, 292] width 1216 height 584
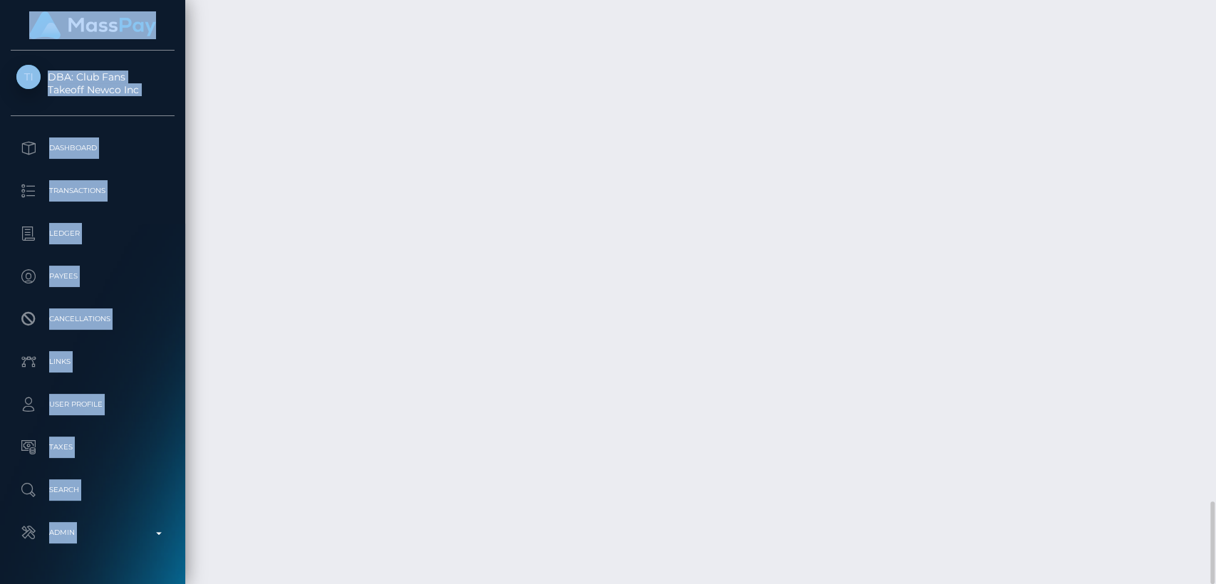
scroll to position [171, 315]
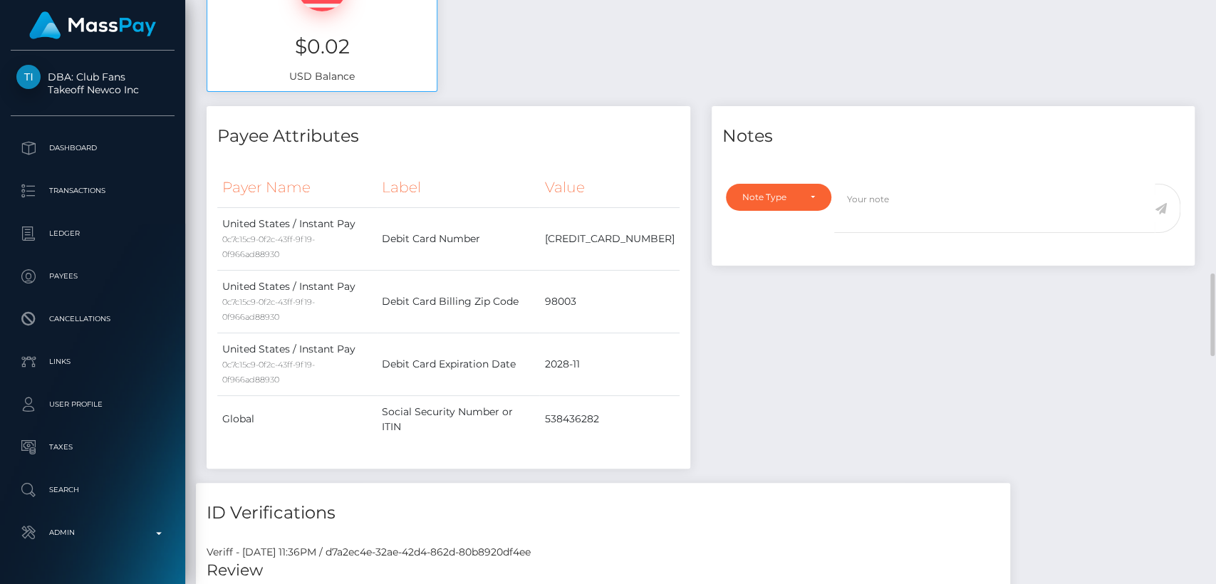
scroll to position [0, 0]
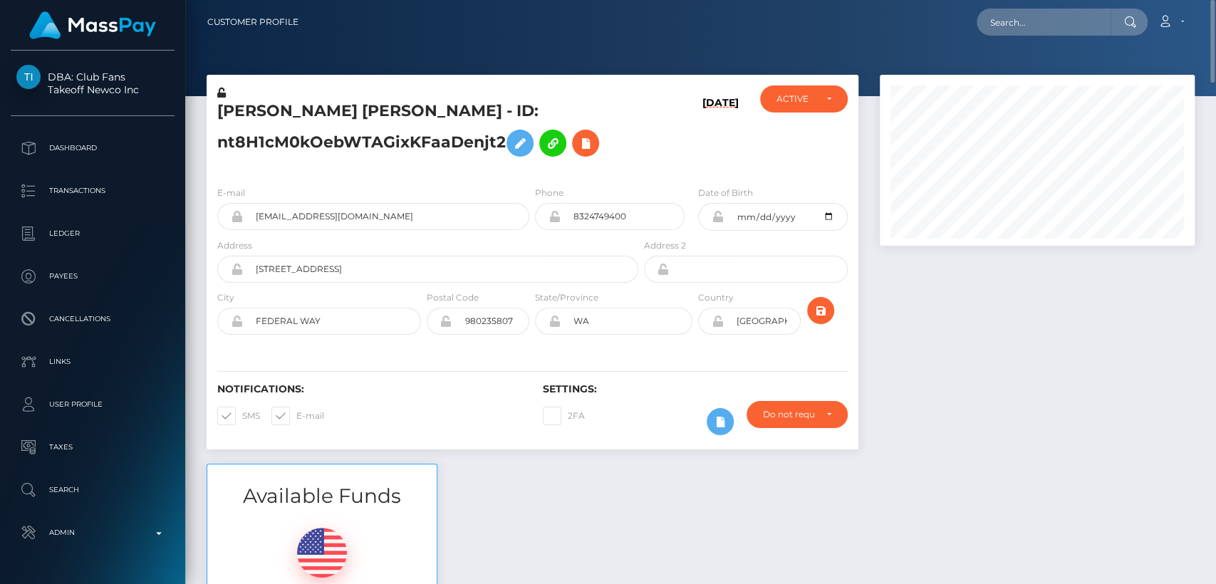
click at [284, 100] on h5 "ALEJANDRINA JASMINE RONDON - ID: nt8H1cM0kOebWTAGixKFaaDenjt2" at bounding box center [423, 131] width 413 height 63
copy h5 "ALEJANDRINA"
click at [502, 487] on div "Available Funds $0.02 USD Balance" at bounding box center [701, 568] width 1010 height 209
drag, startPoint x: 1023, startPoint y: 36, endPoint x: 1026, endPoint y: 24, distance: 12.4
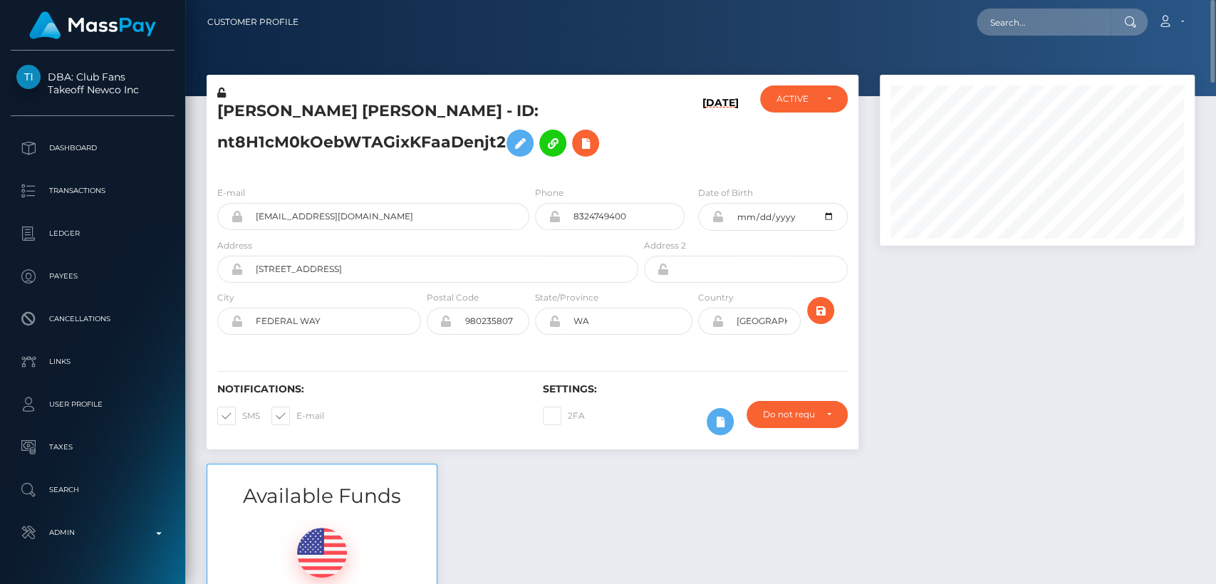
click at [1026, 24] on div "Loading... Loading... Account Edit Profile Logout" at bounding box center [752, 22] width 884 height 30
click at [1026, 24] on input "text" at bounding box center [1044, 22] width 134 height 27
paste input "eugebr72@gmail.com"
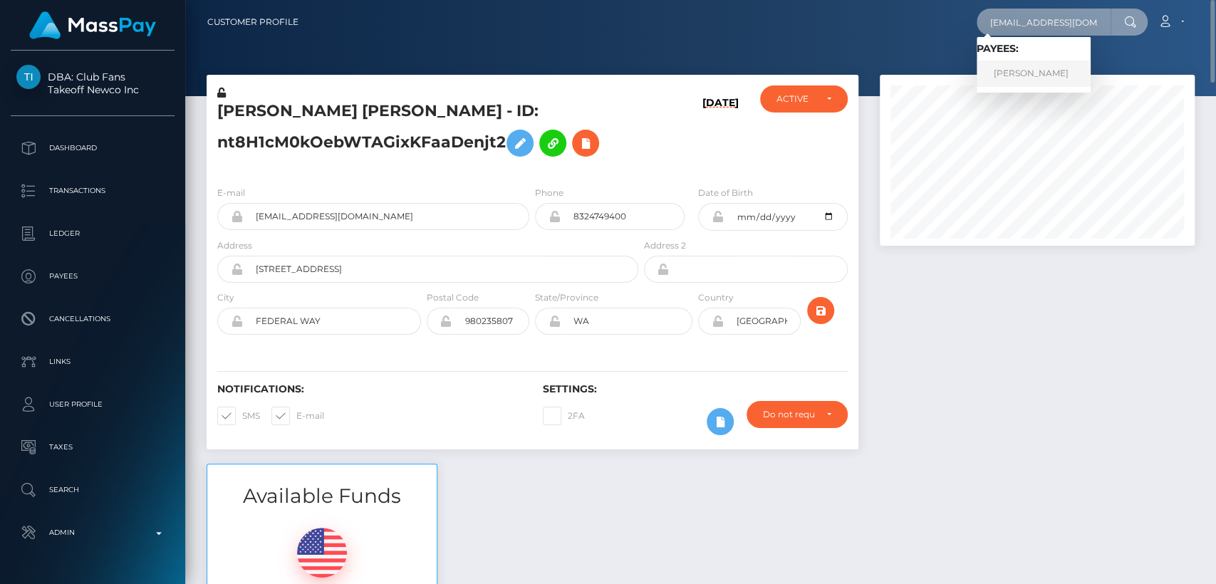
type input "eugebr72@gmail.com"
click at [1030, 71] on link "DALILA EUGENIA BRIZUELA" at bounding box center [1034, 74] width 114 height 26
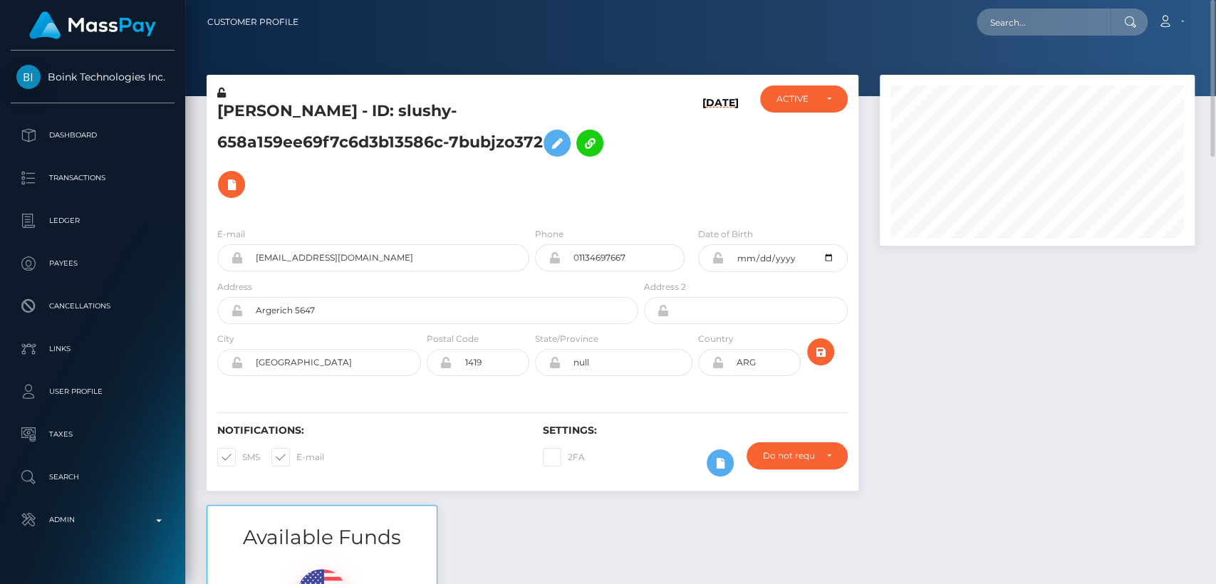
click at [1026, 43] on nav "Customer Profile Loading... Loading... Account" at bounding box center [700, 22] width 1031 height 44
click at [1017, 21] on input "text" at bounding box center [1044, 22] width 134 height 27
paste input "[EMAIL_ADDRESS][DOMAIN_NAME]"
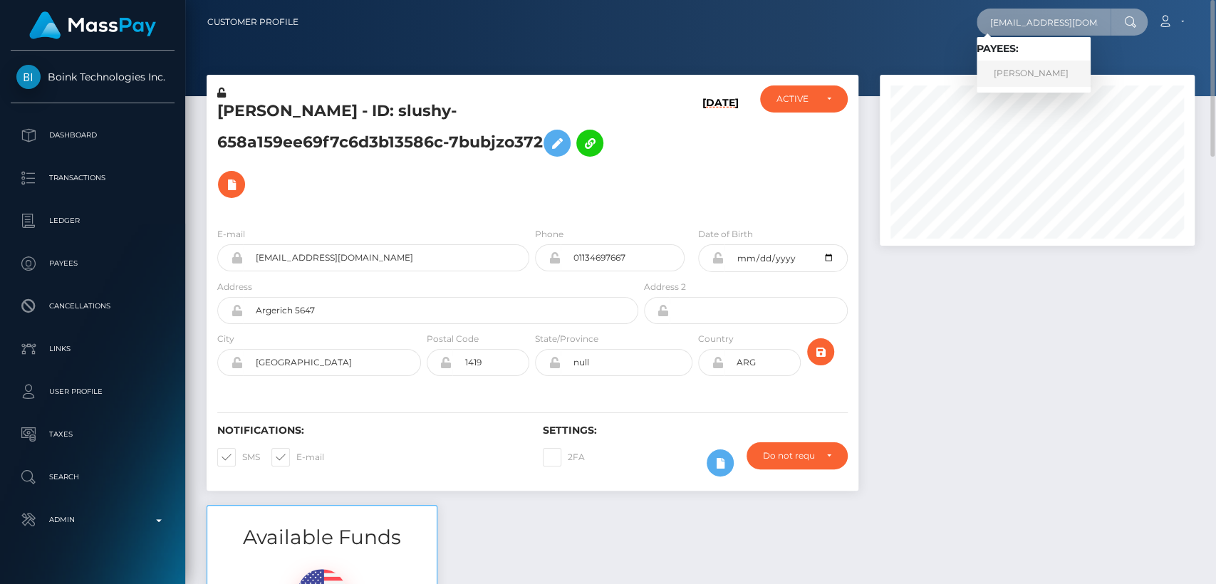
type input "[EMAIL_ADDRESS][DOMAIN_NAME]"
click at [1003, 76] on link "[PERSON_NAME]" at bounding box center [1034, 74] width 114 height 26
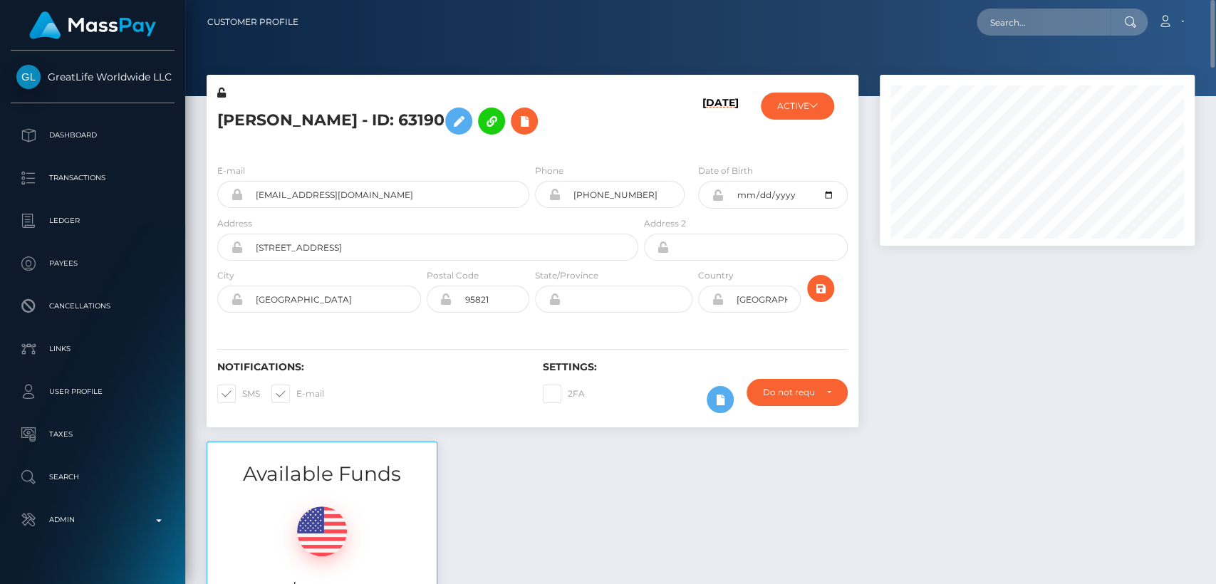
click at [1046, 4] on nav "Customer Profile Loading... Loading... Account" at bounding box center [700, 22] width 1031 height 44
click at [1047, 29] on input "text" at bounding box center [1044, 22] width 134 height 27
paste input "dominicparedes88@icloud.com"
click at [1003, 14] on input "dominicparedes88@icloud.com" at bounding box center [1044, 22] width 134 height 27
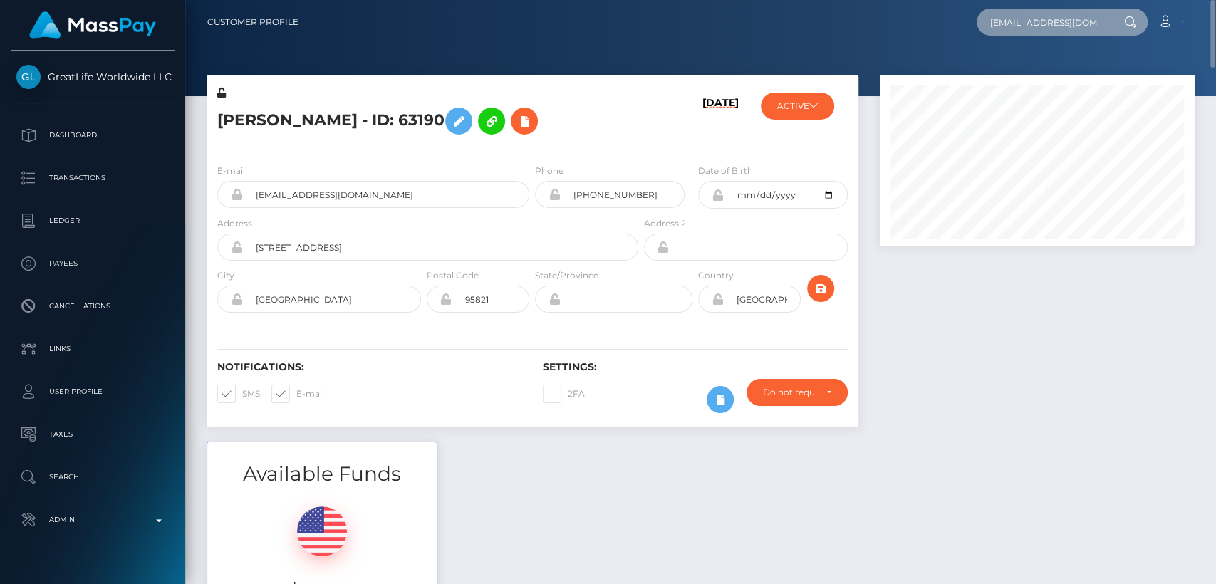
click at [1003, 14] on input "dominicparedes88@icloud.com" at bounding box center [1044, 22] width 134 height 27
paste input "vc44r6qfpq@privaterelay.applei"
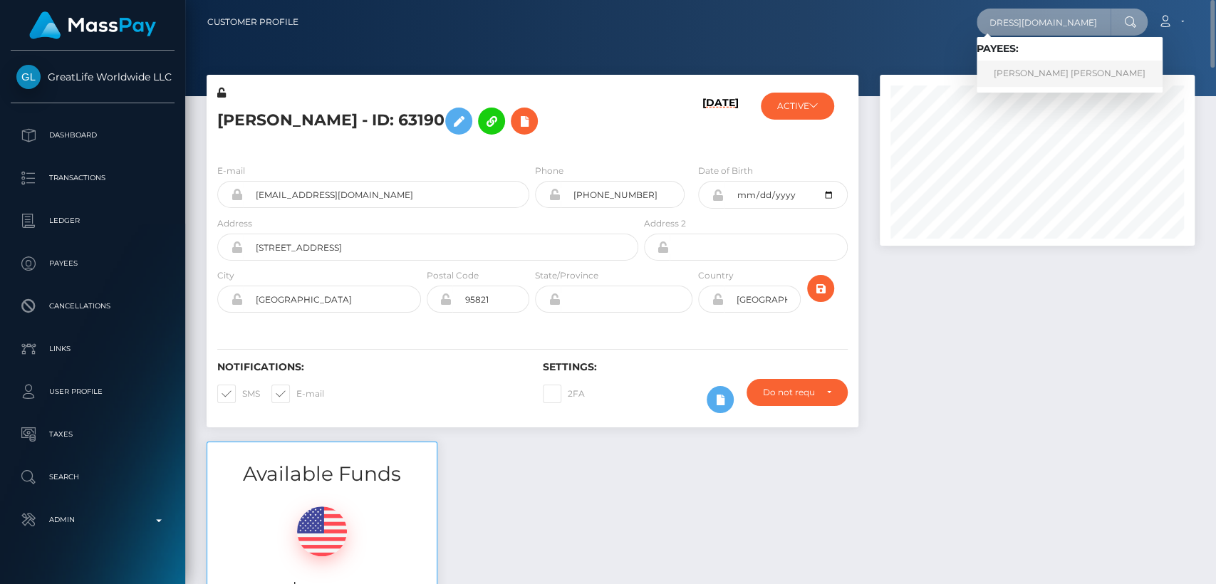
type input "vc44r6qfpq@privaterelay.appleid.com"
click at [1030, 65] on link "DAMIAN DOMINIC PAREDES" at bounding box center [1070, 74] width 186 height 26
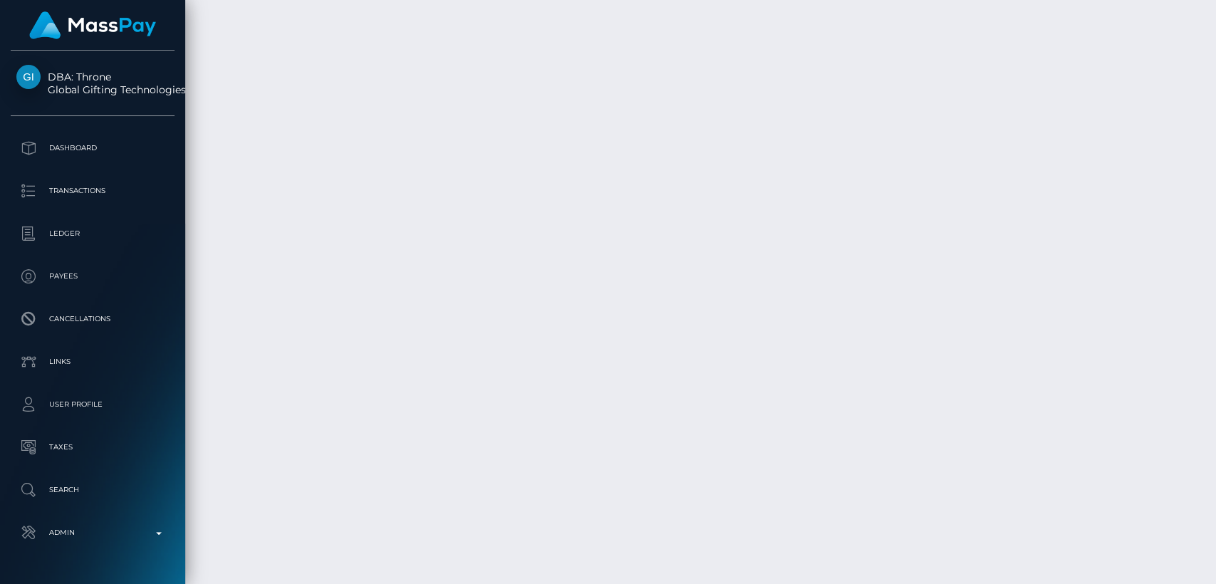
scroll to position [3272, 0]
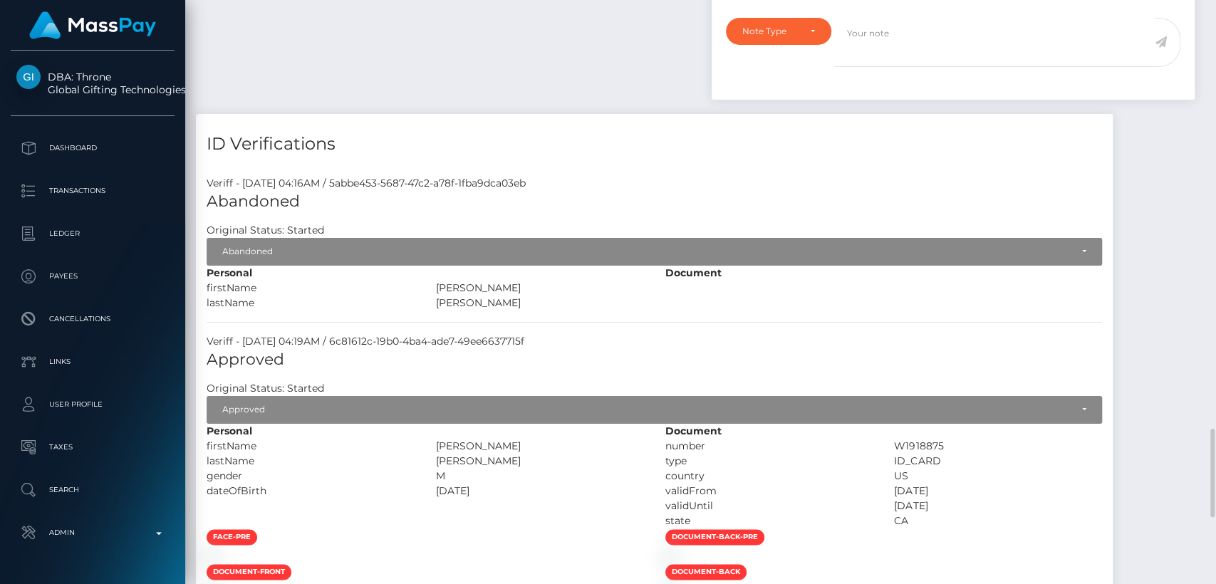
click at [529, 334] on div "Veriff - [DATE] 04:19AM / 6c81612c-19b0-4ba4-ade7-49ee6637715f" at bounding box center [654, 341] width 917 height 15
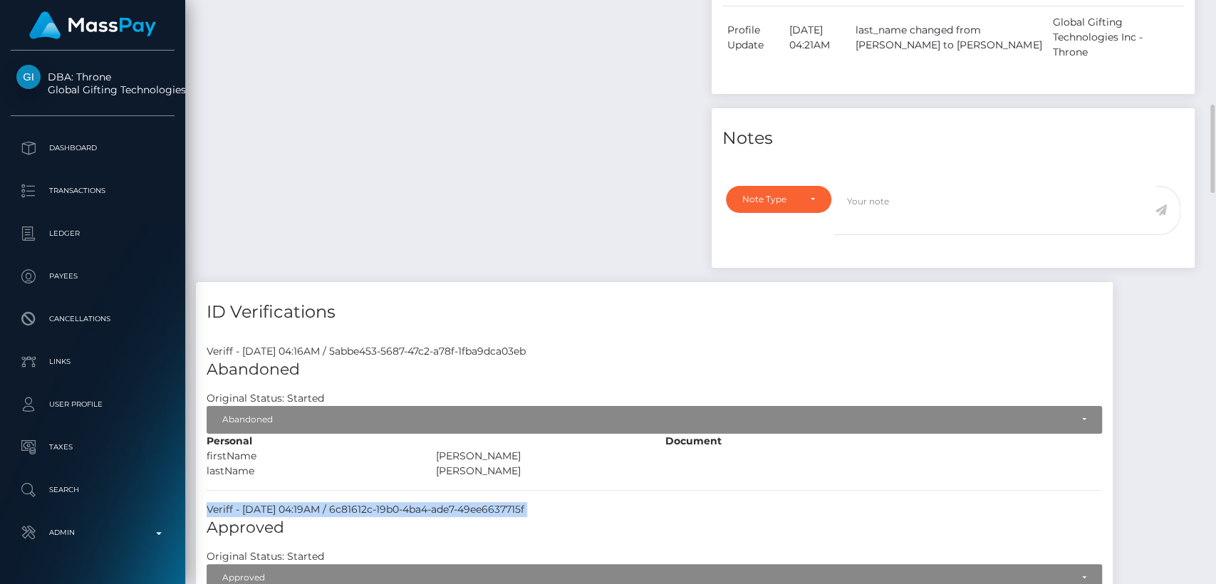
scroll to position [773, 0]
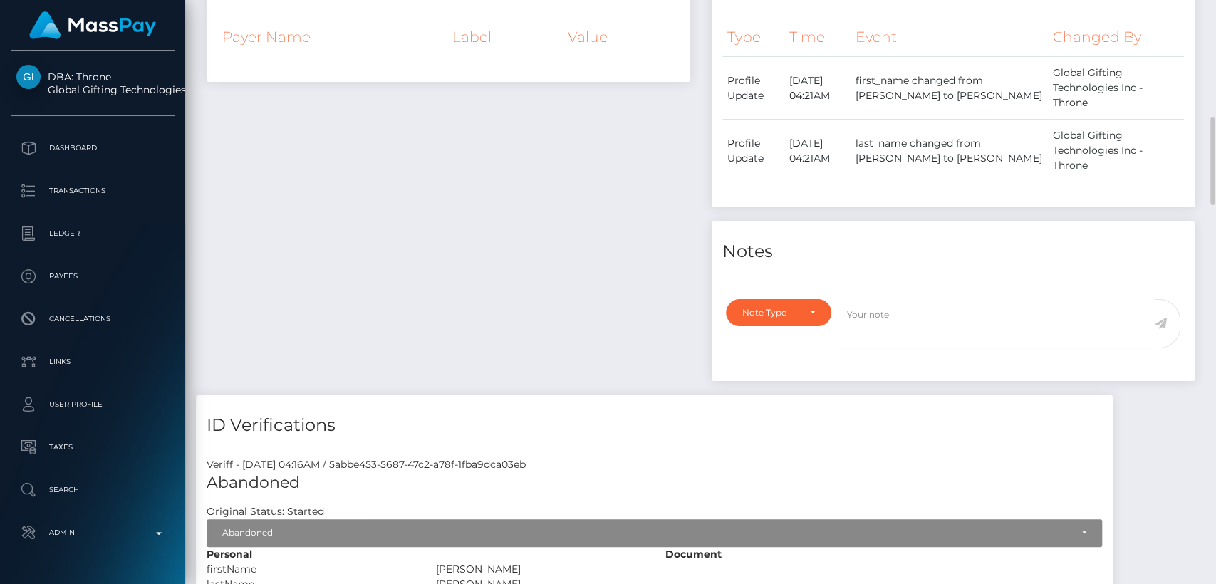
drag, startPoint x: 528, startPoint y: 310, endPoint x: 527, endPoint y: 326, distance: 15.7
click at [528, 313] on div "Payee Attributes Payer Name Label Value" at bounding box center [448, 176] width 505 height 440
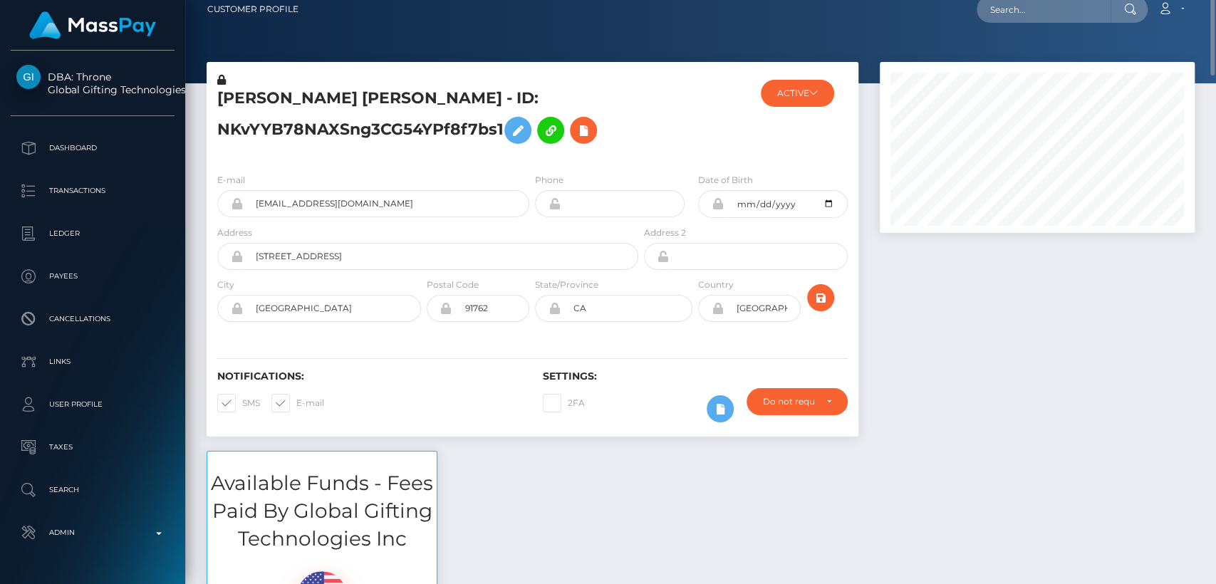
scroll to position [0, 0]
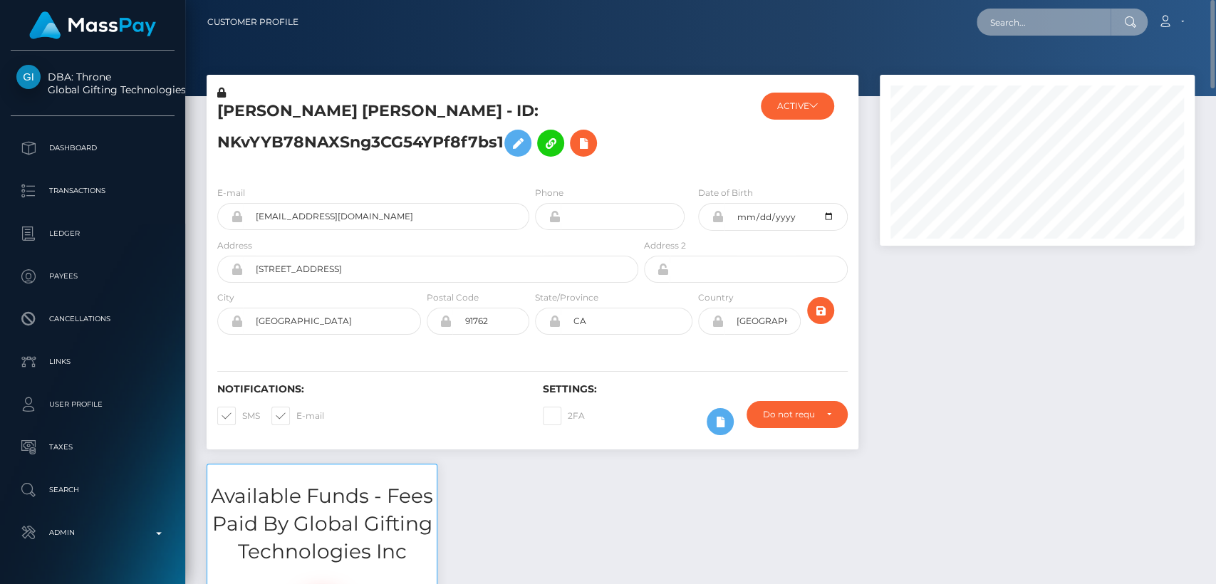
click at [1017, 19] on input "text" at bounding box center [1044, 22] width 134 height 27
paste input "[EMAIL_ADDRESS][DOMAIN_NAME]"
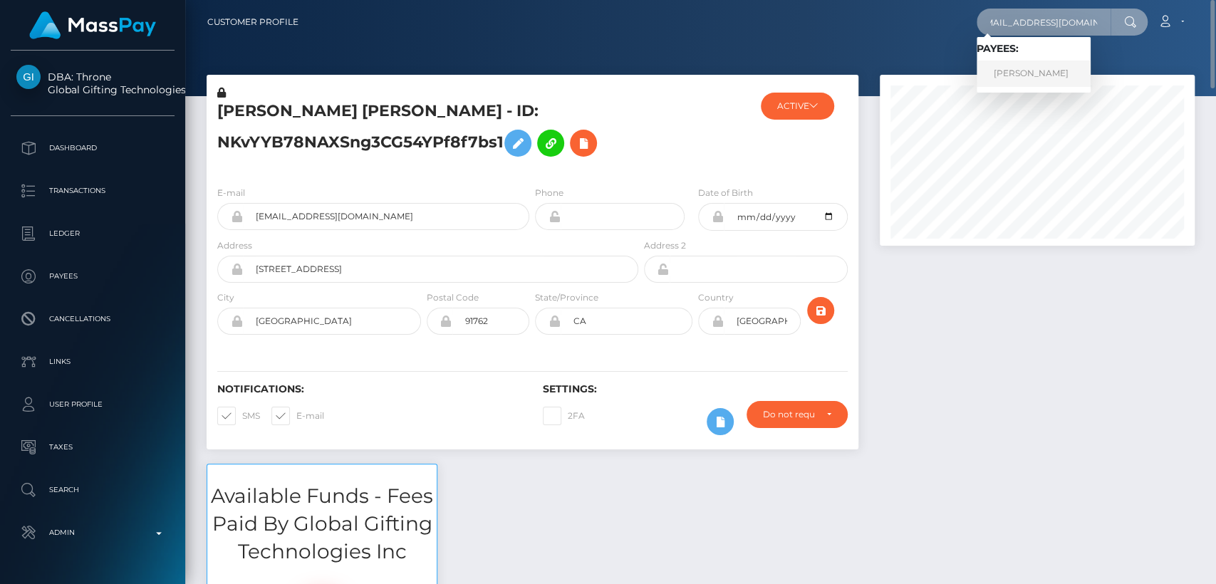
type input "[EMAIL_ADDRESS][DOMAIN_NAME]"
click at [1018, 78] on link "Ryan Macgregor-Wright" at bounding box center [1034, 74] width 114 height 26
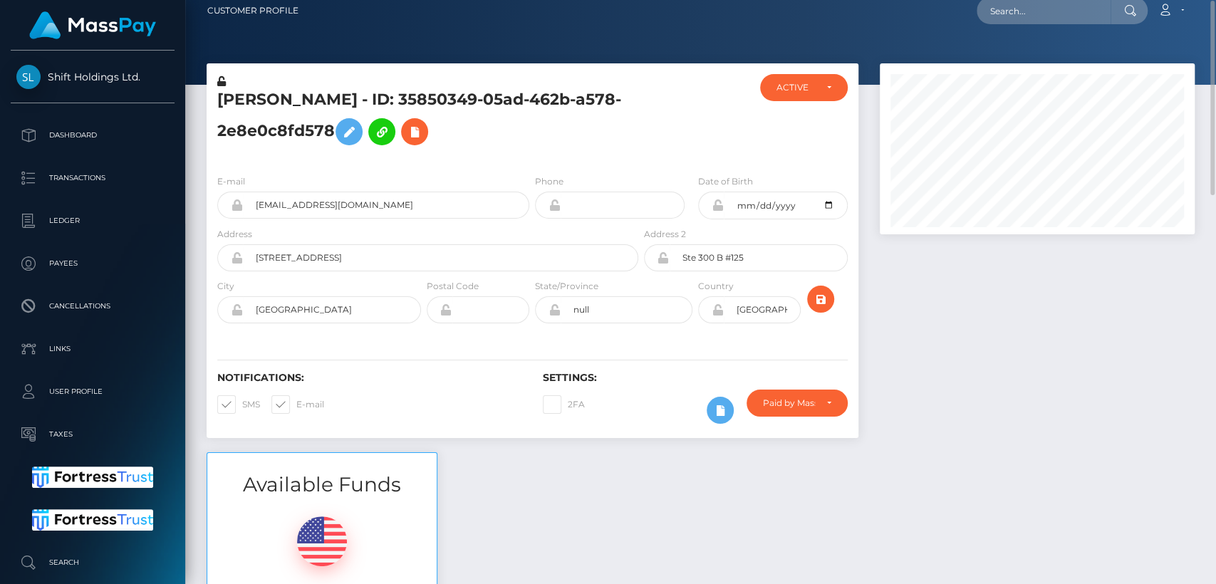
scroll to position [13, 0]
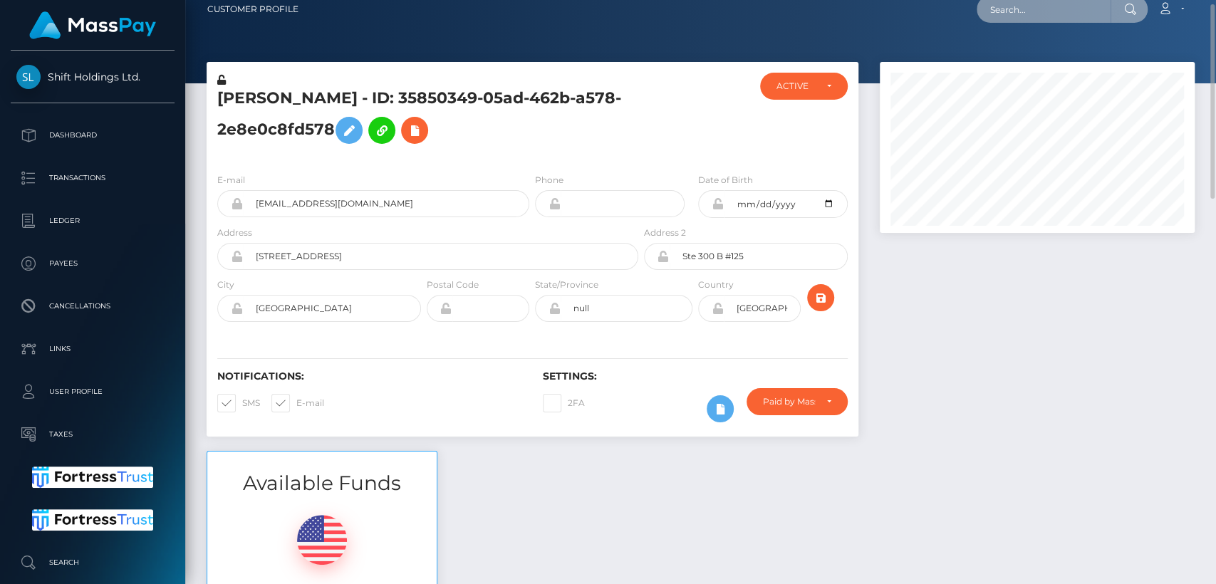
click at [1021, 17] on input "text" at bounding box center [1044, 9] width 134 height 27
paste input "[EMAIL_ADDRESS][DOMAIN_NAME]"
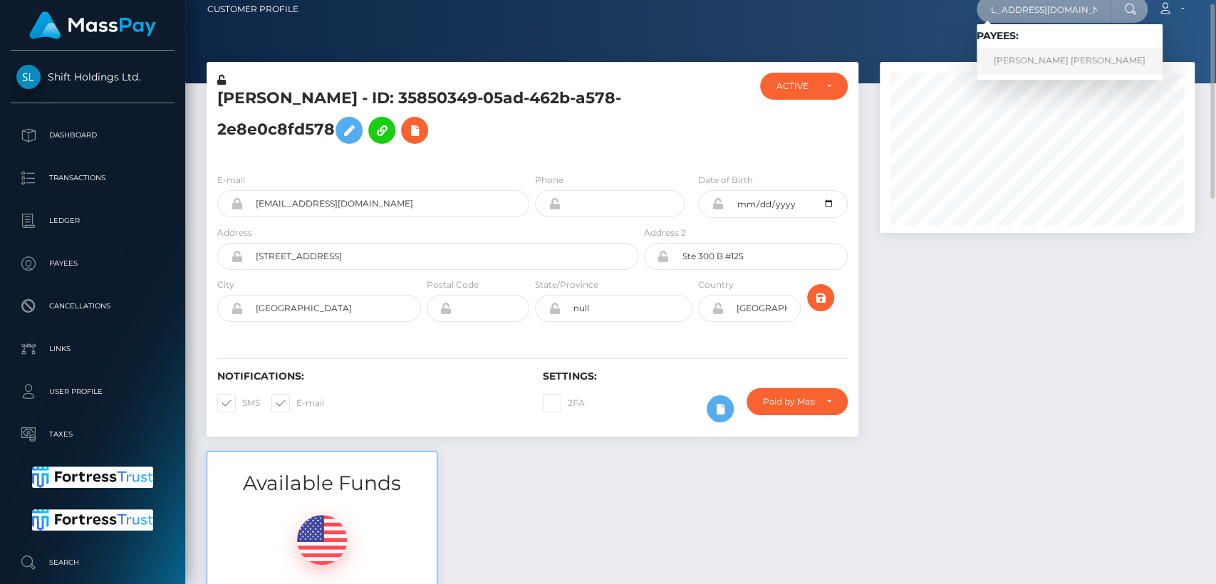
type input "[EMAIL_ADDRESS][DOMAIN_NAME]"
click at [1027, 56] on link "[PERSON_NAME] [PERSON_NAME]" at bounding box center [1070, 61] width 186 height 26
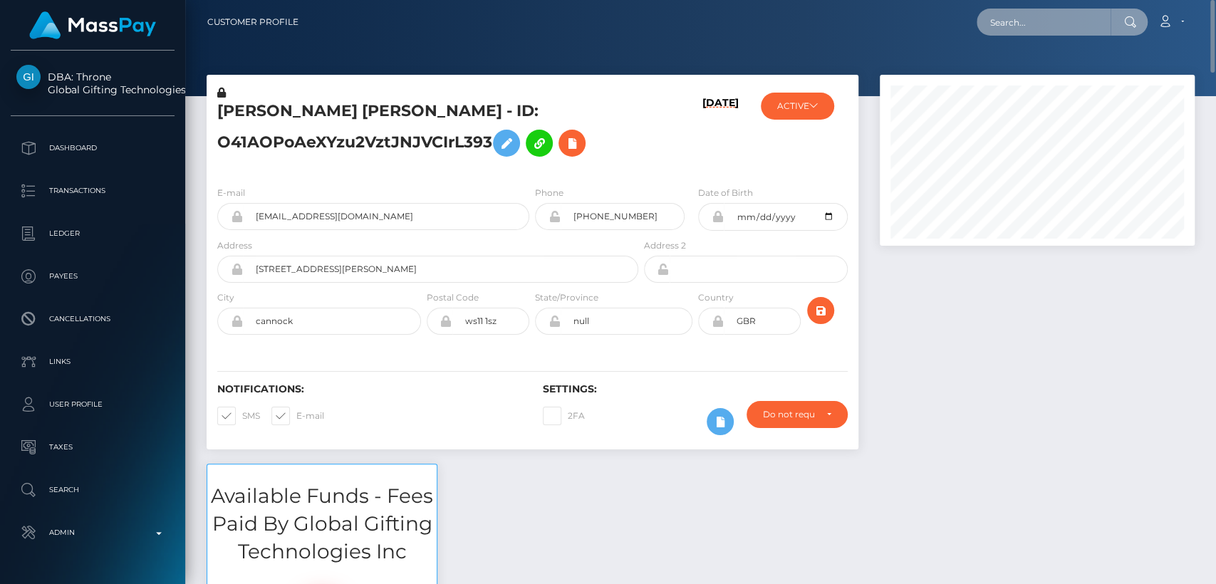
click at [1032, 19] on input "text" at bounding box center [1044, 22] width 134 height 27
paste input "jongred497@gmail.com"
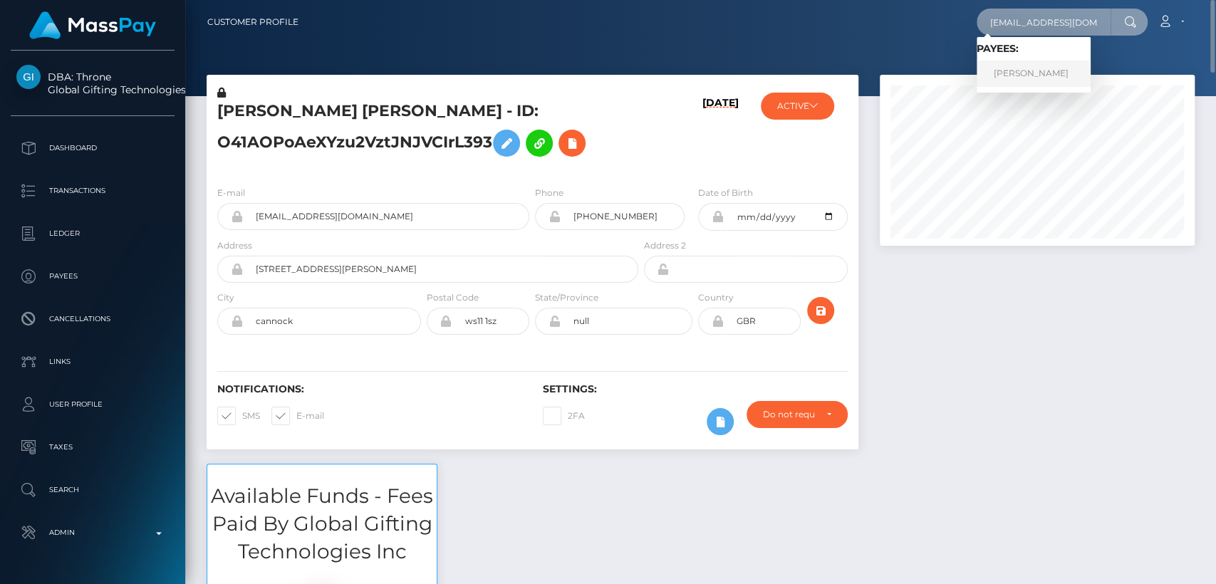
type input "jongred497@gmail.com"
click at [1022, 73] on link "Theresa Hall" at bounding box center [1034, 74] width 114 height 26
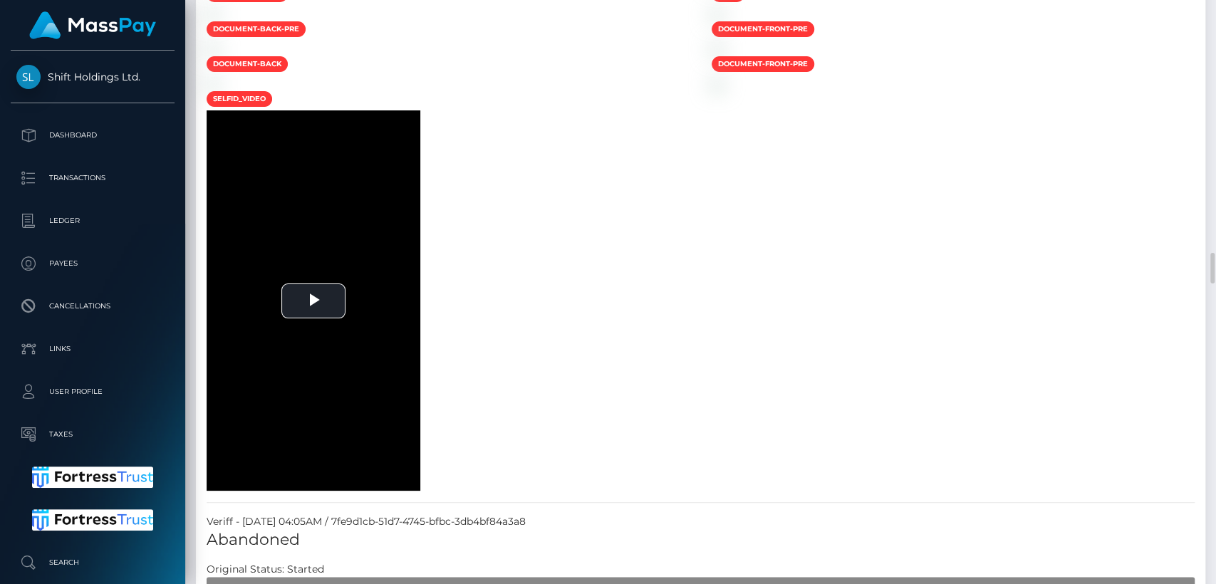
scroll to position [4674, 0]
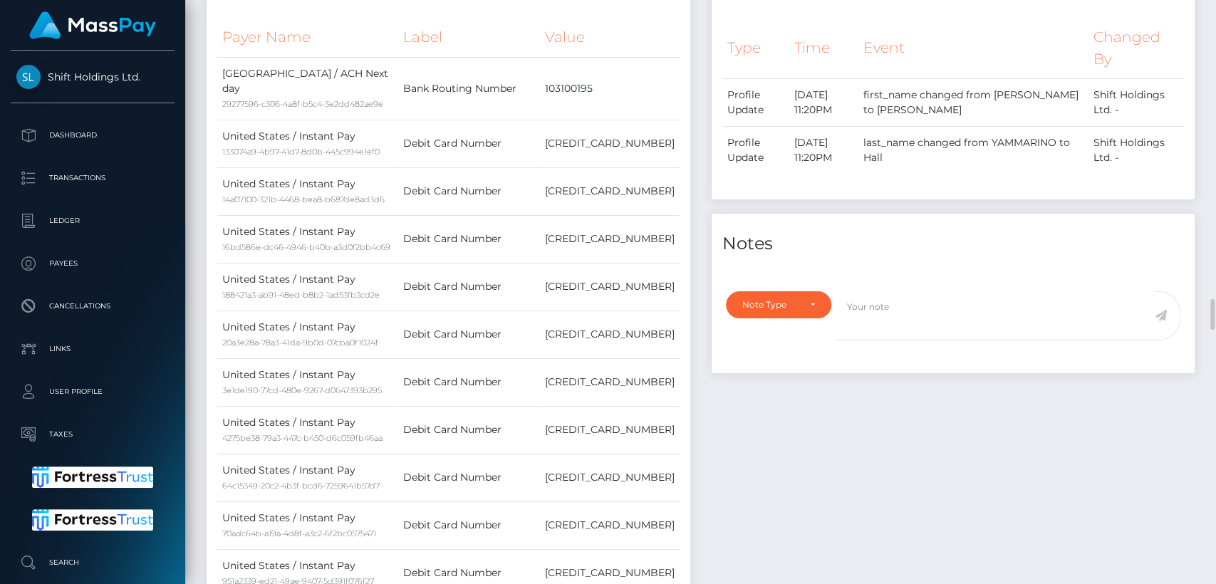
scroll to position [0, 0]
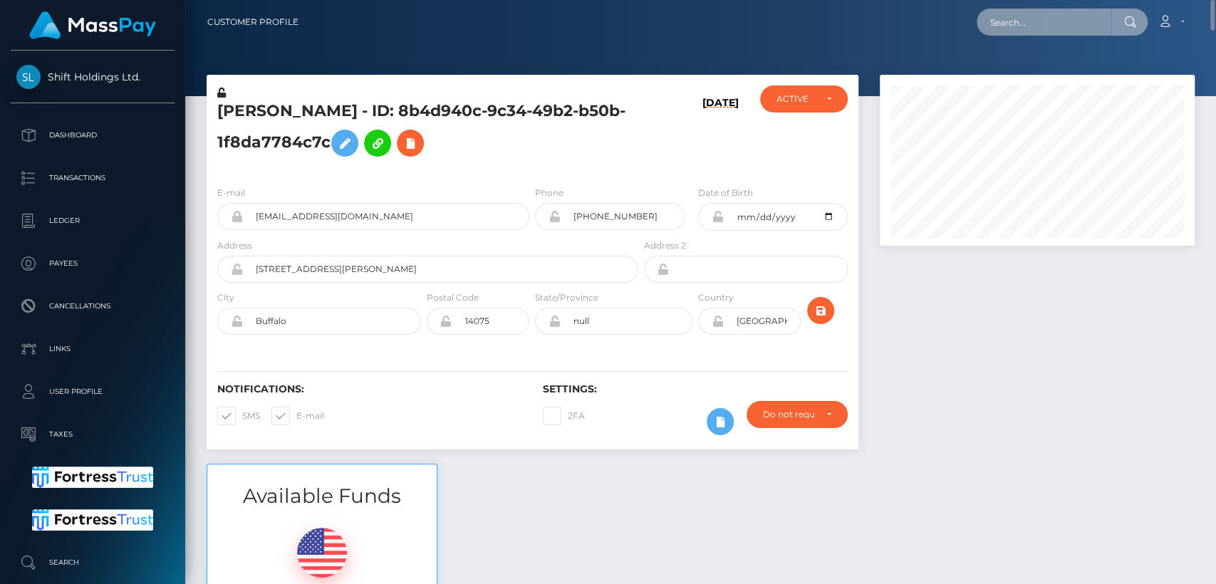
click at [1004, 30] on input "text" at bounding box center [1044, 22] width 134 height 27
paste input "nisbettcheryl2@gmail.com"
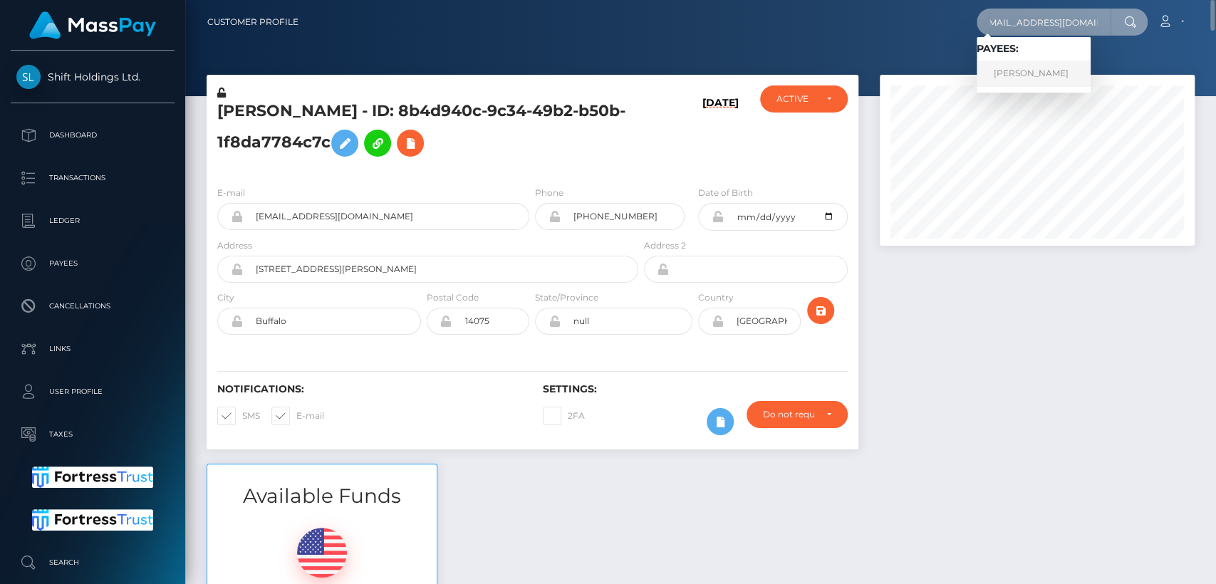
type input "nisbettcheryl2@gmail.com"
click at [1015, 75] on link "Cheryl Nisbett" at bounding box center [1034, 74] width 114 height 26
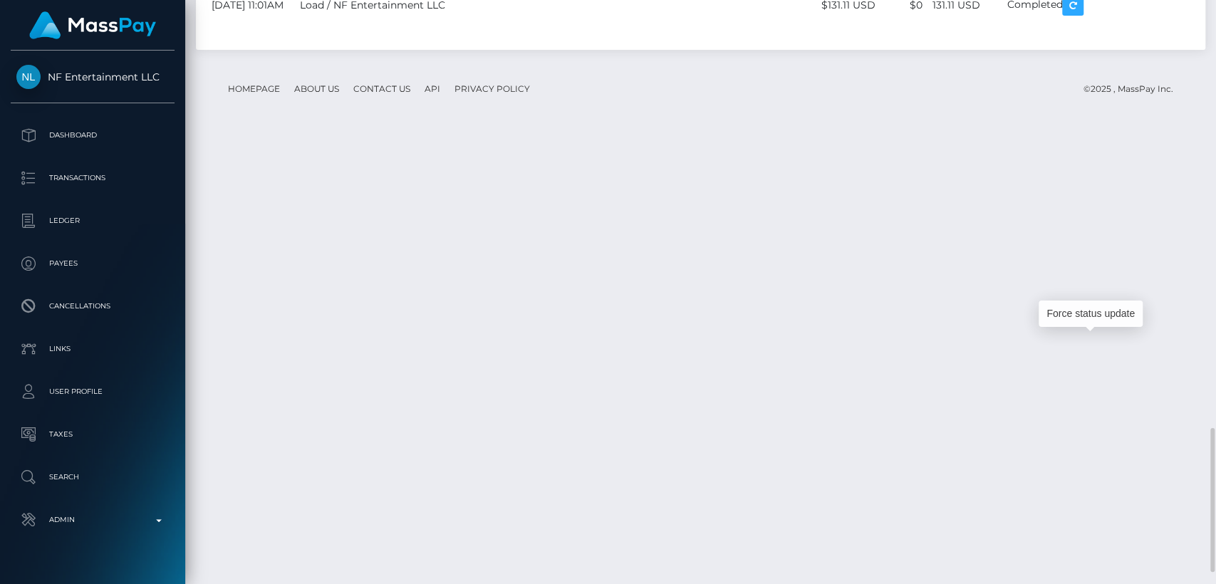
scroll to position [171, 315]
click at [1096, 311] on div "Force status update" at bounding box center [1091, 314] width 104 height 26
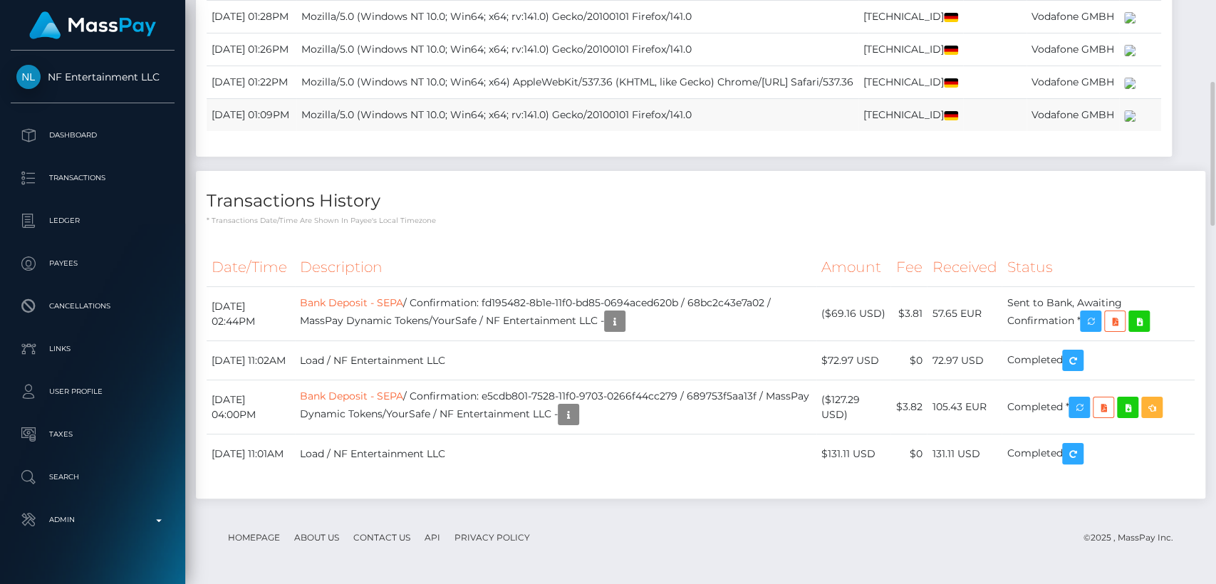
scroll to position [0, 0]
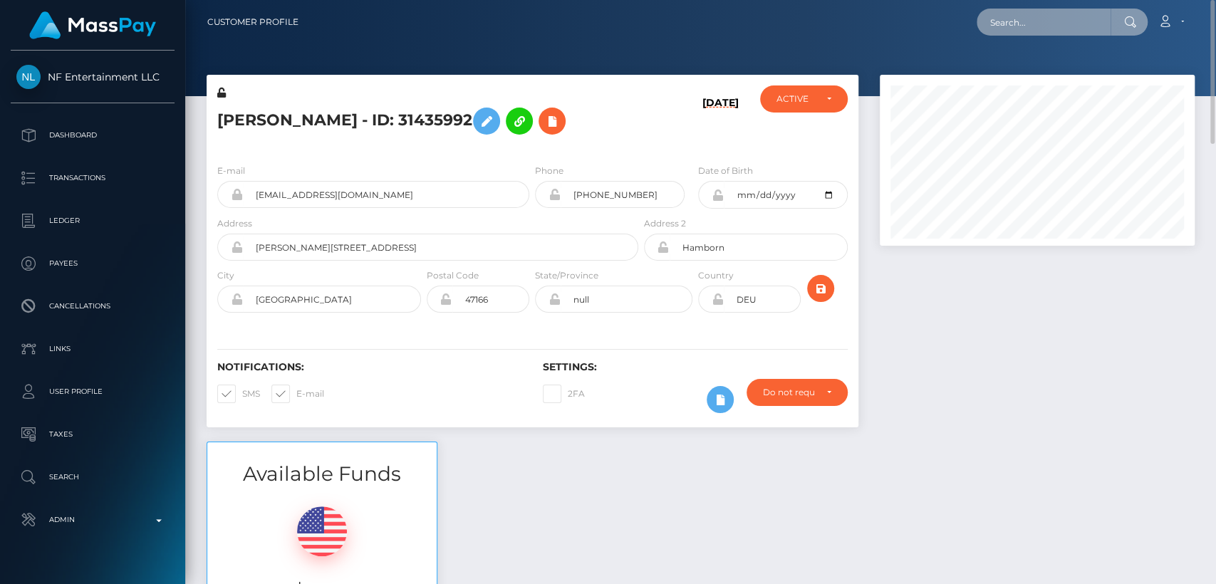
click at [1043, 19] on input "text" at bounding box center [1044, 22] width 134 height 27
paste input "[EMAIL_ADDRESS][DOMAIN_NAME]"
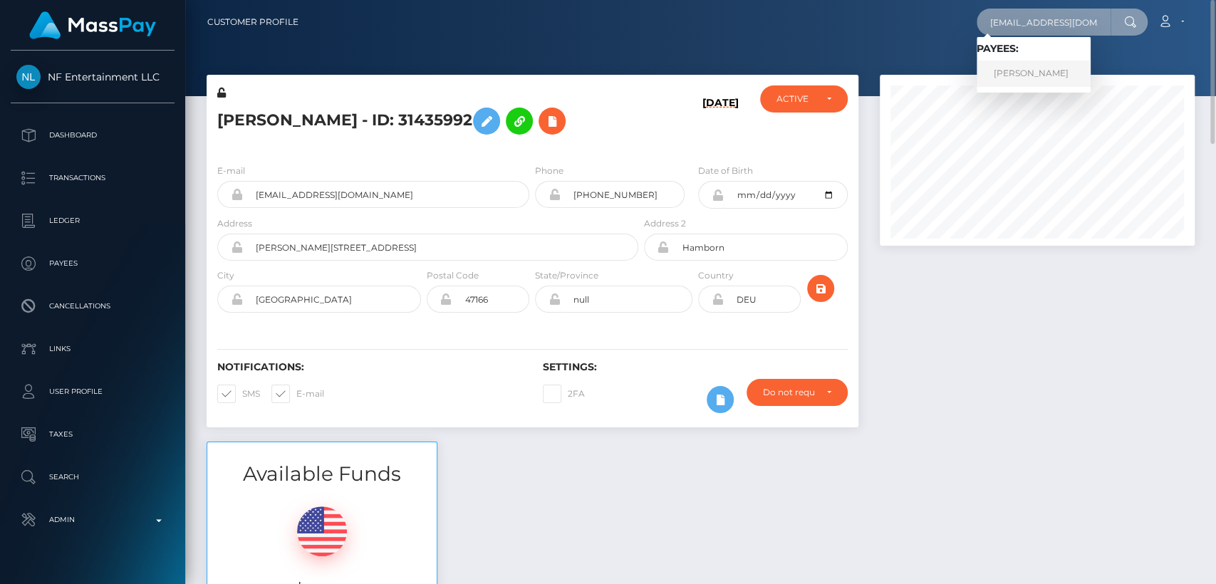
type input "[EMAIL_ADDRESS][DOMAIN_NAME]"
click at [1045, 76] on link "[PERSON_NAME]" at bounding box center [1034, 74] width 114 height 26
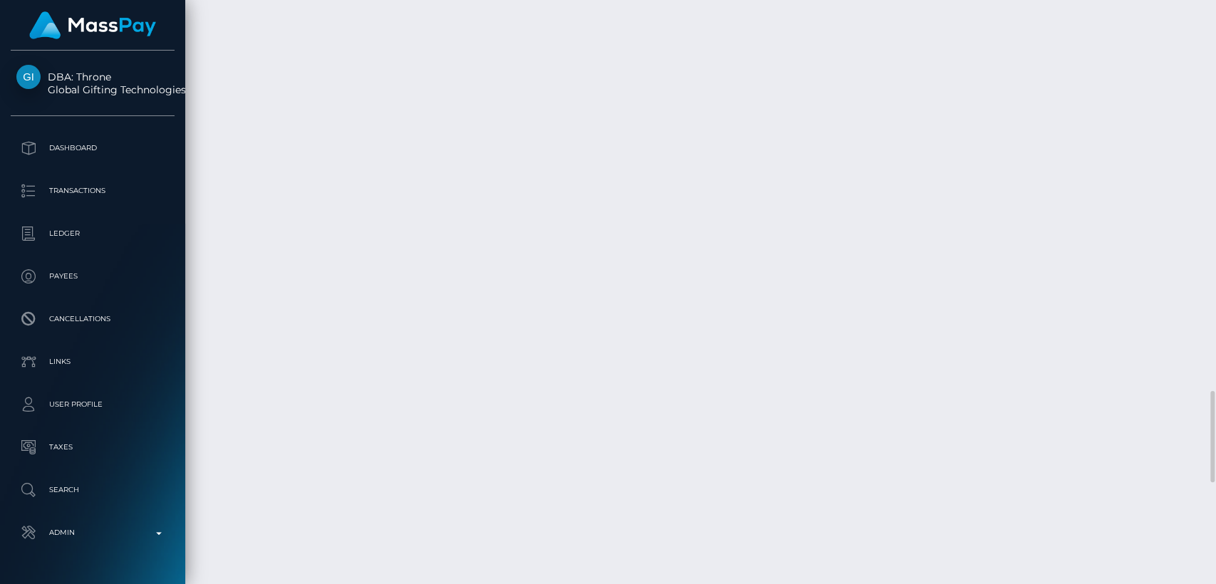
scroll to position [2502, 0]
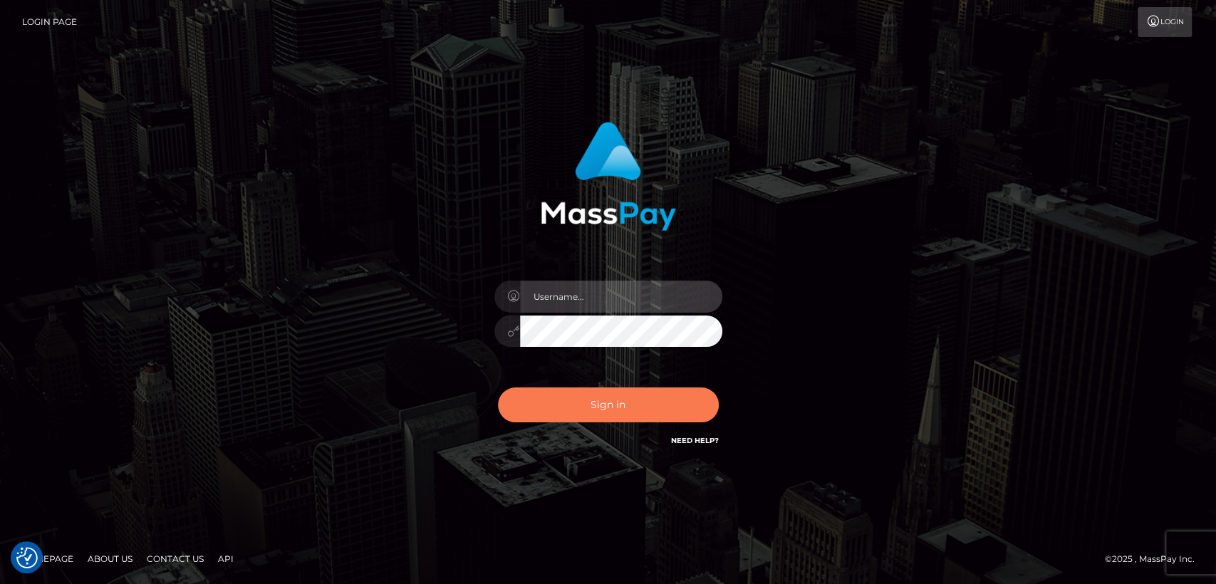
type input "[DOMAIN_NAME]"
click at [563, 411] on button "Sign in" at bounding box center [608, 405] width 221 height 35
type input "[DOMAIN_NAME]"
click at [563, 411] on button "Sign in" at bounding box center [608, 405] width 221 height 35
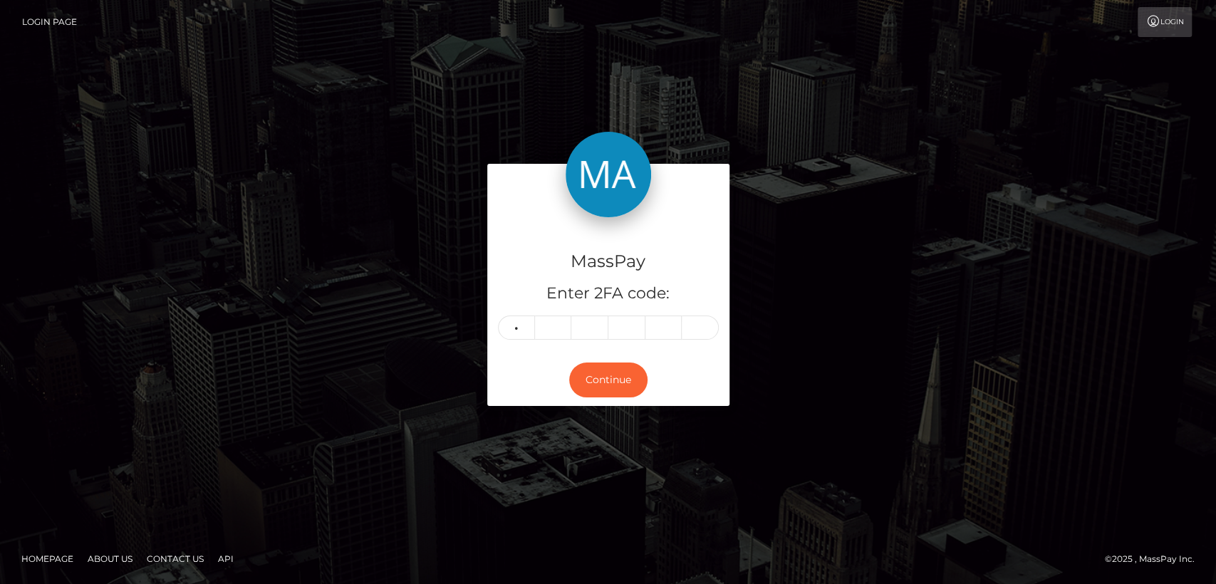
type input "1"
type input "0"
type input "9"
type input "0"
type input "9"
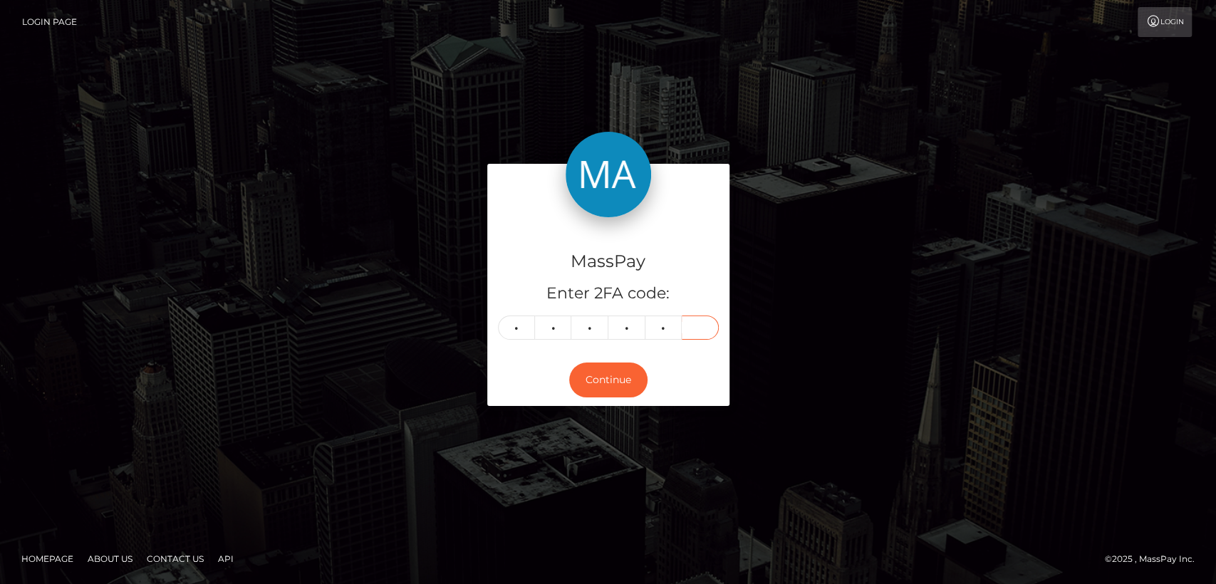
type input "3"
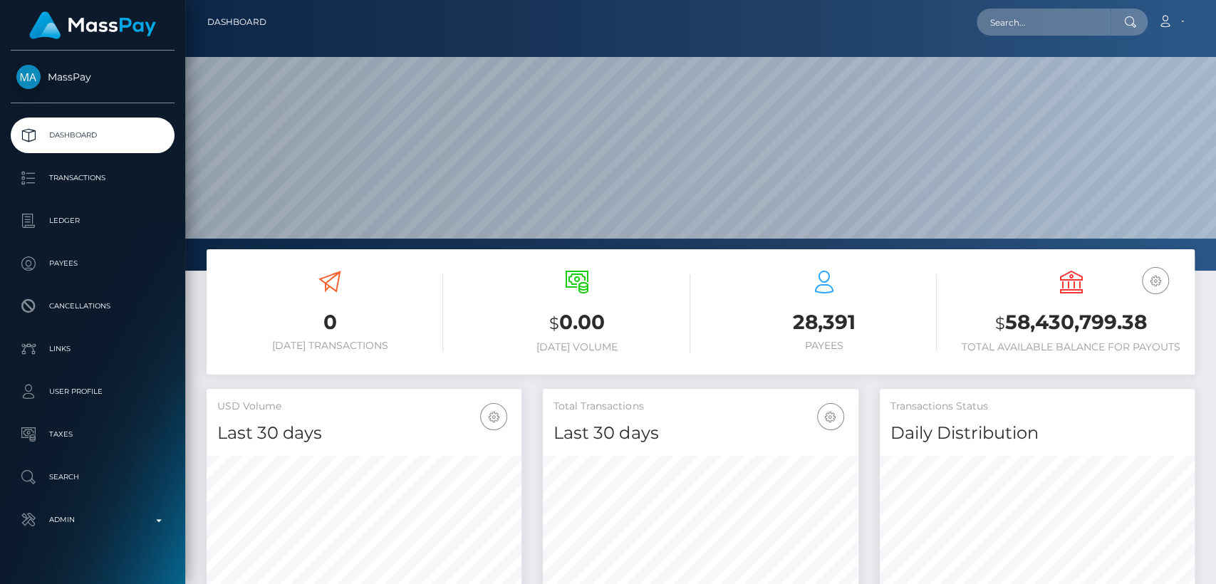
scroll to position [252, 315]
click at [1066, 21] on input "text" at bounding box center [1044, 22] width 134 height 27
paste input "[EMAIL_ADDRESS][DOMAIN_NAME]"
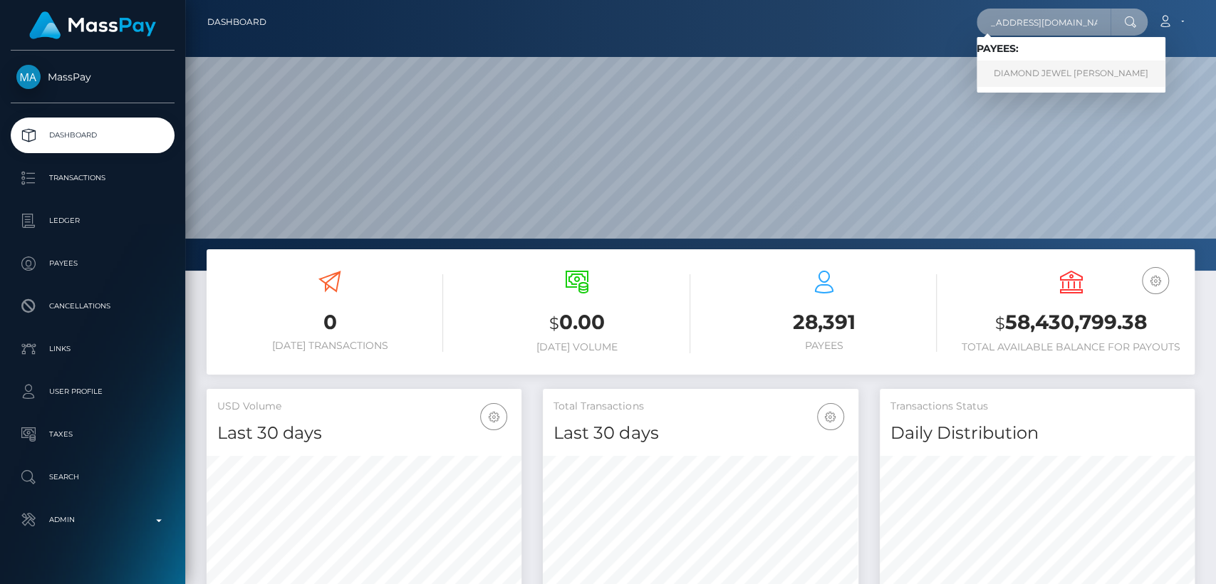
type input "[EMAIL_ADDRESS][DOMAIN_NAME]"
click at [1072, 70] on link "DIAMOND JEWEL ELAIN HANNETT" at bounding box center [1071, 74] width 189 height 26
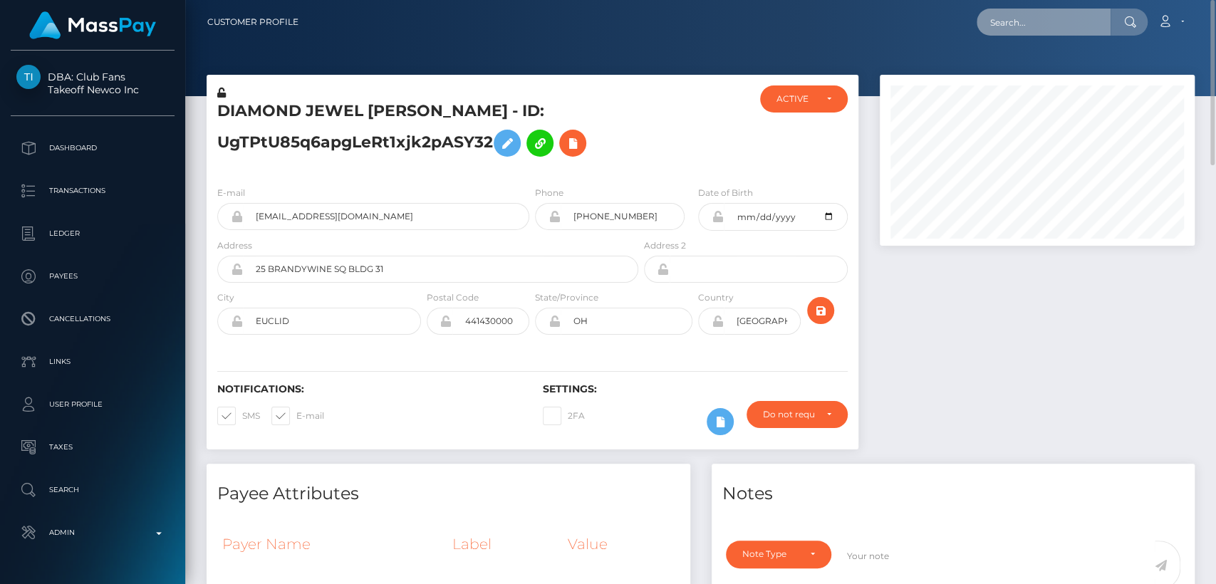
click at [989, 31] on input "text" at bounding box center [1044, 22] width 134 height 27
paste input "[DOMAIN_NAME][EMAIL_ADDRESS][DOMAIN_NAME]"
type input "[DOMAIN_NAME][EMAIL_ADDRESS][DOMAIN_NAME]"
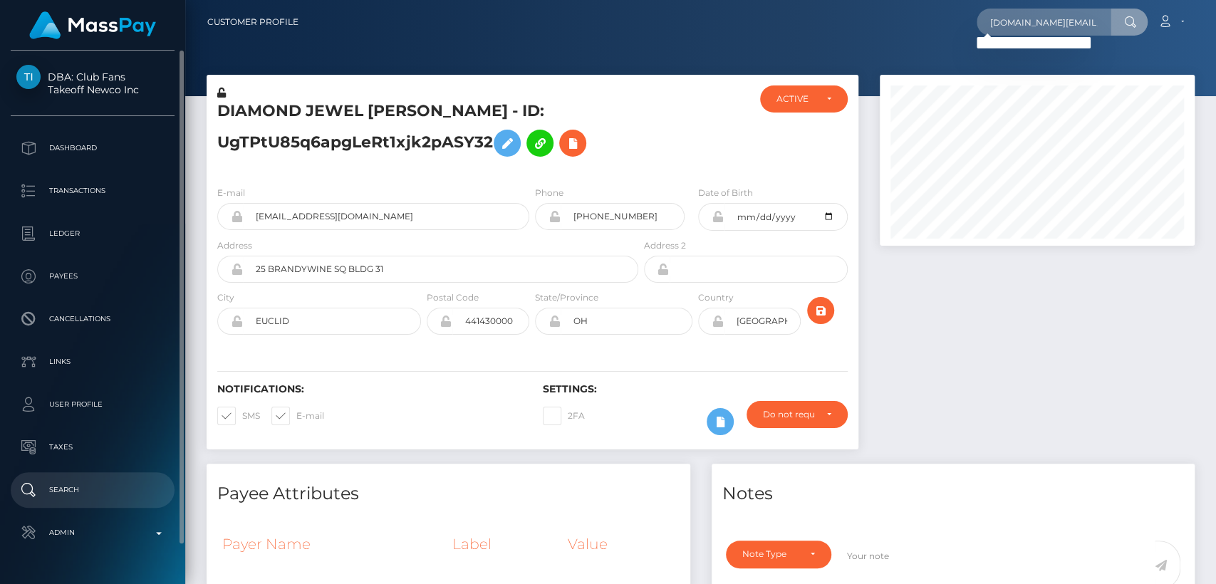
click at [108, 494] on p "Search" at bounding box center [92, 490] width 152 height 21
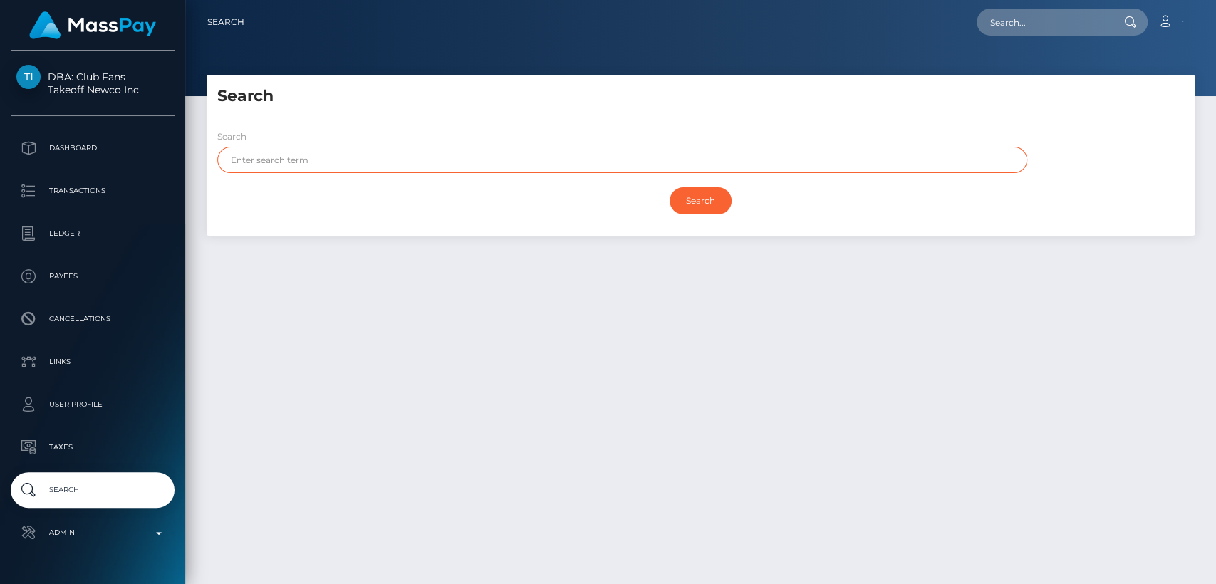
click at [325, 160] on input "text" at bounding box center [622, 160] width 810 height 26
paste input "Павел Савичев"
click at [284, 159] on input "Павел Савичев" at bounding box center [622, 160] width 810 height 26
click at [670, 187] on input "Search" at bounding box center [701, 200] width 62 height 27
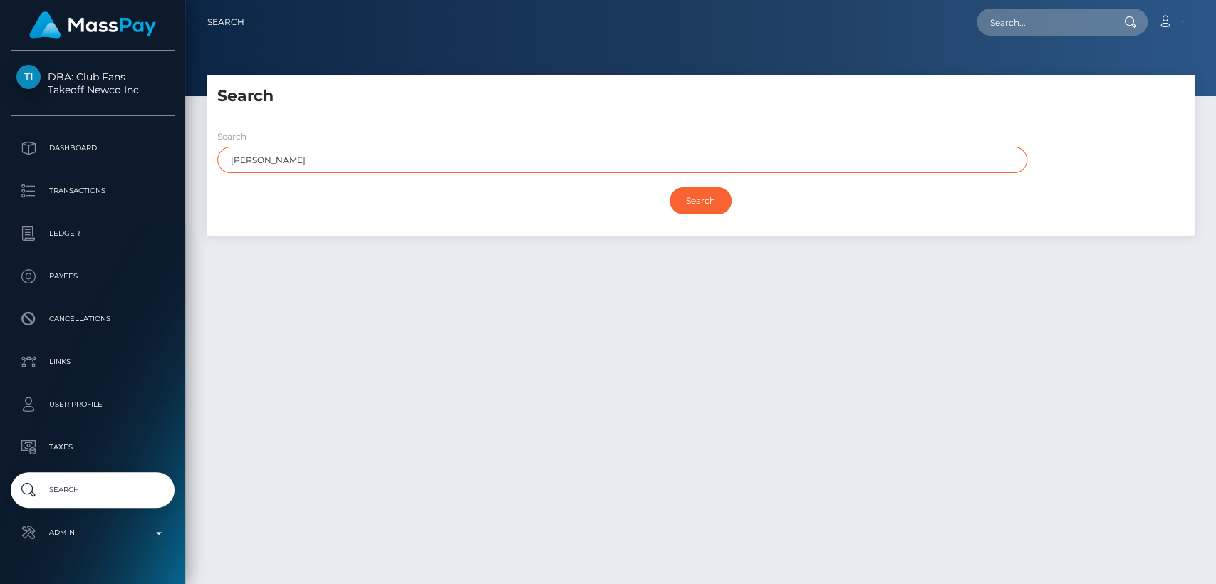
click at [670, 187] on input "Search" at bounding box center [701, 200] width 62 height 27
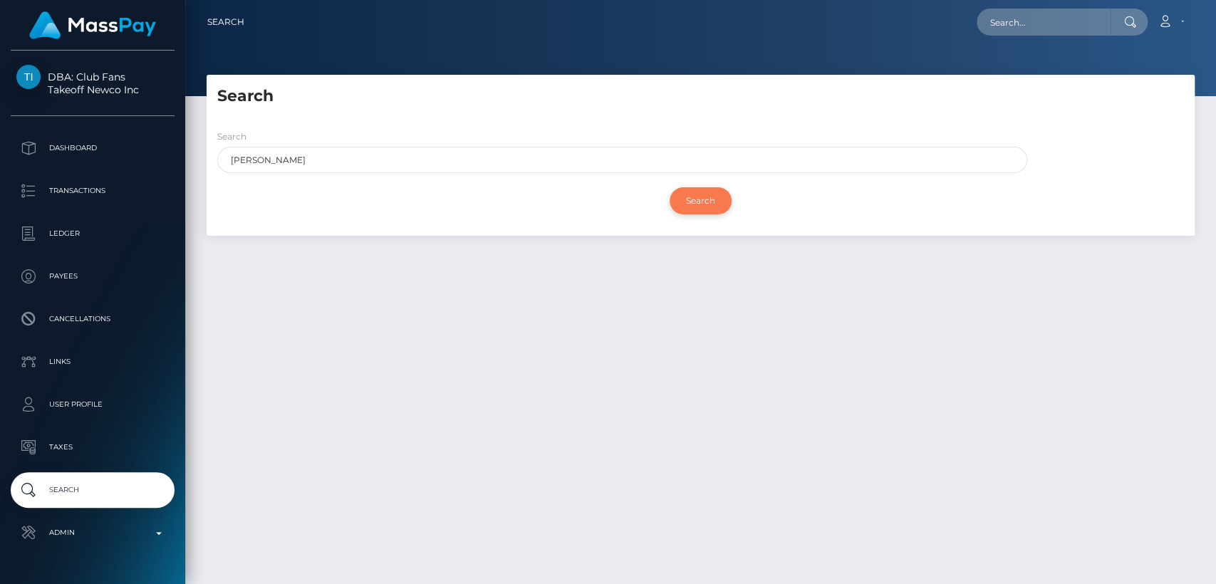
click at [680, 199] on input "Search" at bounding box center [701, 200] width 62 height 27
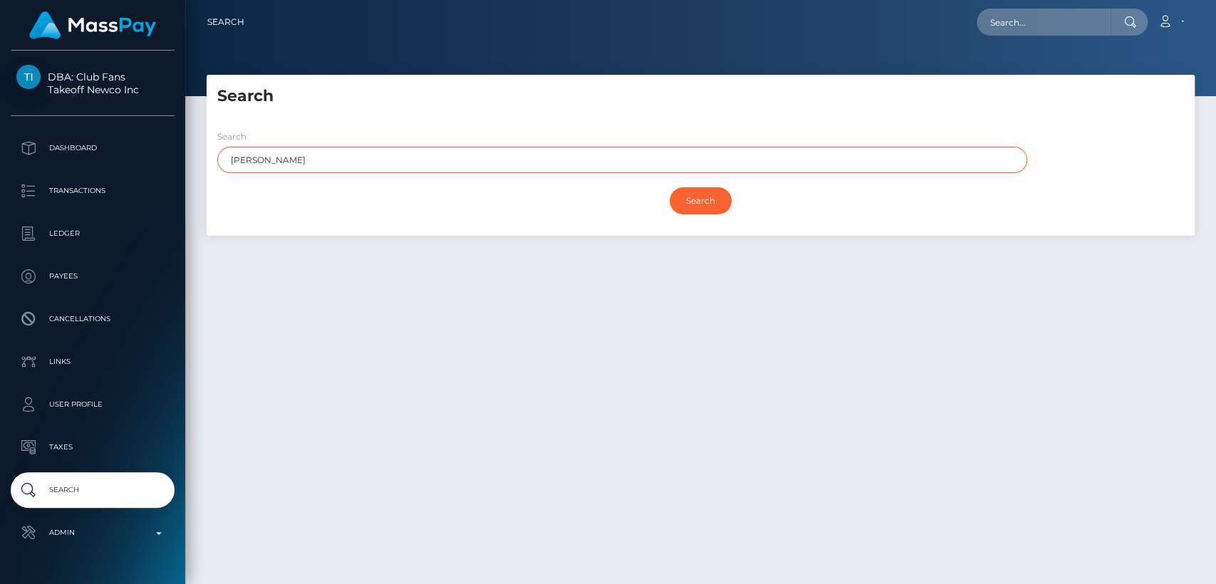
click at [462, 166] on input "Павел" at bounding box center [622, 160] width 810 height 26
type input "Павел"
click at [670, 187] on input "Search" at bounding box center [701, 200] width 62 height 27
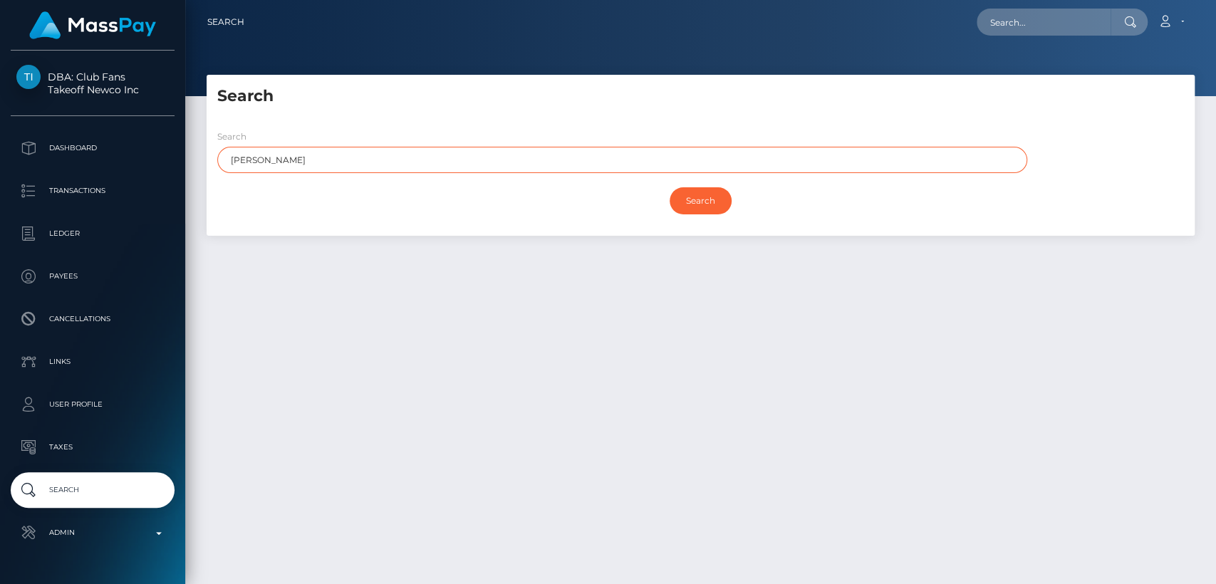
click at [670, 187] on input "Search" at bounding box center [701, 200] width 62 height 27
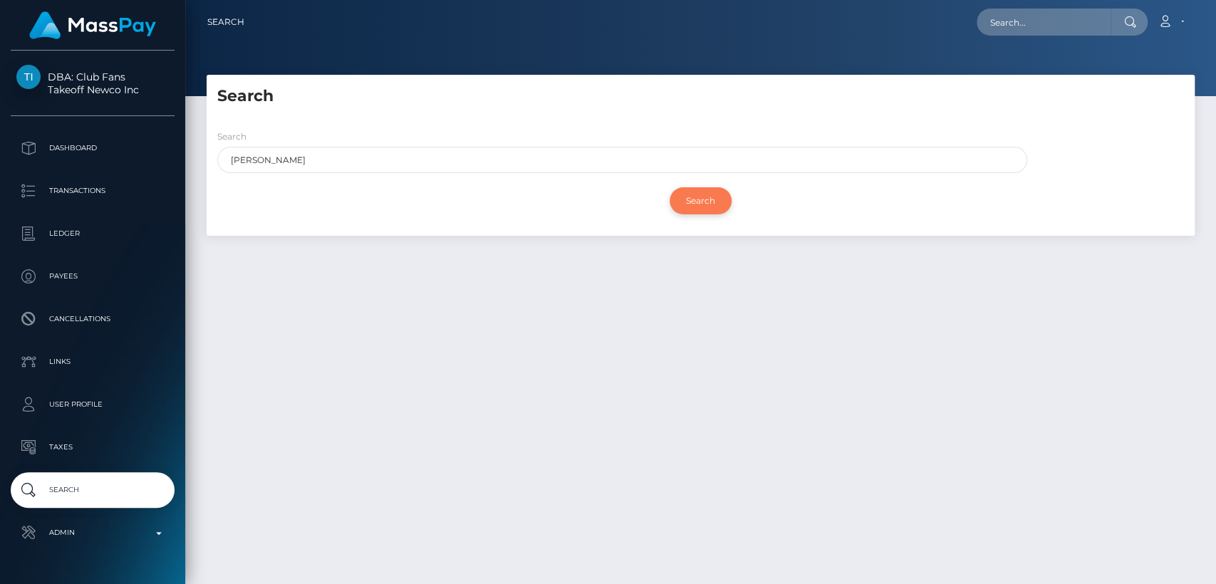
click at [690, 204] on input "Search" at bounding box center [701, 200] width 62 height 27
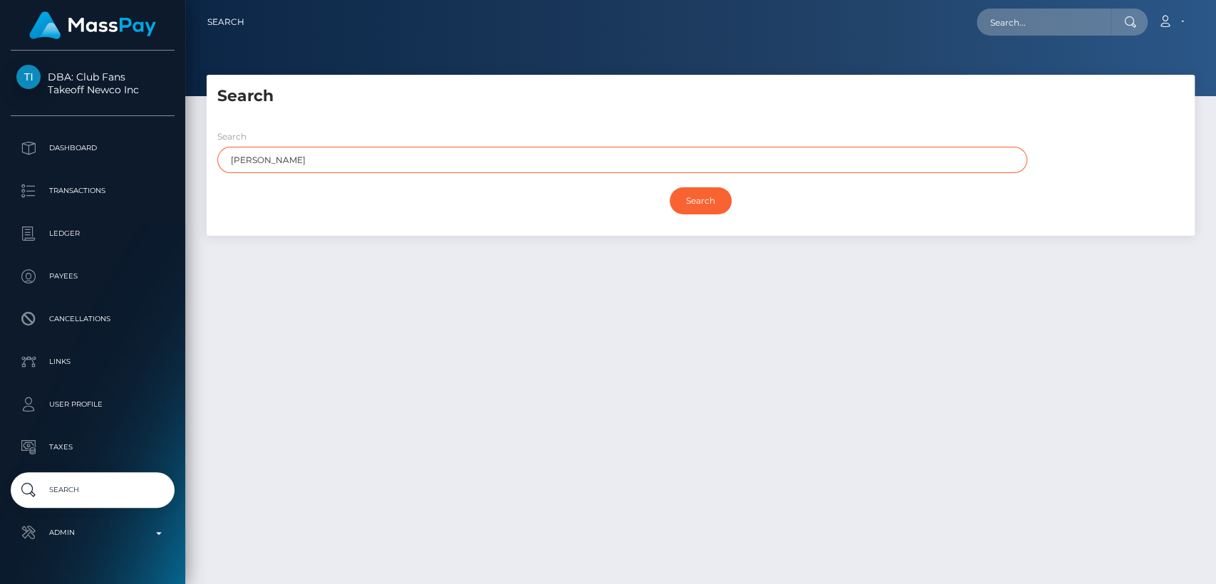
click at [666, 167] on input "Павел" at bounding box center [622, 160] width 810 height 26
click at [670, 187] on input "Search" at bounding box center [701, 200] width 62 height 27
